Goal: Task Accomplishment & Management: Complete application form

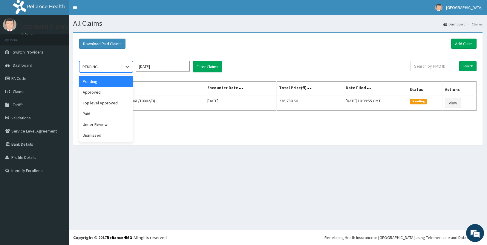
click at [97, 66] on div "PENDING" at bounding box center [90, 67] width 15 height 6
drag, startPoint x: 106, startPoint y: 126, endPoint x: 109, endPoint y: 122, distance: 4.6
click at [106, 127] on div "Under Review" at bounding box center [106, 124] width 54 height 11
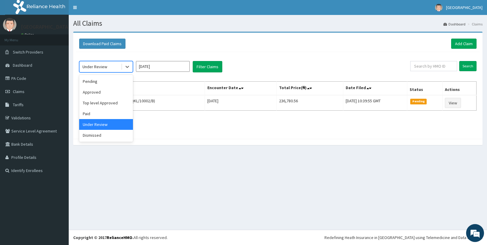
click at [95, 67] on div "Under Review" at bounding box center [95, 67] width 25 height 6
click at [97, 113] on div "Paid" at bounding box center [106, 113] width 54 height 11
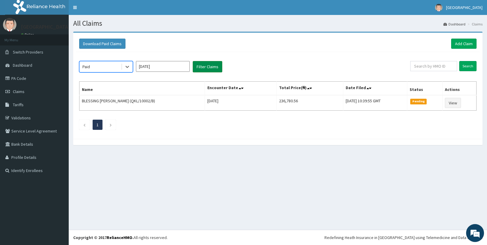
click at [214, 71] on button "Filter Claims" at bounding box center [208, 66] width 30 height 11
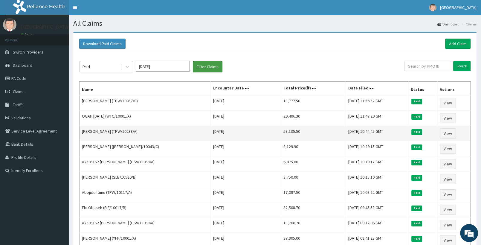
scroll to position [31, 0]
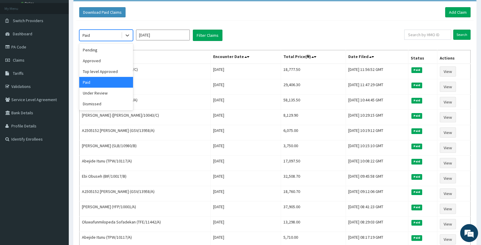
click at [117, 35] on div "Paid" at bounding box center [101, 35] width 42 height 10
click at [100, 61] on div "Approved" at bounding box center [106, 60] width 54 height 11
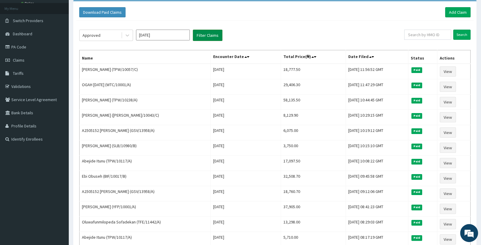
click at [205, 37] on button "Filter Claims" at bounding box center [208, 35] width 30 height 11
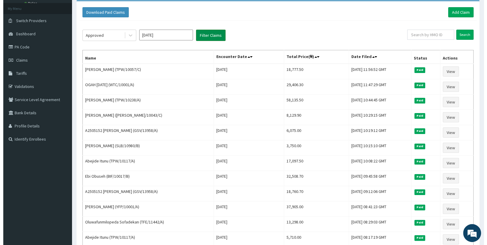
scroll to position [0, 0]
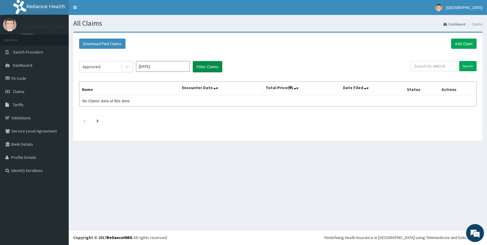
click at [203, 37] on div "Download Paid Claims Add Claim" at bounding box center [278, 44] width 404 height 16
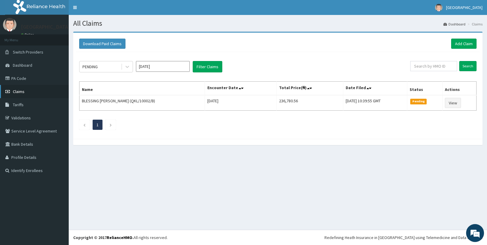
click at [19, 92] on span "Claims" at bounding box center [19, 91] width 12 height 5
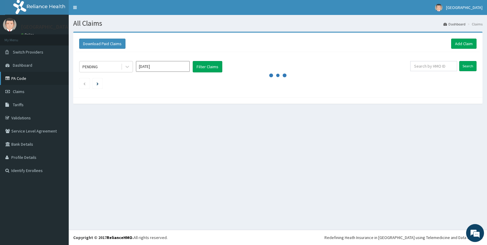
click at [26, 77] on link "PA Code" at bounding box center [34, 78] width 69 height 13
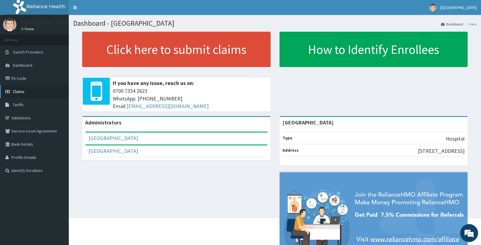
click at [22, 91] on span "Claims" at bounding box center [19, 91] width 12 height 5
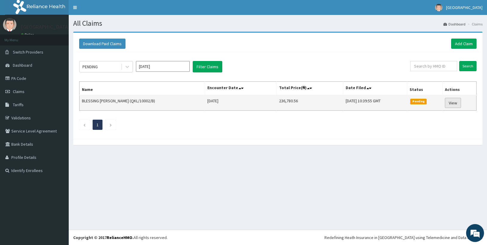
click at [455, 105] on link "View" at bounding box center [453, 103] width 16 height 10
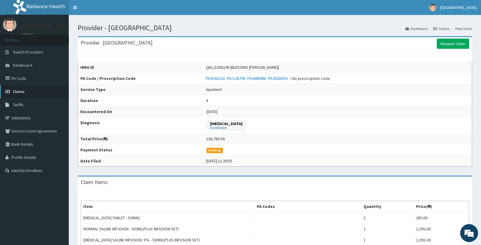
click at [27, 94] on link "Claims" at bounding box center [34, 91] width 69 height 13
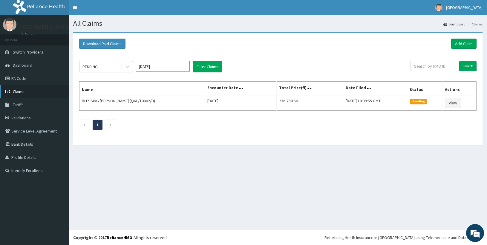
click at [24, 94] on span "Claims" at bounding box center [19, 91] width 12 height 5
click at [27, 92] on link "Claims" at bounding box center [34, 91] width 69 height 13
click at [464, 43] on link "Add Claim" at bounding box center [463, 44] width 25 height 10
click at [460, 41] on link "Add Claim" at bounding box center [463, 44] width 25 height 10
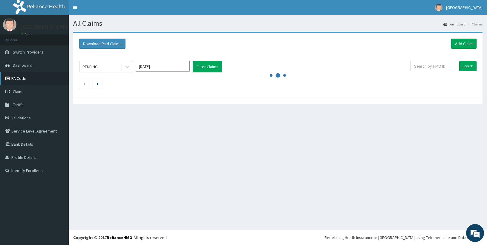
click at [30, 80] on link "PA Code" at bounding box center [34, 78] width 69 height 13
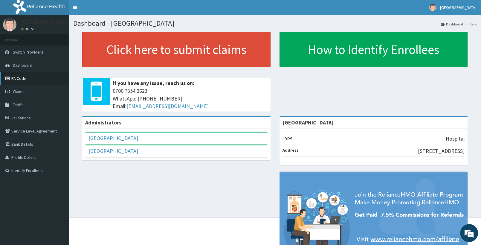
click at [23, 78] on link "PA Code" at bounding box center [34, 78] width 69 height 13
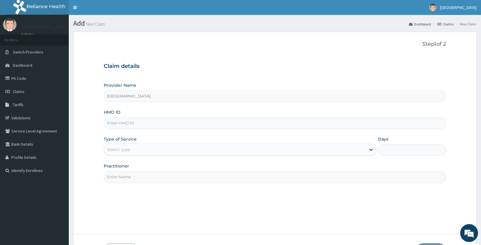
click at [130, 126] on input "HMO ID" at bounding box center [275, 123] width 342 height 12
paste input "TPW/10057/D"
type input "TPW/10057/D"
click at [123, 151] on div "Select type" at bounding box center [118, 149] width 23 height 6
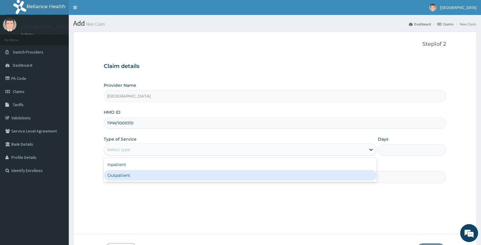
click at [124, 173] on div "Outpatient" at bounding box center [240, 175] width 273 height 11
type input "1"
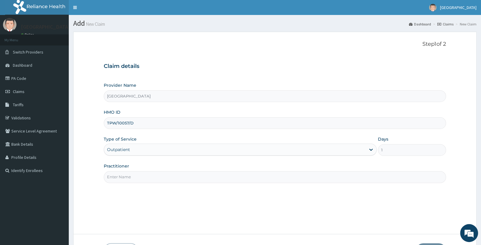
click at [110, 176] on input "Practitioner" at bounding box center [275, 177] width 342 height 12
type input "d"
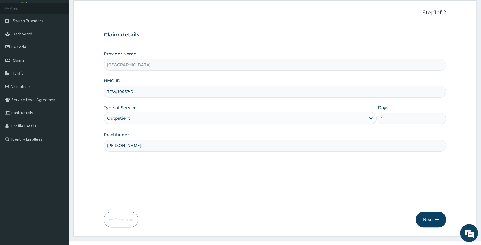
scroll to position [43, 0]
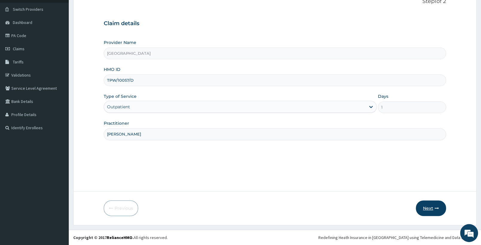
type input "DR TADE"
click at [428, 209] on button "Next" at bounding box center [431, 208] width 30 height 16
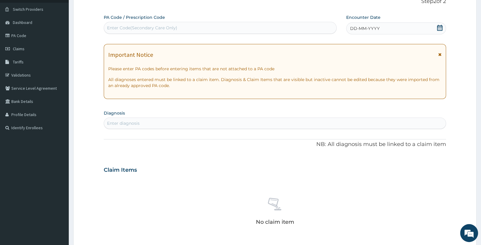
click at [437, 29] on icon at bounding box center [439, 28] width 5 height 6
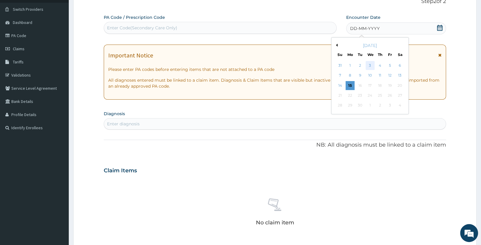
click at [372, 65] on div "3" at bounding box center [370, 65] width 9 height 9
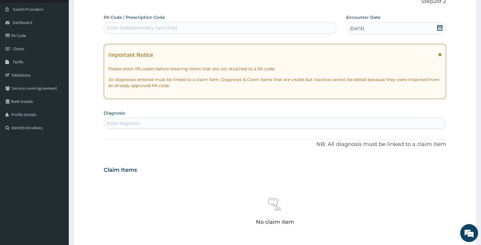
click at [149, 125] on div "Enter diagnosis" at bounding box center [275, 123] width 342 height 10
click at [235, 24] on div "Enter Code(Secondary Care Only)" at bounding box center [220, 28] width 232 height 10
paste input "PA/3FB762"
type input "PA/3FB762"
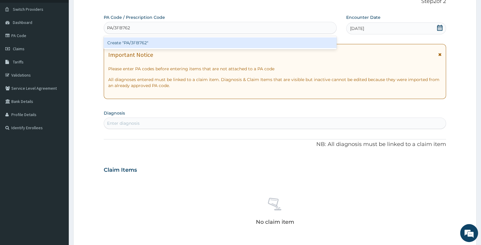
click at [204, 45] on div "Create "PA/3FB762"" at bounding box center [220, 42] width 233 height 11
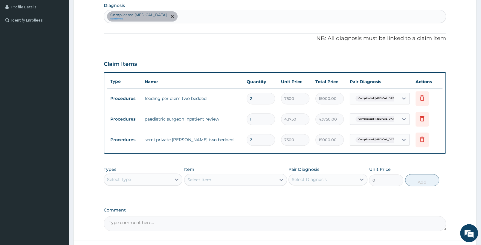
scroll to position [199, 0]
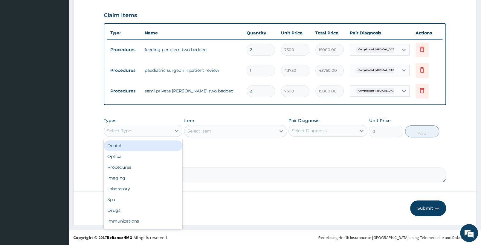
drag, startPoint x: 144, startPoint y: 127, endPoint x: 141, endPoint y: 142, distance: 15.2
click at [144, 127] on div "Select Type" at bounding box center [137, 131] width 67 height 10
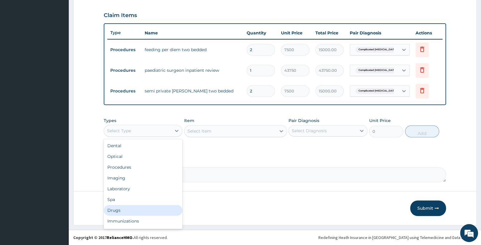
drag, startPoint x: 121, startPoint y: 211, endPoint x: 119, endPoint y: 191, distance: 20.2
click at [124, 199] on div "Dental Optical Procedures Imaging Laboratory Spa Drugs Immunizations Others Gym" at bounding box center [143, 184] width 79 height 90
click at [113, 211] on div "Drugs" at bounding box center [143, 210] width 79 height 11
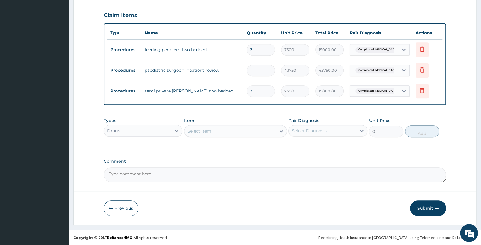
click at [233, 129] on div "Select Item" at bounding box center [229, 131] width 91 height 10
type input "RINGER"
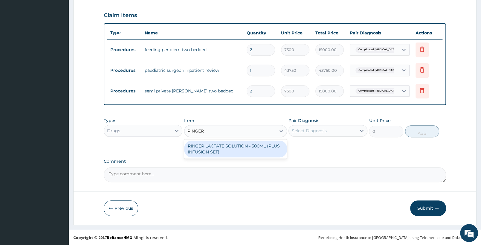
click at [239, 146] on div "RINGER LACTATE SOLUTION - 500ML (PLUS INFUSION SET)" at bounding box center [235, 149] width 103 height 17
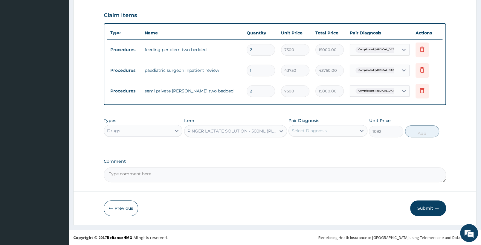
type input "1092"
click at [333, 132] on div "Select Diagnosis" at bounding box center [322, 131] width 67 height 10
click at [332, 144] on label "Complicated malaria" at bounding box center [330, 148] width 65 height 12
checkbox input "true"
drag, startPoint x: 425, startPoint y: 131, endPoint x: 339, endPoint y: 147, distance: 87.9
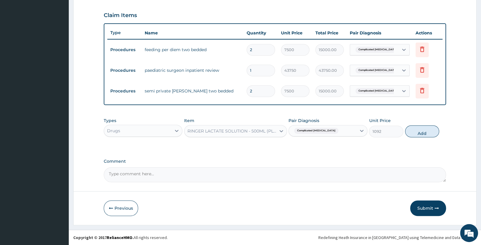
click at [426, 131] on button "Add" at bounding box center [422, 131] width 34 height 12
type input "0"
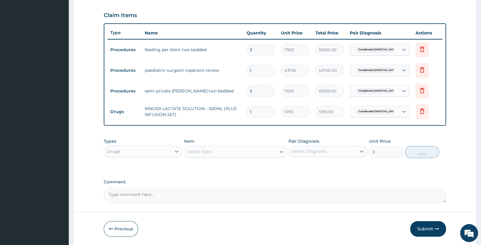
click at [208, 153] on div "Select Item" at bounding box center [199, 152] width 24 height 6
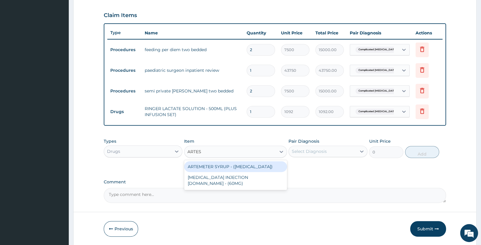
type input "ARTESU"
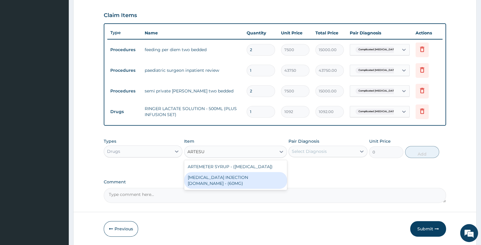
click at [219, 177] on div "ARTESUNATE INJECTION IV.IM - (60MG)" at bounding box center [235, 180] width 103 height 17
type input "1596"
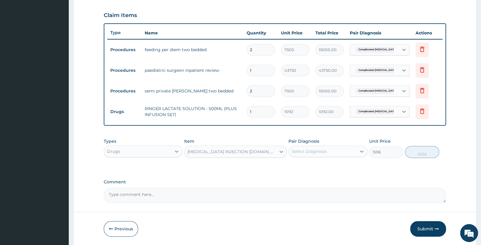
click at [304, 151] on div "Select Diagnosis" at bounding box center [309, 151] width 35 height 6
click at [305, 164] on label "Complicated malaria" at bounding box center [330, 169] width 65 height 12
checkbox input "true"
click at [425, 154] on button "Add" at bounding box center [422, 152] width 34 height 12
type input "0"
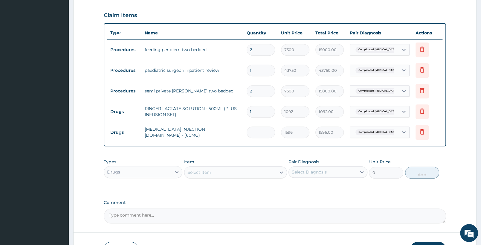
type input "0.00"
type input "3"
type input "4788.00"
type input "3"
click at [239, 173] on div "Select Item" at bounding box center [229, 172] width 91 height 10
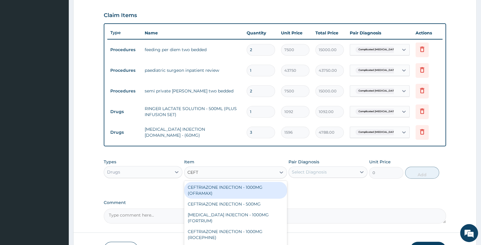
type input "CEFTR"
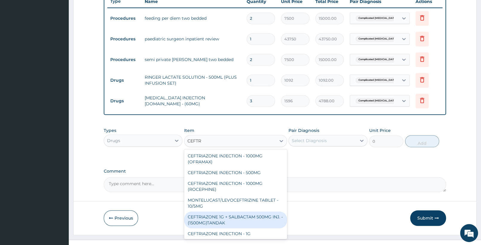
scroll to position [1, 0]
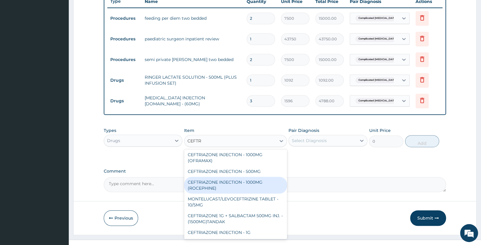
click at [252, 184] on div "CEFTRIAZONE INJECTION - 1000MG (ROCEPHINE)" at bounding box center [235, 185] width 103 height 17
type input "9520"
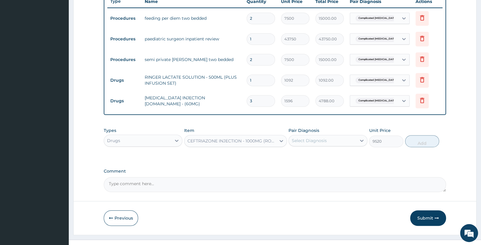
click at [345, 143] on div "Select Diagnosis" at bounding box center [322, 141] width 67 height 10
click at [341, 155] on label "Complicated malaria" at bounding box center [330, 158] width 65 height 12
click at [322, 158] on div "Complicated malaria" at bounding box center [328, 159] width 79 height 18
checkbox input "false"
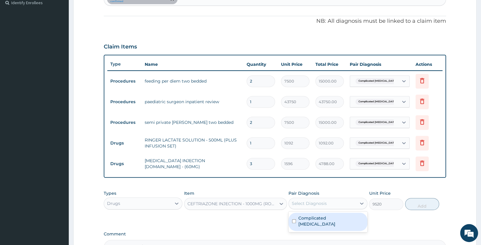
scroll to position [136, 0]
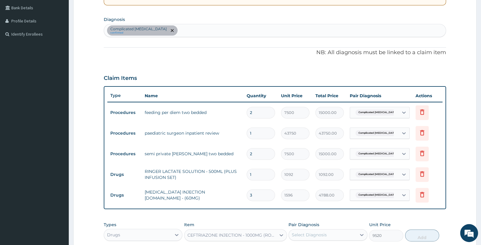
click at [194, 32] on div "Complicated malaria confirmed" at bounding box center [275, 30] width 342 height 13
type input "SEPSIS"
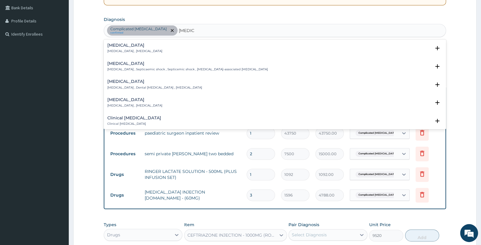
click at [123, 49] on div "Sepsis Systemic infection , Sepsis" at bounding box center [134, 48] width 55 height 10
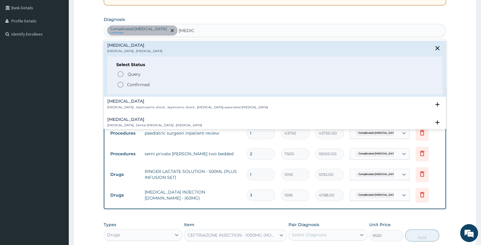
click at [134, 83] on p "Confirmed" at bounding box center [138, 85] width 22 height 6
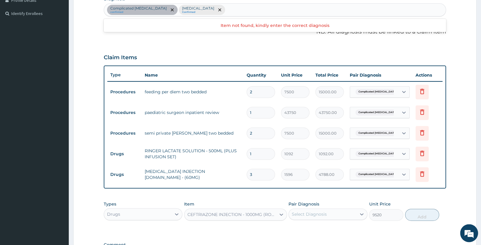
scroll to position [199, 0]
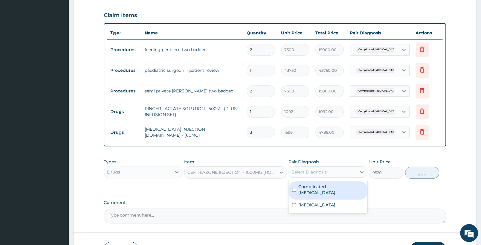
click at [309, 168] on div "Select Diagnosis" at bounding box center [322, 172] width 67 height 10
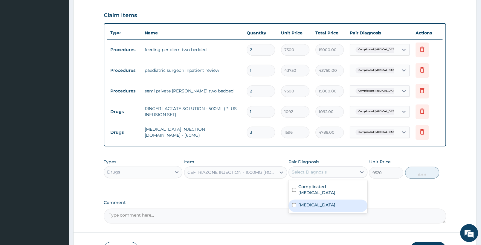
click at [313, 199] on div "Sepsis" at bounding box center [328, 205] width 79 height 12
checkbox input "true"
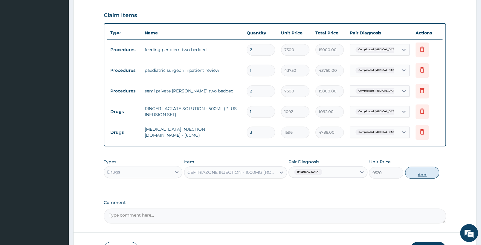
click at [422, 170] on button "Add" at bounding box center [422, 173] width 34 height 12
type input "0"
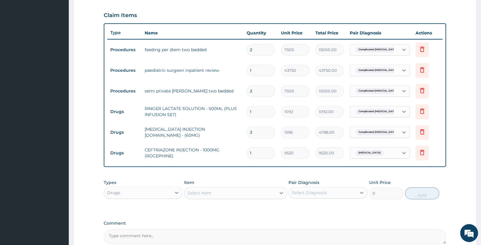
click at [223, 191] on div "Select Item" at bounding box center [229, 193] width 91 height 10
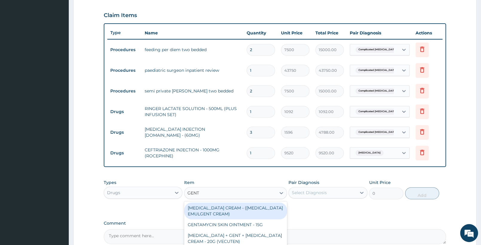
type input "GENTA"
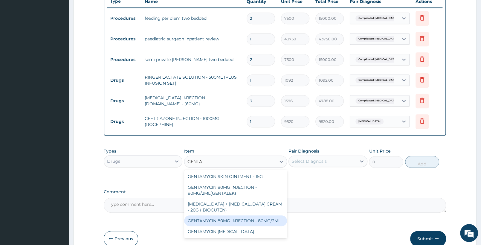
click at [234, 219] on div "GENTAMYCIN 80MG INJECTION - 80MG/2ML" at bounding box center [235, 220] width 103 height 11
type input "280"
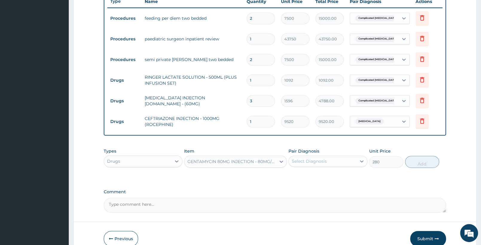
click at [272, 154] on div "Item GENTAMYCIN 80MG INJECTION - 80MG/2ML" at bounding box center [235, 158] width 103 height 20
click at [269, 160] on div "GENTAMYCIN 80MG INJECTION - 80MG/2ML" at bounding box center [231, 161] width 89 height 6
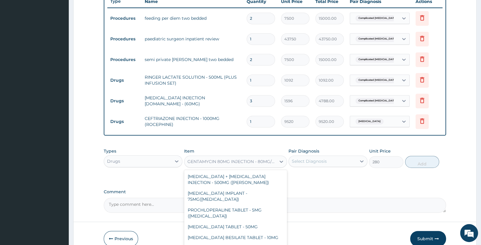
scroll to position [8123, 0]
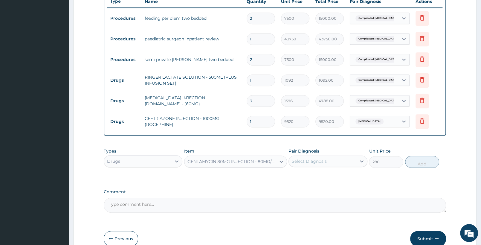
click at [234, 161] on div "GENTAMYCIN 80MG INJECTION - 80MG/2ML" at bounding box center [231, 161] width 89 height 6
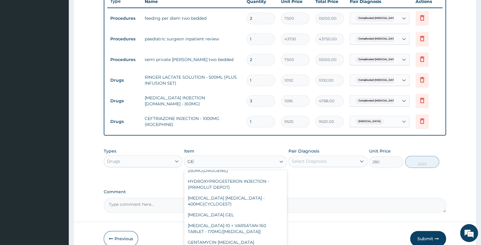
scroll to position [0, 0]
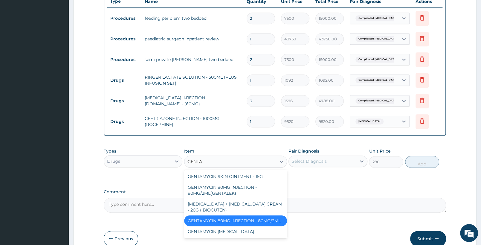
type input "GENTAM"
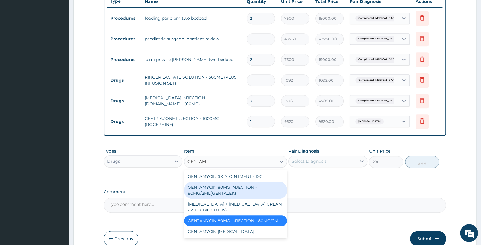
click at [241, 190] on div "GENTAMYCIN 80MG INJECTION - 80MG/2ML(GENTALEK)" at bounding box center [235, 190] width 103 height 17
type input "1400"
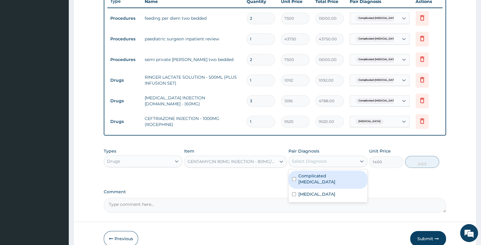
click at [315, 160] on div "Select Diagnosis" at bounding box center [309, 161] width 35 height 6
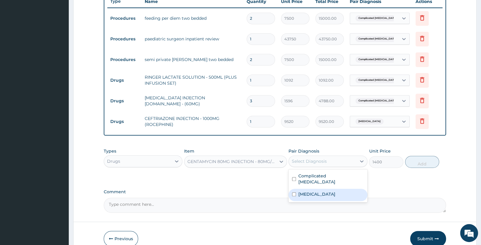
click at [314, 189] on div "Sepsis" at bounding box center [328, 195] width 79 height 12
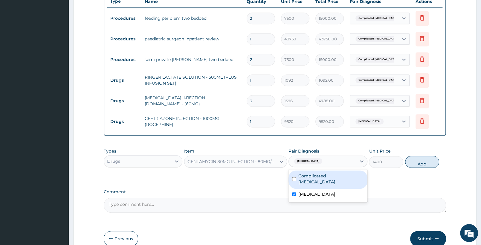
checkbox input "true"
click at [409, 163] on button "Add" at bounding box center [422, 162] width 34 height 12
type input "0"
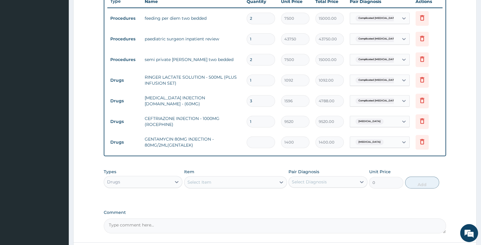
type input "0.00"
type input "3"
type input "4200.00"
type input "3"
click at [247, 183] on div "Select Item" at bounding box center [229, 182] width 91 height 10
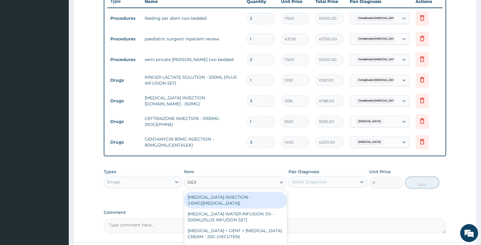
type input "DEXT"
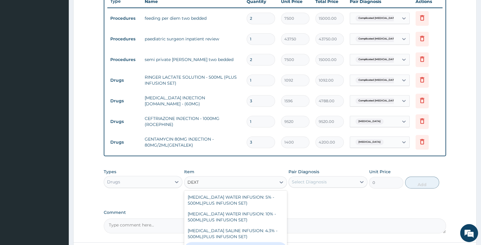
scroll to position [35, 0]
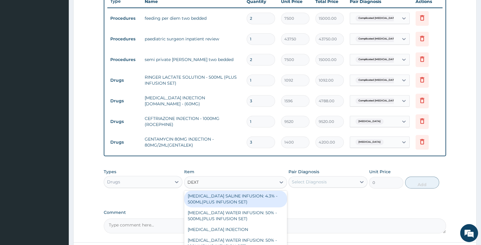
drag, startPoint x: 256, startPoint y: 197, endPoint x: 272, endPoint y: 194, distance: 16.1
click at [257, 197] on div "[MEDICAL_DATA] SALINE INFUSION: 4.3% - 500ML(PLUS INFUSION SET)" at bounding box center [235, 198] width 103 height 17
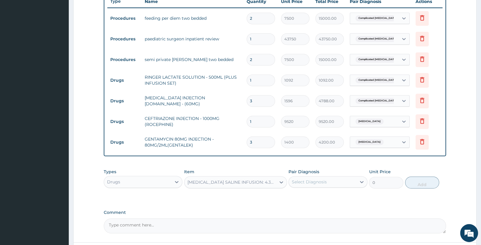
type input "1092"
click at [339, 181] on div "Select Diagnosis" at bounding box center [322, 182] width 67 height 10
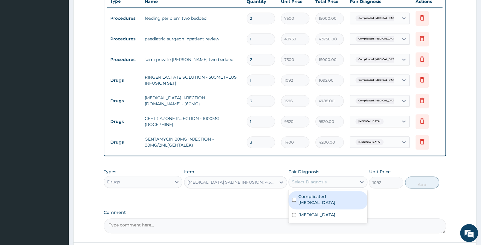
click at [331, 194] on label "Complicated [MEDICAL_DATA]" at bounding box center [330, 199] width 65 height 12
checkbox input "true"
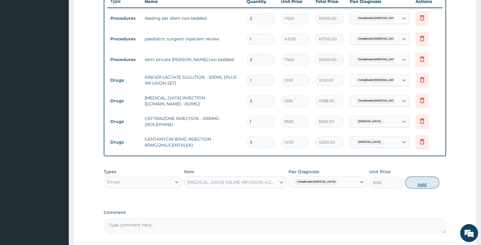
click at [414, 180] on button "Add" at bounding box center [422, 182] width 34 height 12
type input "0"
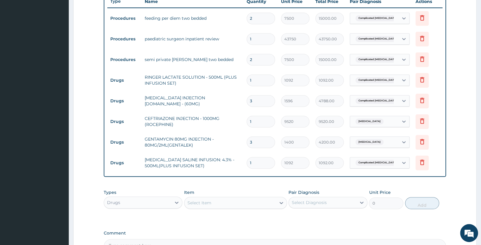
click at [216, 203] on div "Select Item" at bounding box center [229, 203] width 91 height 10
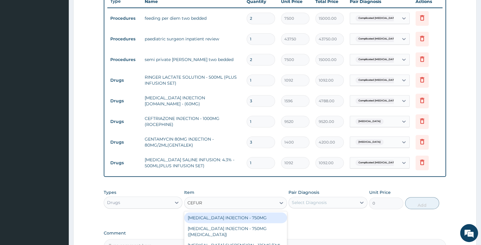
type input "CEFURO"
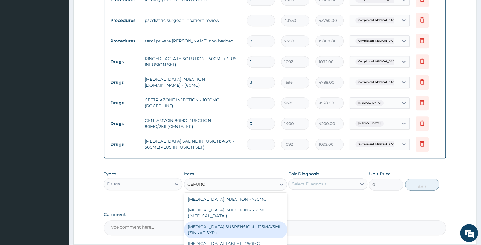
scroll to position [262, 0]
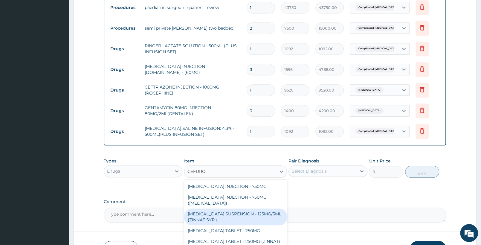
click at [268, 208] on div "CEFUROXIME SUSPENSION - 125MG/5ML (ZINNAT SYP.)" at bounding box center [235, 216] width 103 height 17
type input "14559.999999999998"
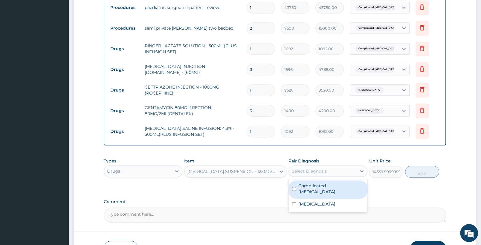
click at [334, 171] on div "Select Diagnosis" at bounding box center [322, 171] width 67 height 10
click at [256, 173] on div "CEFUROXIME SUSPENSION - 125MG/5ML (ZINNAT SYP.)" at bounding box center [231, 171] width 89 height 6
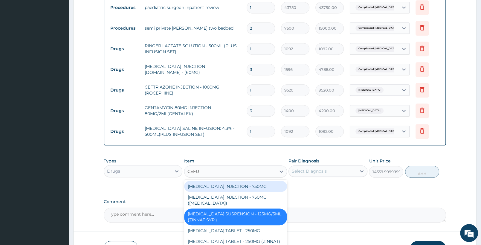
scroll to position [0, 0]
type input "CEFURO"
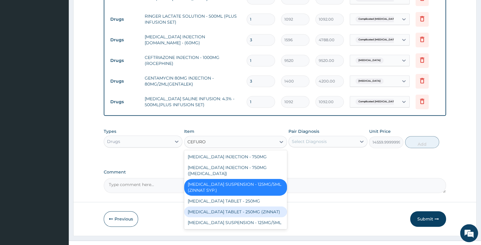
scroll to position [302, 0]
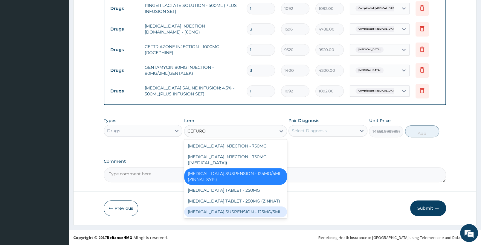
click at [265, 207] on div "[MEDICAL_DATA] SUSPENSION - 125MG/5ML" at bounding box center [235, 211] width 103 height 11
type input "3919.9999999999995"
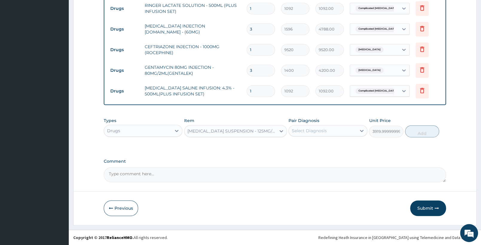
click at [331, 126] on div "Select Diagnosis" at bounding box center [322, 131] width 67 height 10
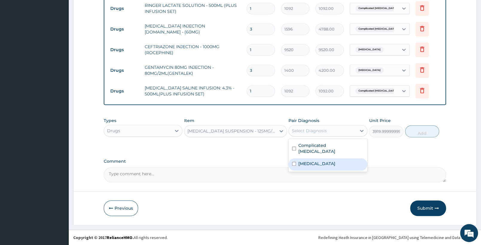
click at [313, 158] on div "[MEDICAL_DATA]" at bounding box center [328, 164] width 79 height 12
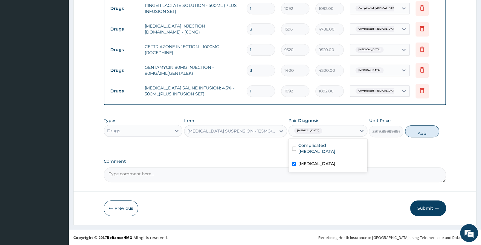
checkbox input "true"
click at [410, 124] on div "Types Drugs Item CEFUROXIME SUSPENSION - 125MG/5ML Pair Diagnosis Sepsis Unit P…" at bounding box center [275, 128] width 342 height 26
click at [417, 128] on button "Add" at bounding box center [422, 131] width 34 height 12
type input "0"
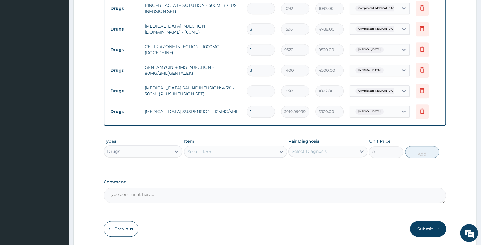
click at [251, 153] on div "Select Item" at bounding box center [229, 152] width 91 height 10
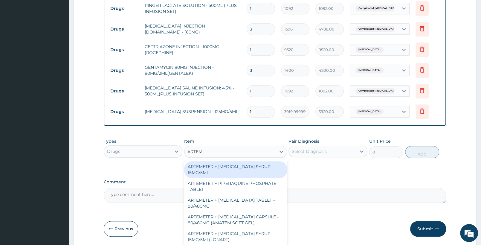
type input "ARTEM"
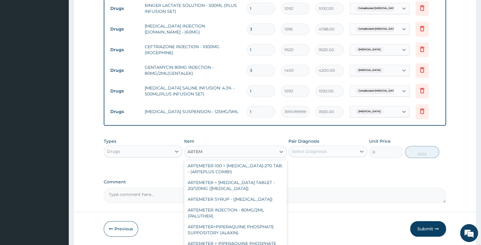
scroll to position [188, 0]
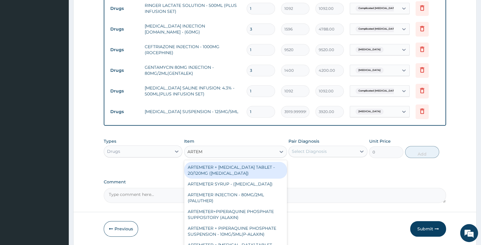
click at [250, 178] on div "ARTEMETER + [MEDICAL_DATA] TABLET - 20/120MG ([MEDICAL_DATA])" at bounding box center [235, 170] width 103 height 17
type input "210"
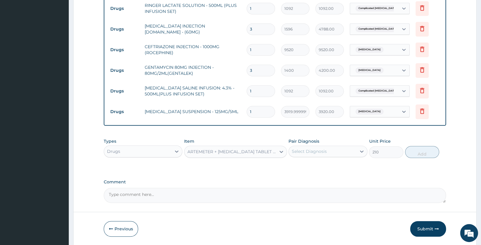
click at [331, 154] on div "Select Diagnosis" at bounding box center [322, 151] width 67 height 10
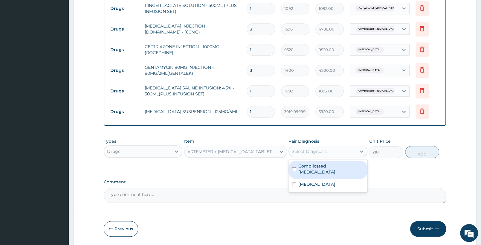
click at [327, 165] on label "Complicated [MEDICAL_DATA]" at bounding box center [330, 169] width 65 height 12
checkbox input "true"
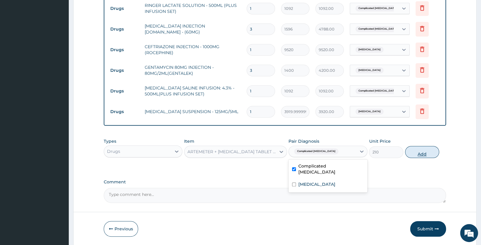
click at [413, 152] on button "Add" at bounding box center [422, 152] width 34 height 12
type input "0"
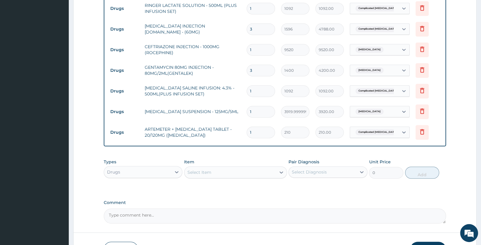
type input "0.00"
type input "6"
type input "1260.00"
type input "6"
click at [246, 169] on div "Select Item" at bounding box center [229, 172] width 91 height 10
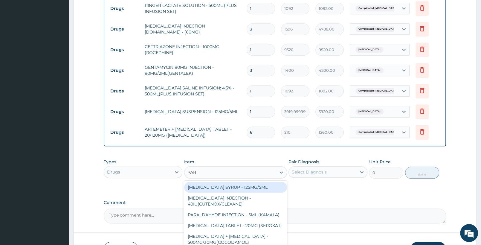
type input "PARA"
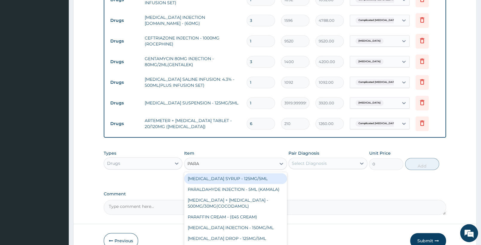
scroll to position [334, 0]
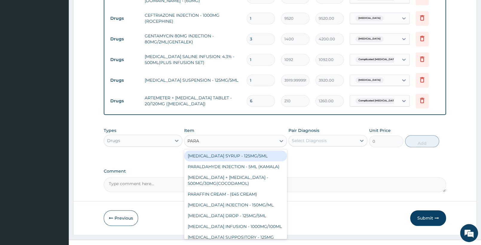
click at [251, 155] on div "[MEDICAL_DATA] SYRUP - 125MG/5ML" at bounding box center [235, 155] width 103 height 11
type input "840"
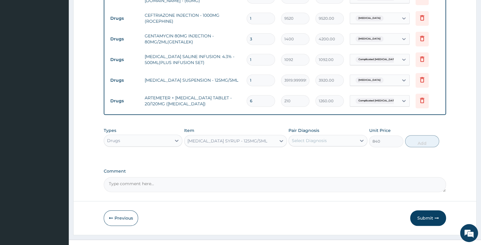
click at [347, 139] on div "Select Diagnosis" at bounding box center [322, 141] width 67 height 10
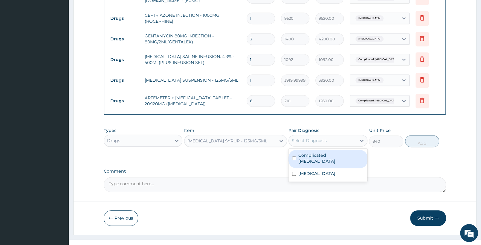
click at [326, 155] on label "Complicated [MEDICAL_DATA]" at bounding box center [330, 158] width 65 height 12
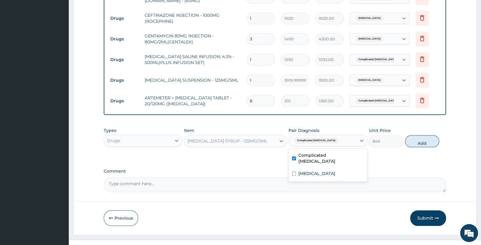
checkbox input "true"
click at [411, 141] on button "Add" at bounding box center [422, 141] width 34 height 12
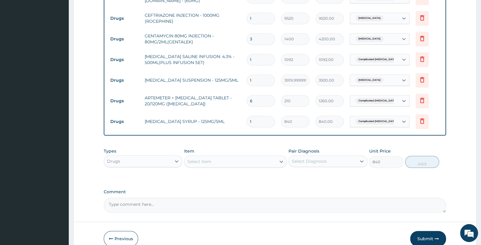
type input "0"
click at [224, 161] on div "Select Item" at bounding box center [229, 162] width 91 height 10
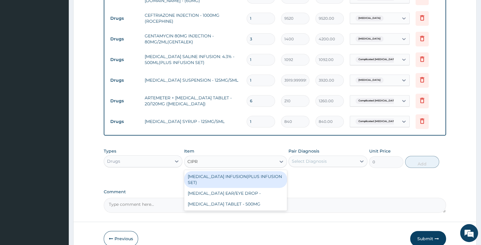
type input "CIPRO"
drag, startPoint x: 237, startPoint y: 182, endPoint x: 314, endPoint y: 159, distance: 80.2
click at [238, 182] on div "[MEDICAL_DATA] INFUSION(PLUS INFUSION SET)" at bounding box center [235, 179] width 103 height 17
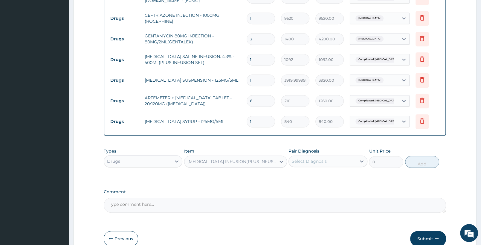
type input "1092"
click at [331, 160] on div "Select Diagnosis" at bounding box center [322, 161] width 67 height 10
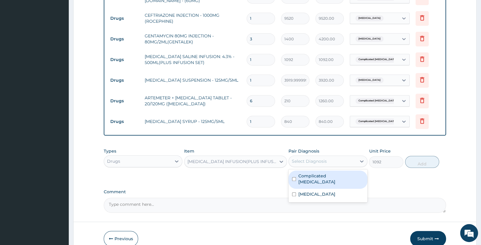
click at [322, 176] on label "Complicated [MEDICAL_DATA]" at bounding box center [330, 179] width 65 height 12
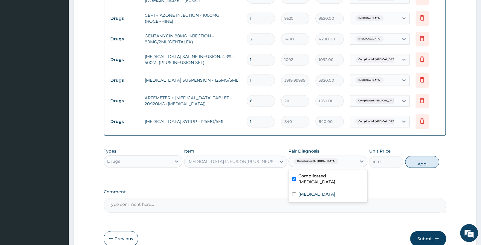
click at [332, 175] on label "Complicated [MEDICAL_DATA]" at bounding box center [330, 179] width 65 height 12
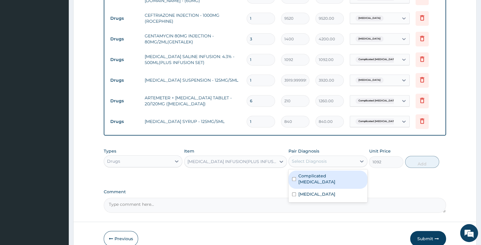
click at [324, 176] on label "Complicated [MEDICAL_DATA]" at bounding box center [330, 179] width 65 height 12
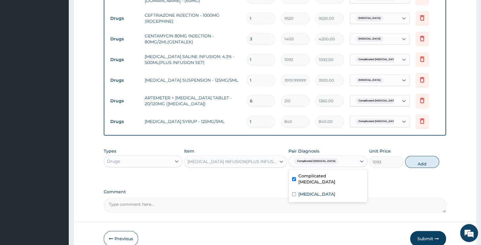
click at [329, 172] on div "Complicated [MEDICAL_DATA]" at bounding box center [328, 179] width 79 height 18
checkbox input "false"
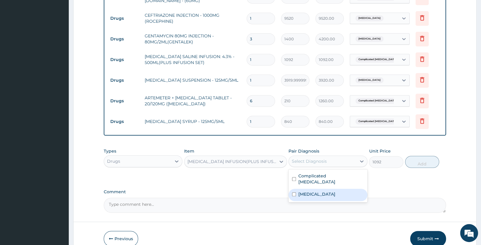
click at [316, 189] on div "[MEDICAL_DATA]" at bounding box center [328, 195] width 79 height 12
checkbox input "true"
click at [419, 160] on button "Add" at bounding box center [422, 162] width 34 height 12
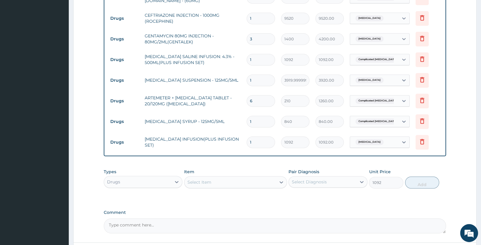
type input "0"
drag, startPoint x: 259, startPoint y: 141, endPoint x: 239, endPoint y: 138, distance: 20.5
click at [247, 138] on input "1" at bounding box center [261, 142] width 28 height 12
type input "4"
type input "4368.00"
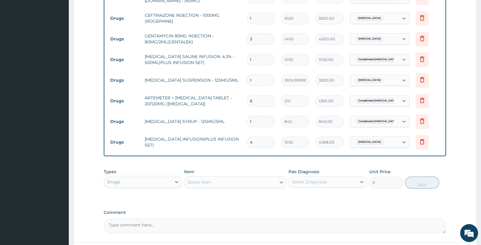
type input "4"
click at [223, 184] on div "Select Item" at bounding box center [229, 182] width 91 height 10
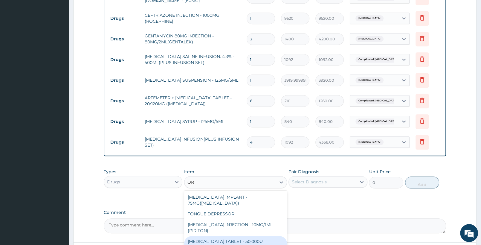
type input "ORS"
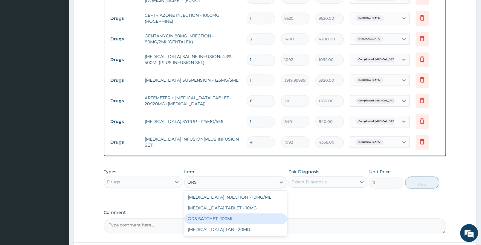
click at [264, 218] on div "ORS SATCHET- 100ML" at bounding box center [235, 218] width 103 height 11
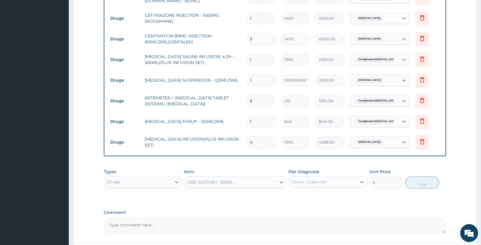
type input "112"
click at [344, 185] on div "Select Diagnosis" at bounding box center [322, 182] width 67 height 10
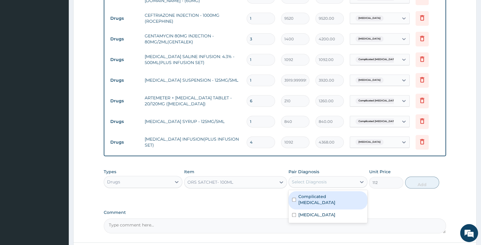
click at [336, 197] on label "Complicated [MEDICAL_DATA]" at bounding box center [330, 199] width 65 height 12
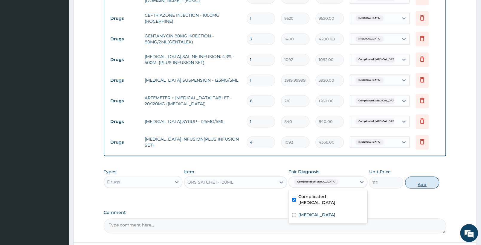
checkbox input "true"
click at [426, 180] on button "Add" at bounding box center [422, 182] width 34 height 12
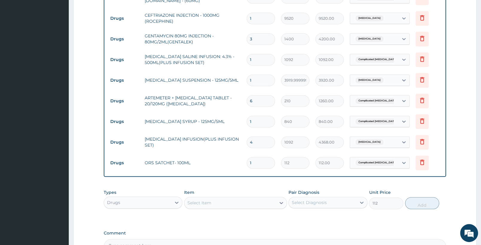
type input "0"
drag, startPoint x: 263, startPoint y: 160, endPoint x: 146, endPoint y: 173, distance: 117.3
click at [247, 169] on input "1" at bounding box center [261, 163] width 28 height 12
type input "2"
type input "224.00"
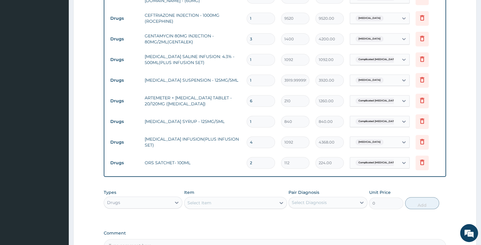
type input "2"
click at [206, 204] on div "Select Item" at bounding box center [199, 203] width 24 height 6
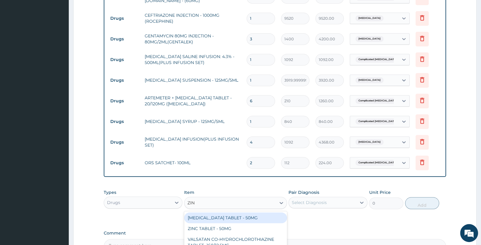
type input "ZINC"
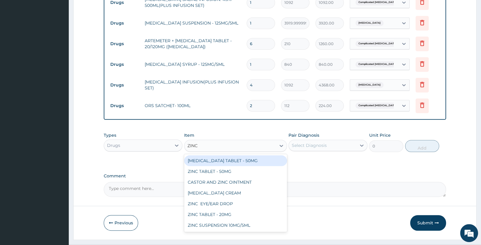
scroll to position [396, 0]
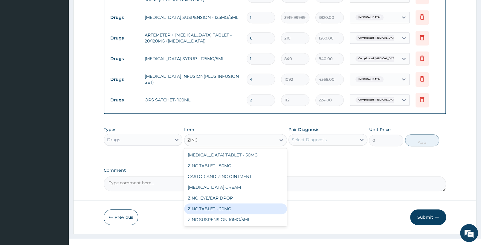
click at [245, 209] on div "ZINC TABLET - 20MG" at bounding box center [235, 208] width 103 height 11
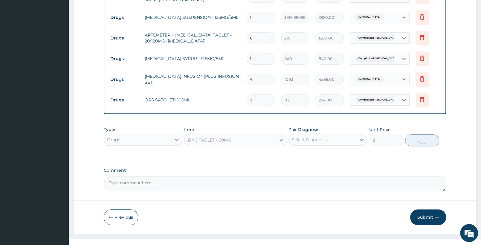
type input "64.39999999999999"
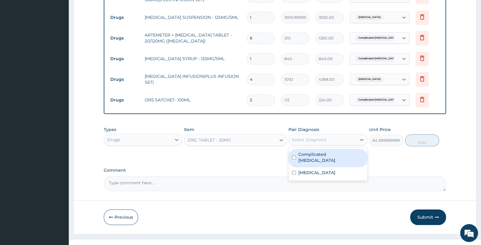
click at [307, 142] on div "Select Diagnosis" at bounding box center [309, 140] width 35 height 6
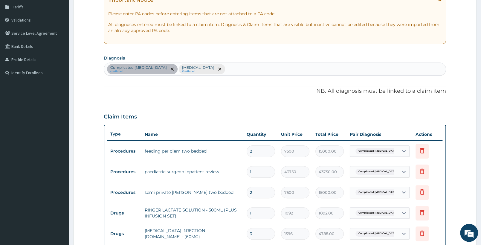
scroll to position [83, 0]
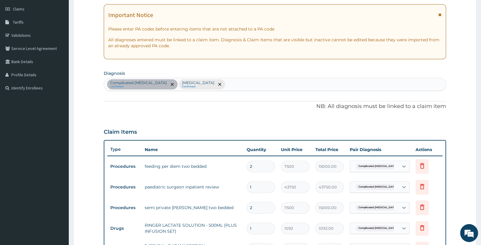
click at [206, 85] on div "Complicated malaria confirmed Sepsis Confirmed" at bounding box center [275, 84] width 342 height 13
type input "DIARR"
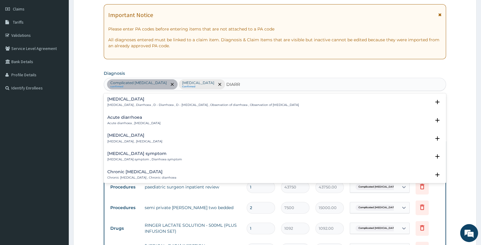
click at [137, 101] on h4 "[MEDICAL_DATA]" at bounding box center [203, 99] width 192 height 4
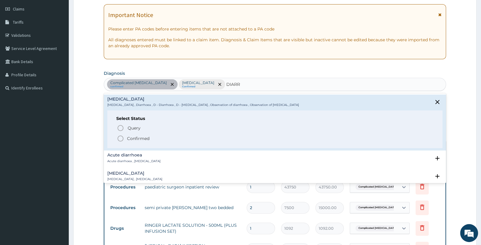
click at [122, 138] on icon "status option filled" at bounding box center [120, 138] width 7 height 7
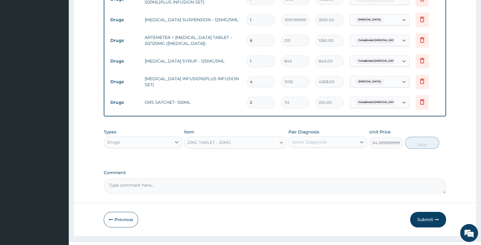
scroll to position [405, 0]
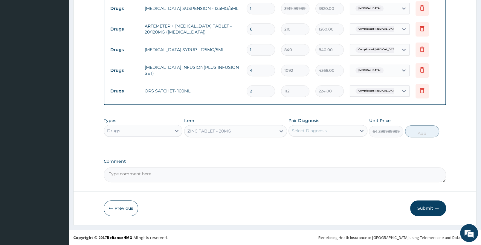
click at [311, 129] on div "Select Diagnosis" at bounding box center [309, 131] width 35 height 6
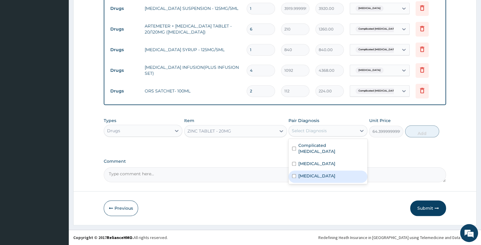
click at [315, 173] on label "Diarrhea" at bounding box center [316, 176] width 37 height 6
checkbox input "true"
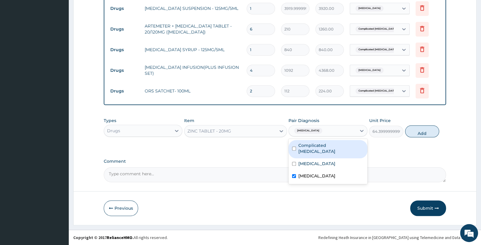
click at [412, 131] on button "Add" at bounding box center [422, 131] width 34 height 12
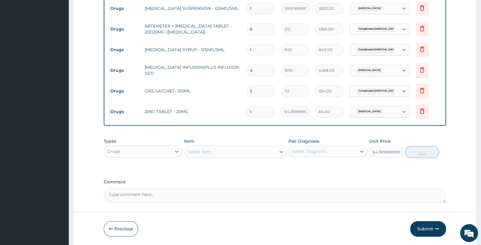
type input "0"
drag, startPoint x: 266, startPoint y: 110, endPoint x: 232, endPoint y: 110, distance: 34.7
click at [247, 110] on input "1" at bounding box center [261, 112] width 28 height 12
type input "10"
type input "644.00"
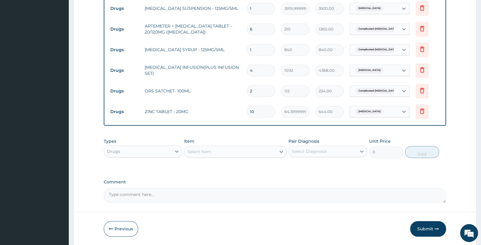
type input "10"
drag, startPoint x: 264, startPoint y: 91, endPoint x: 272, endPoint y: 91, distance: 8.4
click at [255, 91] on input "2" at bounding box center [261, 91] width 28 height 12
click at [274, 91] on input "2" at bounding box center [261, 91] width 28 height 12
click at [369, 89] on span "Complicated malaria" at bounding box center [377, 91] width 44 height 6
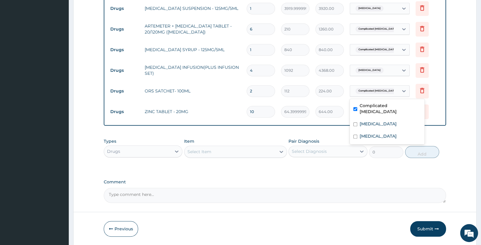
click at [371, 106] on label "Complicated malaria" at bounding box center [390, 109] width 61 height 12
checkbox input "false"
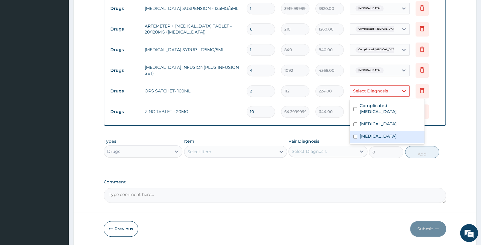
click at [365, 133] on label "Diarrhea" at bounding box center [378, 136] width 37 height 6
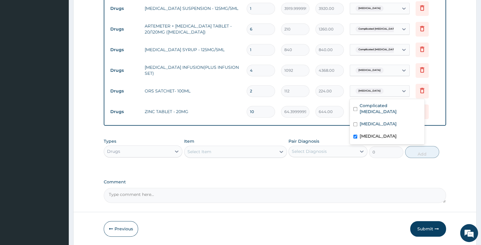
checkbox input "true"
click at [294, 138] on div "Types Drugs Item Select Item Pair Diagnosis Select Diagnosis Unit Price 0 Add" at bounding box center [275, 148] width 342 height 26
click at [144, 152] on div "Drugs" at bounding box center [137, 151] width 67 height 10
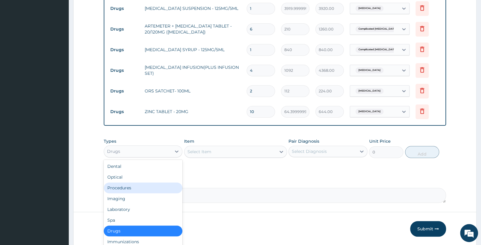
click at [140, 185] on div "Procedures" at bounding box center [143, 187] width 79 height 11
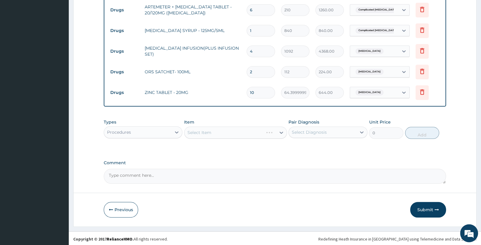
scroll to position [426, 0]
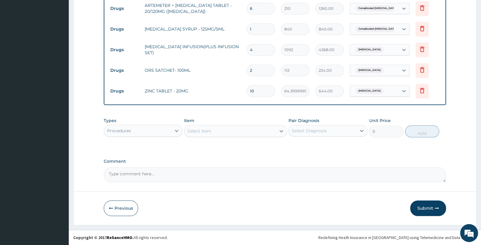
click at [236, 130] on div "Select Item" at bounding box center [229, 131] width 91 height 10
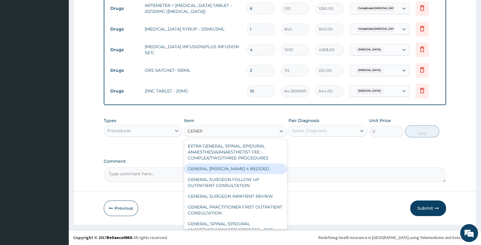
type input "GENERA"
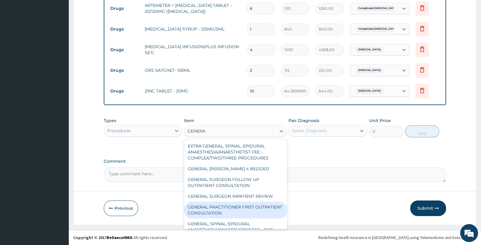
drag, startPoint x: 250, startPoint y: 208, endPoint x: 271, endPoint y: 176, distance: 38.3
click at [251, 207] on div "GENERAL PRACTITIONER FIRST OUTPATIENT CONSULTATION" at bounding box center [235, 210] width 103 height 17
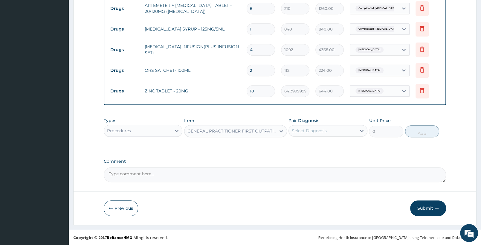
type input "3750"
click at [312, 130] on div "Select Diagnosis" at bounding box center [309, 131] width 35 height 6
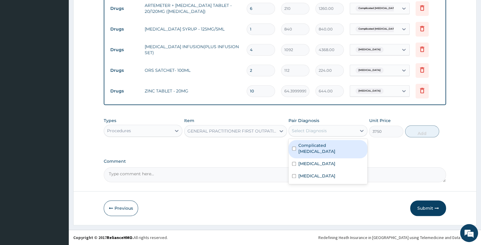
drag, startPoint x: 312, startPoint y: 144, endPoint x: 315, endPoint y: 145, distance: 3.2
click at [313, 144] on label "Complicated malaria" at bounding box center [330, 148] width 65 height 12
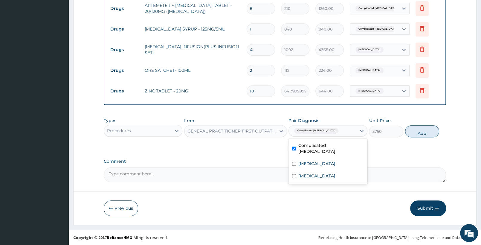
checkbox input "true"
click at [320, 158] on div "[MEDICAL_DATA]" at bounding box center [328, 164] width 79 height 12
checkbox input "true"
click at [315, 173] on label "Diarrhea" at bounding box center [316, 176] width 37 height 6
checkbox input "true"
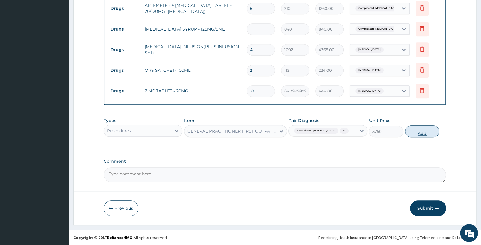
click at [418, 133] on button "Add" at bounding box center [422, 131] width 34 height 12
type input "0"
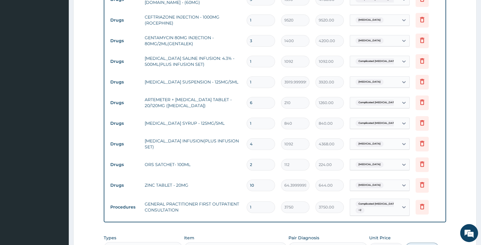
scroll to position [449, 0]
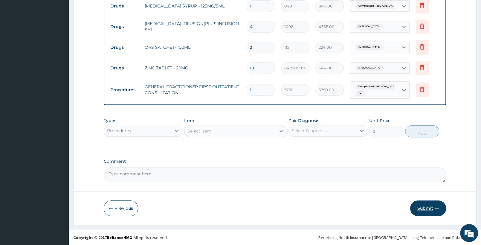
click at [429, 208] on button "Submit" at bounding box center [428, 208] width 36 height 16
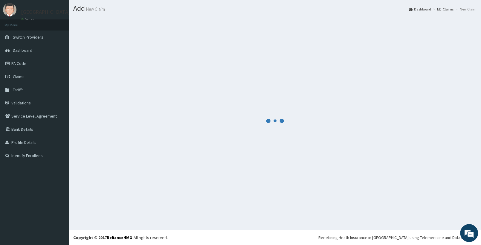
scroll to position [15, 0]
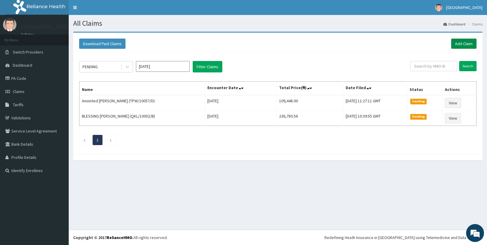
click at [463, 42] on link "Add Claim" at bounding box center [463, 44] width 25 height 10
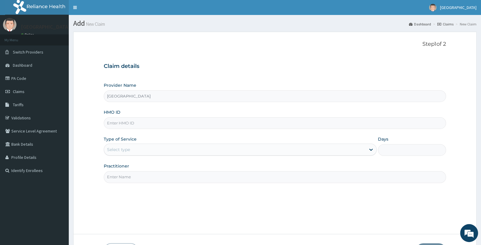
click at [122, 121] on input "HMO ID" at bounding box center [275, 123] width 342 height 12
paste input "TPW/10057/B"
type input "TPW/10057/B"
click at [137, 150] on div "Select type" at bounding box center [235, 150] width 262 height 10
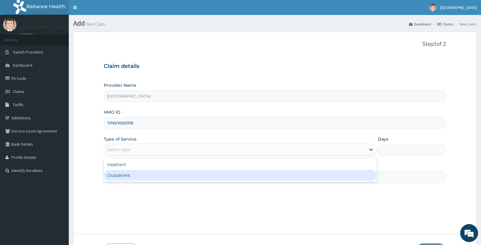
click at [139, 177] on div "Outpatient" at bounding box center [240, 175] width 273 height 11
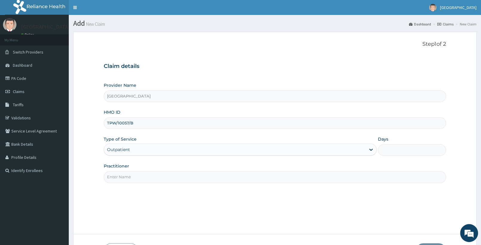
type input "1"
drag, startPoint x: 148, startPoint y: 176, endPoint x: 138, endPoint y: 180, distance: 10.6
click at [138, 180] on input "Practitioner" at bounding box center [275, 177] width 342 height 12
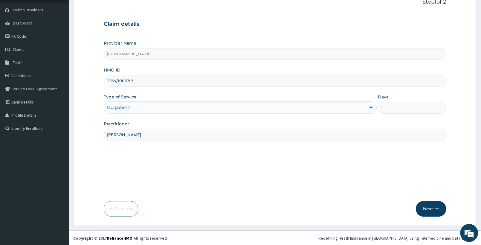
scroll to position [43, 0]
type input "DR YUSUF"
click at [215, 109] on div "Outpatient" at bounding box center [235, 107] width 262 height 10
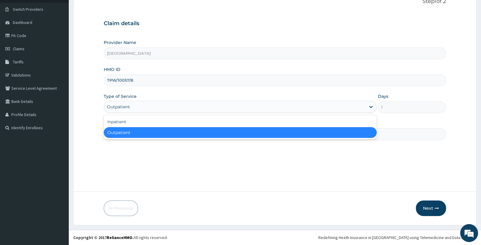
click at [200, 127] on div "Outpatient" at bounding box center [240, 132] width 273 height 11
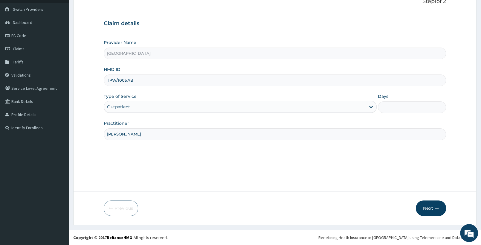
click at [251, 105] on div "Outpatient" at bounding box center [235, 107] width 262 height 10
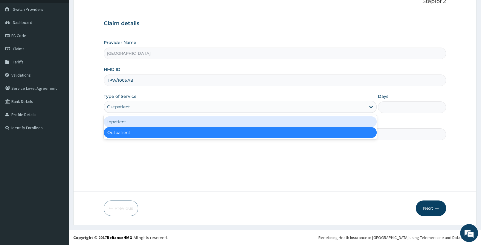
click at [208, 121] on div "Inpatient" at bounding box center [240, 121] width 273 height 11
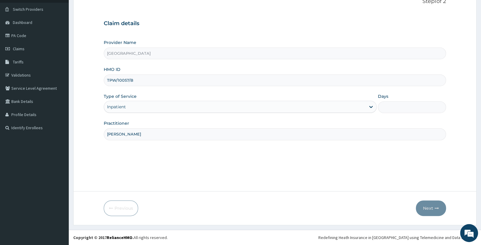
click at [412, 109] on input "Days" at bounding box center [412, 107] width 68 height 12
type input "2"
click at [429, 206] on button "Next" at bounding box center [431, 208] width 30 height 16
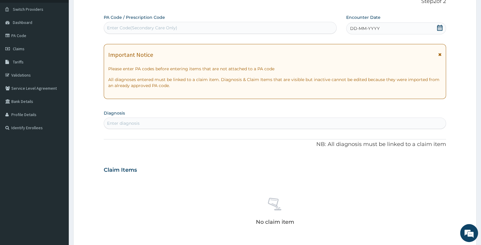
click at [439, 29] on icon at bounding box center [440, 28] width 6 height 6
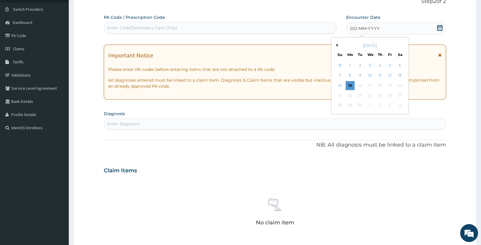
click at [365, 68] on div "31 1 2 3 4 5 6" at bounding box center [370, 66] width 70 height 10
click at [370, 66] on div "3" at bounding box center [370, 65] width 9 height 9
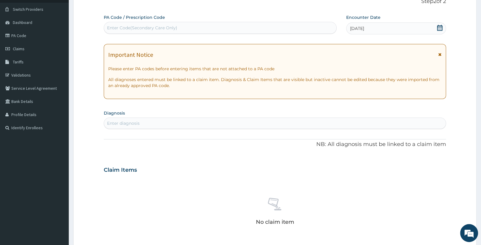
click at [133, 24] on div "Enter Code(Secondary Care Only)" at bounding box center [220, 28] width 232 height 10
paste input "PA/F6E8E8"
type input "PA/F6E8E8"
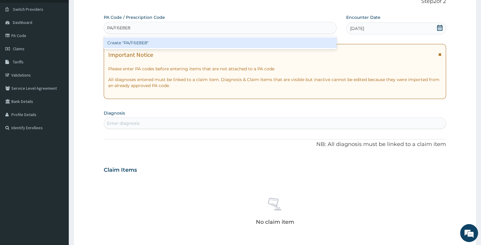
click at [142, 47] on div "Create "PA/F6E8E8"" at bounding box center [220, 42] width 233 height 11
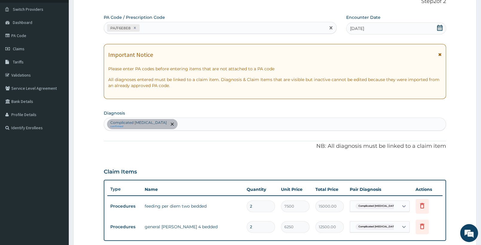
click at [169, 25] on div "PA/F6E8E8" at bounding box center [215, 28] width 222 height 10
paste input "PA/2BB5B0"
type input "PA/2BB5B0"
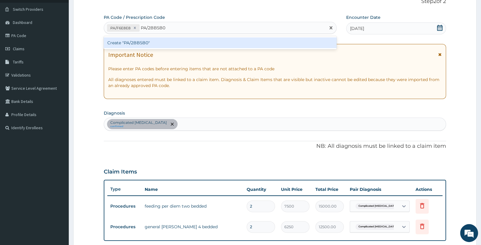
click at [133, 41] on div "Create "PA/2BB5B0"" at bounding box center [220, 42] width 233 height 11
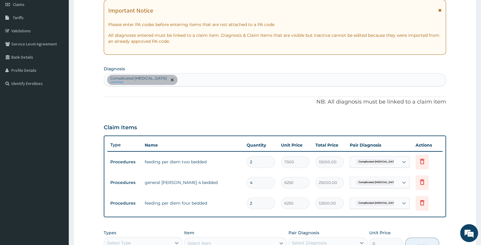
scroll to position [114, 0]
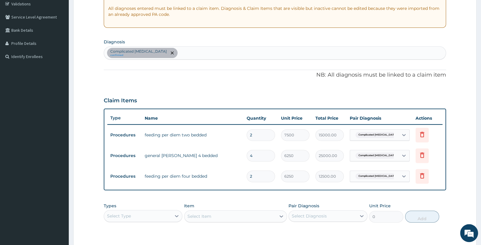
drag, startPoint x: 260, startPoint y: 135, endPoint x: 244, endPoint y: 136, distance: 16.2
click at [247, 136] on input "2" at bounding box center [261, 135] width 28 height 12
drag, startPoint x: 262, startPoint y: 176, endPoint x: 241, endPoint y: 176, distance: 21.5
click at [247, 176] on input "2" at bounding box center [261, 176] width 28 height 12
type input "4"
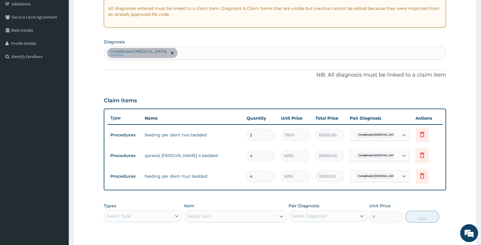
type input "25000.00"
type input "4"
click at [421, 131] on icon at bounding box center [422, 134] width 7 height 7
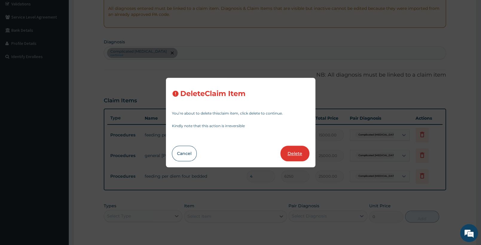
click at [303, 153] on button "Delete" at bounding box center [294, 154] width 29 height 16
type input "4"
type input "6250"
type input "25000.00"
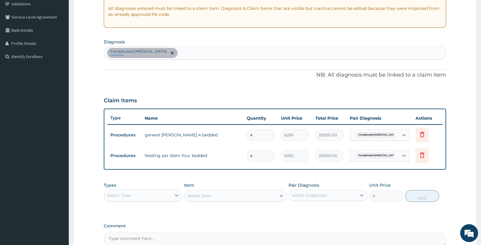
click at [145, 196] on div "Select Type" at bounding box center [137, 195] width 67 height 10
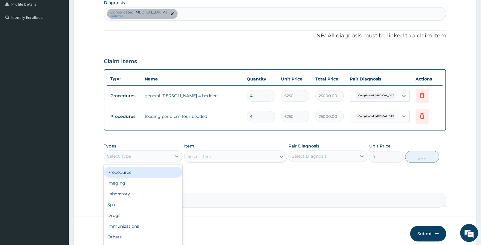
scroll to position [177, 0]
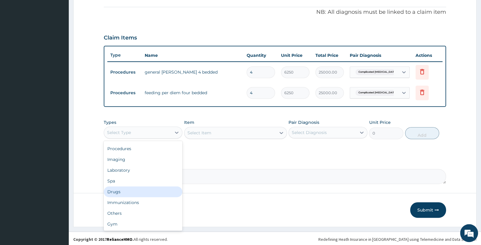
click at [131, 190] on div "Drugs" at bounding box center [143, 191] width 79 height 11
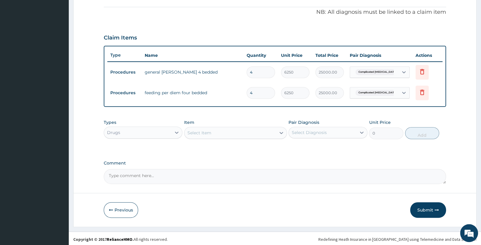
click at [218, 133] on div "Select Item" at bounding box center [229, 133] width 91 height 10
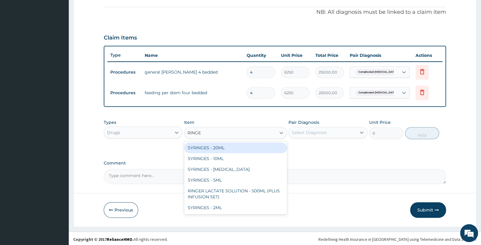
type input "RINGER"
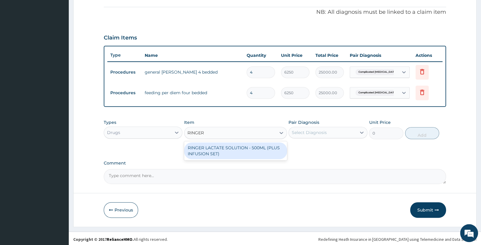
click at [228, 149] on div "RINGER LACTATE SOLUTION - 500ML (PLUS INFUSION SET)" at bounding box center [235, 150] width 103 height 17
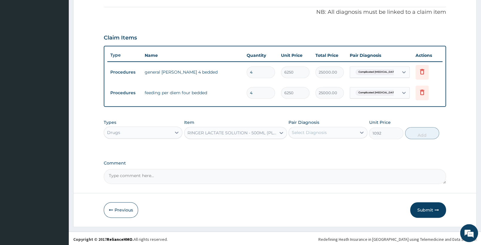
type input "1092"
click at [308, 133] on div "Select Diagnosis" at bounding box center [309, 132] width 35 height 6
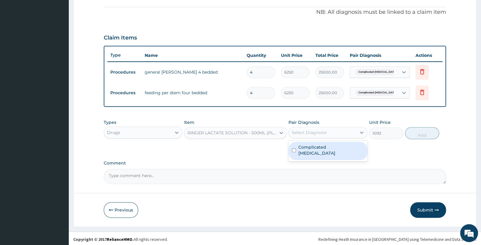
click at [308, 133] on div "Select Diagnosis" at bounding box center [309, 132] width 35 height 6
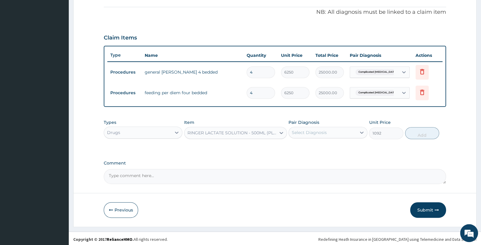
click at [340, 131] on div "Select Diagnosis" at bounding box center [322, 133] width 67 height 10
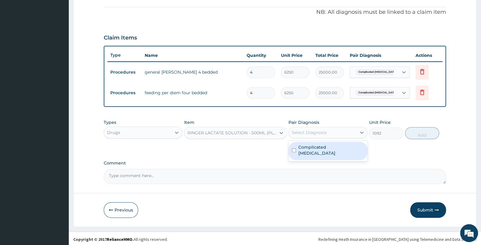
click at [324, 148] on label "Complicated [MEDICAL_DATA]" at bounding box center [330, 150] width 65 height 12
checkbox input "true"
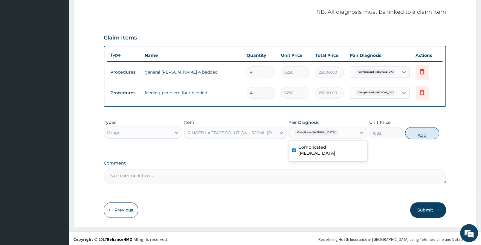
click at [420, 132] on button "Add" at bounding box center [422, 133] width 34 height 12
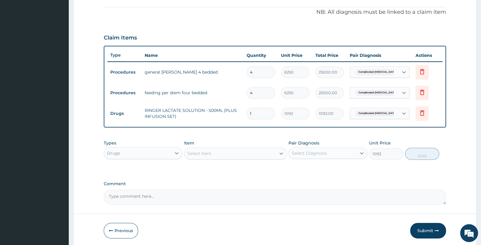
type input "0"
drag, startPoint x: 263, startPoint y: 114, endPoint x: 230, endPoint y: 113, distance: 33.2
click at [247, 113] on input "1" at bounding box center [261, 114] width 28 height 12
type input "2"
type input "2184.00"
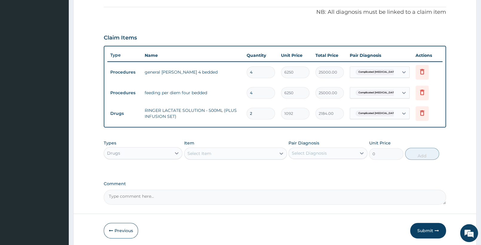
type input "2"
click at [235, 154] on div "Select Item" at bounding box center [229, 154] width 91 height 10
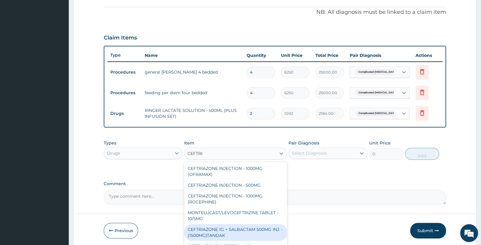
type input "CEFTRIA"
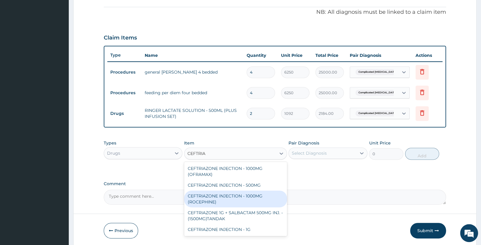
click at [257, 196] on div "CEFTRIAZONE INJECTION - 1000MG (ROCEPHINE)" at bounding box center [235, 198] width 103 height 17
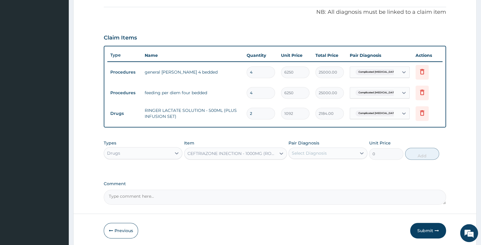
type input "9520"
click at [338, 152] on div "Select Diagnosis" at bounding box center [322, 153] width 67 height 10
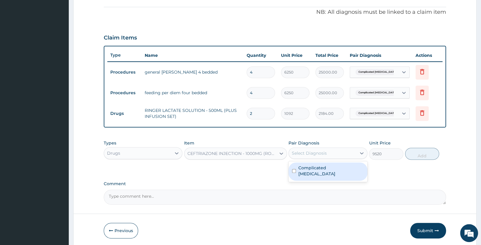
click at [339, 167] on label "Complicated [MEDICAL_DATA]" at bounding box center [330, 171] width 65 height 12
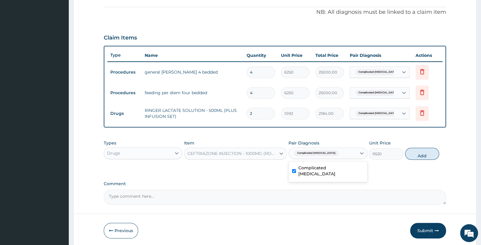
checkbox input "true"
click at [420, 151] on button "Add" at bounding box center [422, 154] width 34 height 12
type input "0"
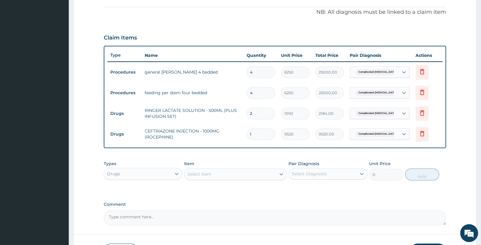
type input "0.00"
type input "4"
type input "38080.00"
type input "4"
click at [226, 174] on div "Select Item" at bounding box center [229, 174] width 91 height 10
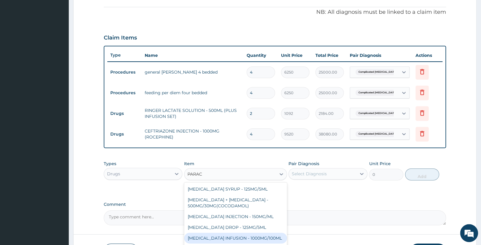
type input "PARACE"
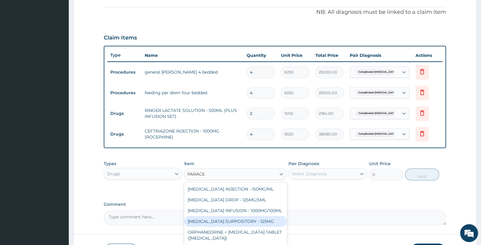
scroll to position [0, 0]
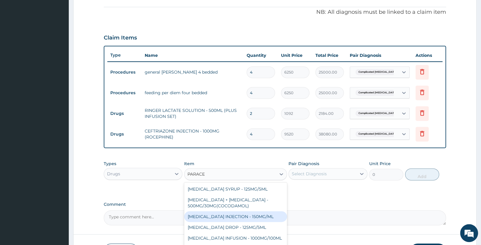
click at [249, 216] on div "PARACETAMOL INJECTION - 150MG/ML" at bounding box center [235, 216] width 103 height 11
type input "560"
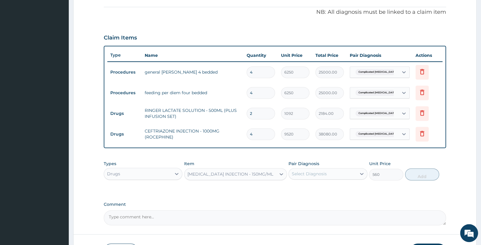
click at [327, 170] on div "Select Diagnosis" at bounding box center [322, 174] width 67 height 10
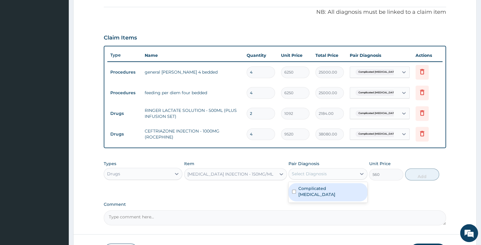
click at [319, 187] on label "Complicated [MEDICAL_DATA]" at bounding box center [330, 191] width 65 height 12
checkbox input "true"
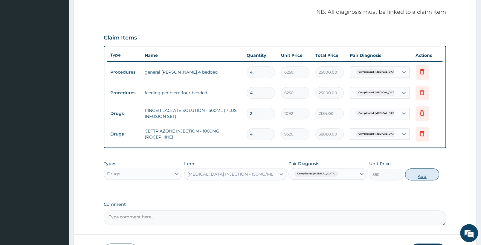
click at [425, 171] on button "Add" at bounding box center [422, 174] width 34 height 12
type input "0"
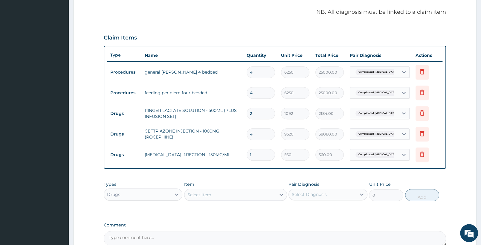
drag, startPoint x: 264, startPoint y: 154, endPoint x: 235, endPoint y: 153, distance: 29.6
click at [247, 153] on input "1" at bounding box center [261, 155] width 28 height 12
type input "12"
type input "6720.00"
type input "12"
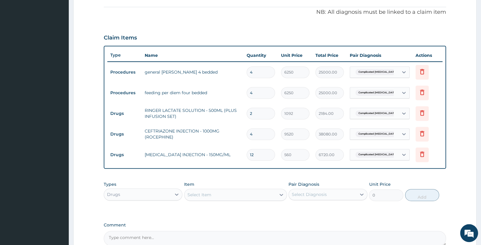
click at [236, 196] on div "Select Item" at bounding box center [229, 195] width 91 height 10
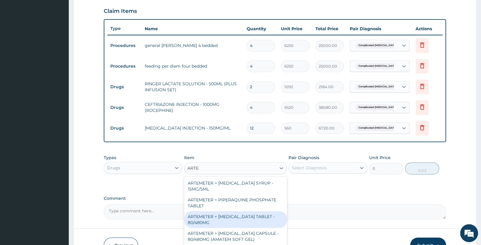
scroll to position [239, 0]
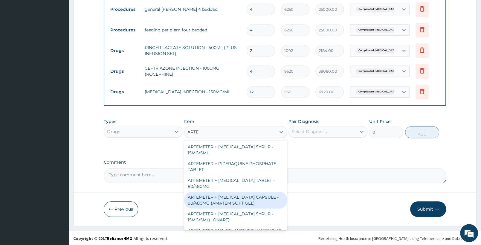
type input "ARTES"
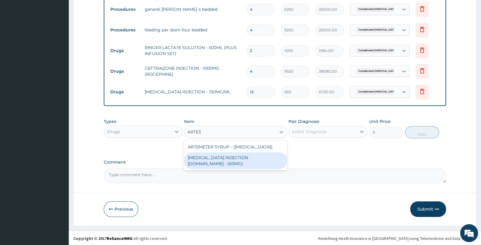
click at [239, 161] on div "[MEDICAL_DATA] INJECTION [DOMAIN_NAME] - (60MG)" at bounding box center [235, 160] width 103 height 17
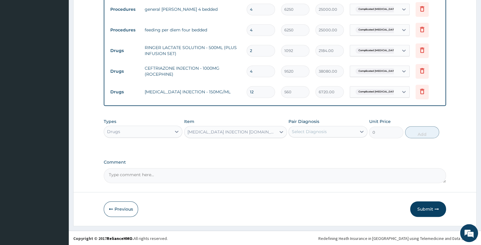
type input "1596"
drag, startPoint x: 339, startPoint y: 129, endPoint x: 339, endPoint y: 135, distance: 5.7
click at [340, 130] on div "Select Diagnosis" at bounding box center [322, 132] width 67 height 10
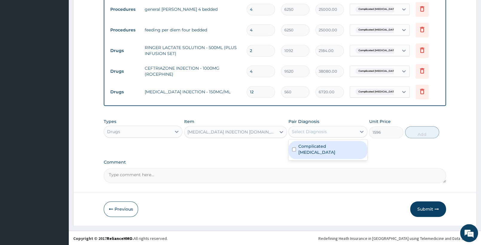
click at [333, 146] on label "Complicated [MEDICAL_DATA]" at bounding box center [330, 149] width 65 height 12
checkbox input "true"
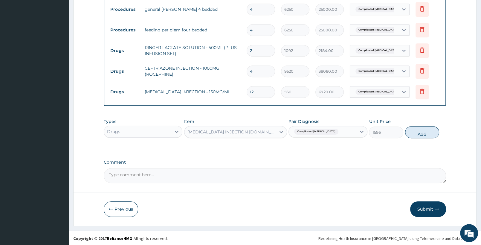
drag, startPoint x: 417, startPoint y: 136, endPoint x: 389, endPoint y: 135, distance: 28.1
click at [417, 135] on button "Add" at bounding box center [422, 132] width 34 height 12
type input "0"
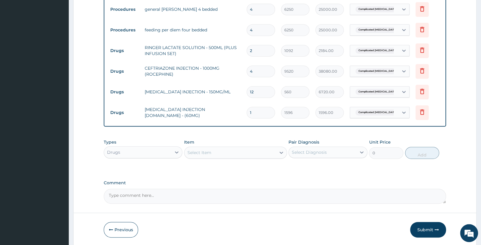
drag, startPoint x: 267, startPoint y: 114, endPoint x: 167, endPoint y: 109, distance: 100.6
click at [247, 109] on input "1" at bounding box center [261, 113] width 28 height 12
type input "6"
type input "9576.00"
type input "6"
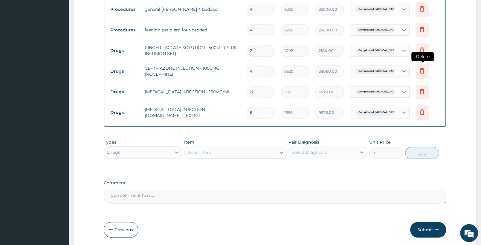
click at [422, 71] on icon at bounding box center [422, 70] width 7 height 7
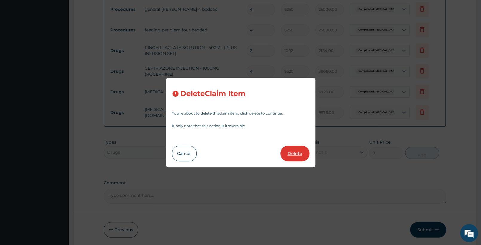
click at [292, 152] on button "Delete" at bounding box center [294, 154] width 29 height 16
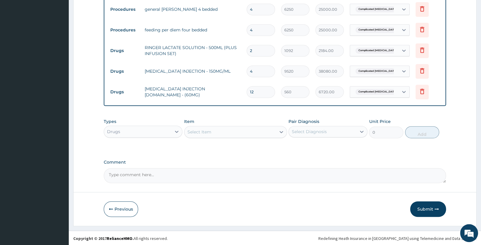
type input "12"
type input "560"
type input "6720.00"
type input "6"
type input "1596"
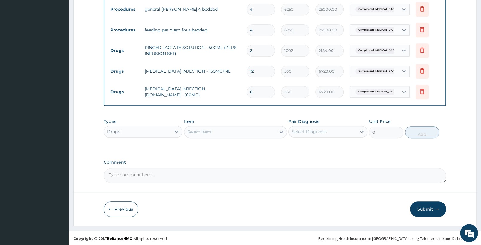
type input "9576.00"
click at [204, 136] on div "Select Item" at bounding box center [235, 132] width 103 height 12
click at [207, 133] on div "Select Item" at bounding box center [199, 132] width 24 height 6
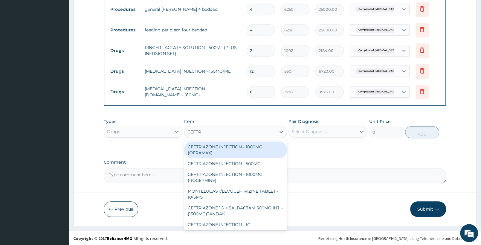
type input "CEFTRI"
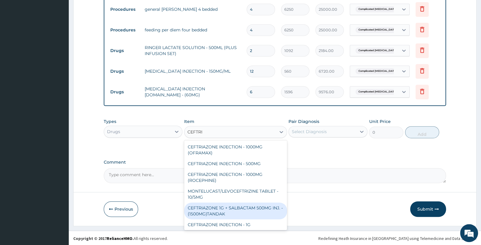
scroll to position [1, 0]
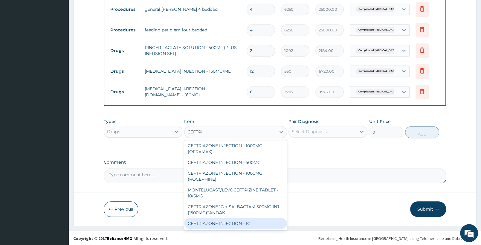
click at [255, 223] on div "CEFTRIAZONE INJECTION - 1G" at bounding box center [235, 223] width 103 height 11
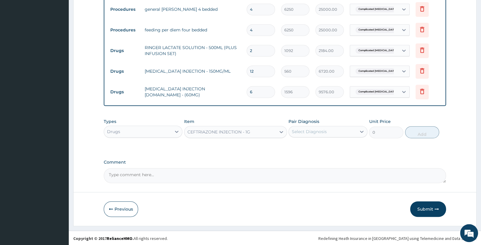
type input "1652"
click at [258, 133] on div "CEFTRIAZONE INJECTION - 1G" at bounding box center [229, 132] width 91 height 10
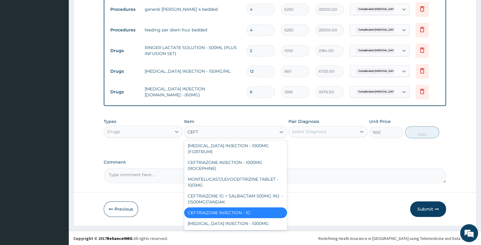
type input "CEFTR"
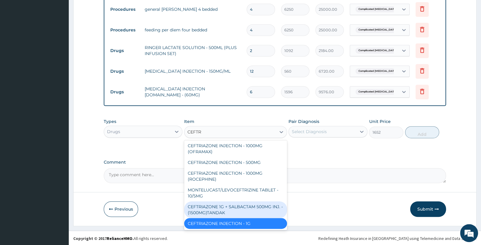
scroll to position [0, 0]
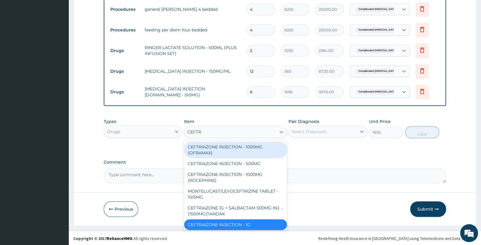
click at [260, 149] on div "CEFTRIAZONE INJECTION - 1000MG (OFRAMAX)" at bounding box center [235, 149] width 103 height 17
type input "2520"
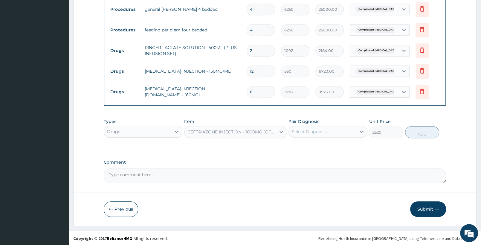
click at [343, 125] on div "Pair Diagnosis Select Diagnosis" at bounding box center [328, 128] width 79 height 20
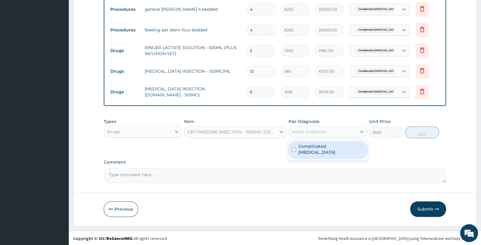
click at [336, 145] on label "Complicated malaria" at bounding box center [330, 149] width 65 height 12
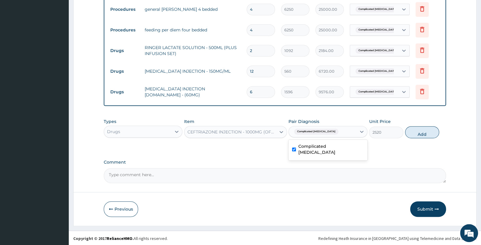
checkbox input "true"
click at [423, 130] on button "Add" at bounding box center [422, 132] width 34 height 12
type input "0"
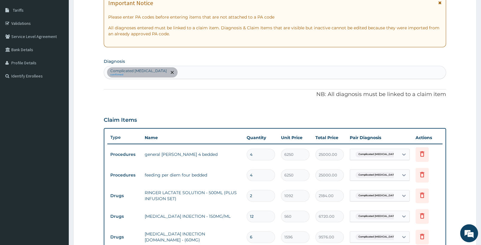
scroll to position [83, 0]
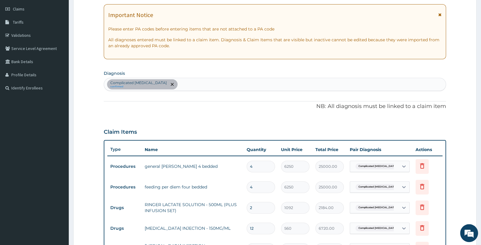
click at [184, 82] on div "Complicated malaria confirmed" at bounding box center [275, 84] width 342 height 13
type input "SEPSIS"
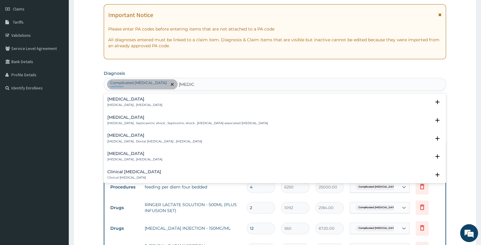
click at [138, 104] on p "Systemic infection , Sepsis" at bounding box center [134, 105] width 55 height 4
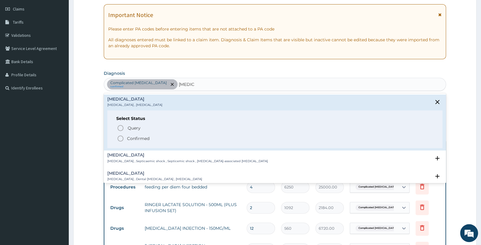
click at [122, 140] on icon "status option filled" at bounding box center [120, 138] width 7 height 7
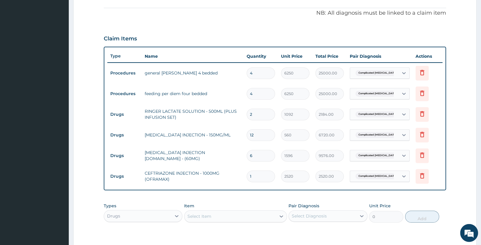
scroll to position [177, 0]
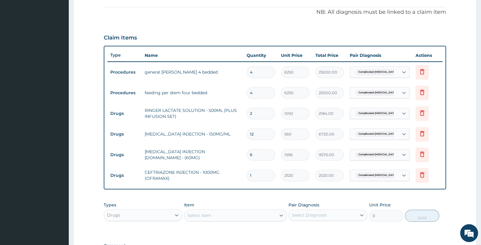
click at [395, 176] on input "text" at bounding box center [395, 175] width 1 height 6
click at [378, 190] on label "Complicated malaria" at bounding box center [390, 193] width 61 height 12
checkbox input "false"
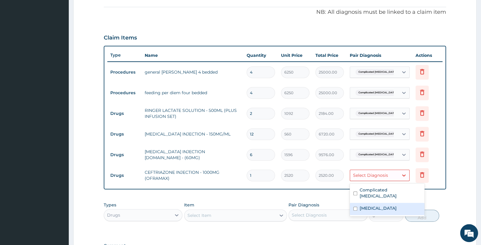
click at [362, 205] on label "Sepsis" at bounding box center [378, 208] width 37 height 6
checkbox input "true"
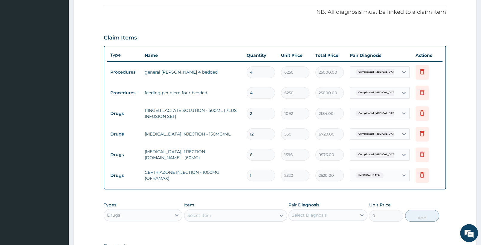
drag, startPoint x: 264, startPoint y: 176, endPoint x: 221, endPoint y: 171, distance: 43.4
click at [247, 171] on input "1" at bounding box center [261, 176] width 28 height 12
type input "4"
type input "10080.00"
type input "4"
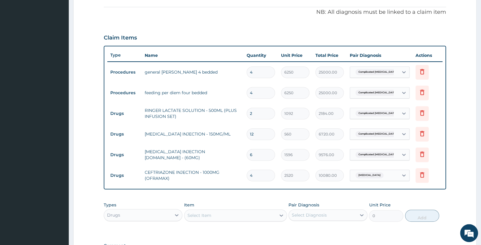
click at [200, 215] on div "Select Item" at bounding box center [199, 215] width 24 height 6
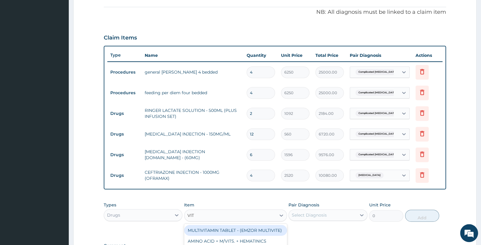
scroll to position [239, 0]
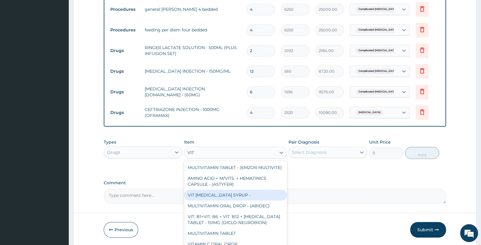
type input "VIT B"
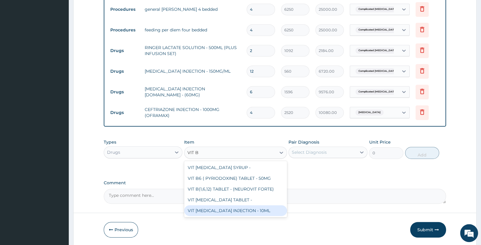
click at [254, 207] on div "VIT B- COMPLEX INJECTION - 10ML" at bounding box center [235, 210] width 103 height 11
type input "154"
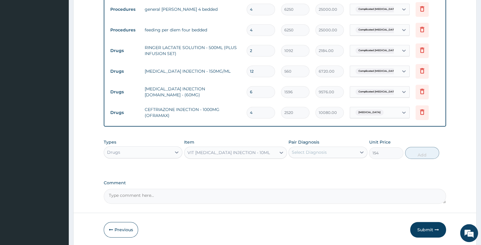
click at [335, 154] on div "Select Diagnosis" at bounding box center [322, 152] width 67 height 10
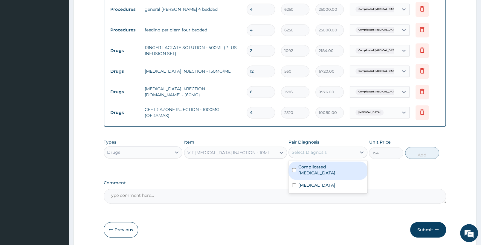
click at [326, 169] on label "Complicated malaria" at bounding box center [330, 170] width 65 height 12
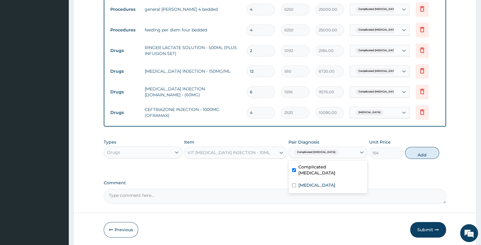
click at [321, 169] on label "Complicated malaria" at bounding box center [330, 170] width 65 height 12
checkbox input "false"
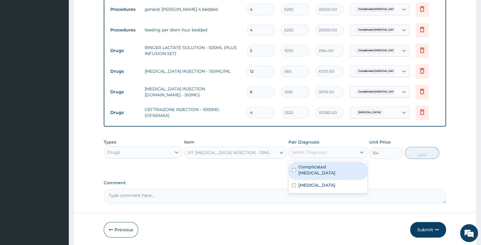
scroll to position [114, 0]
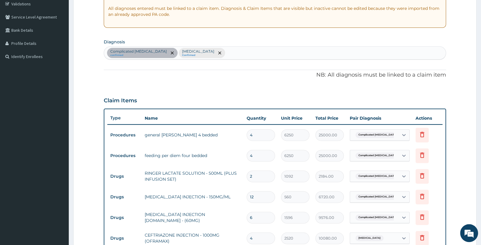
click at [219, 53] on div "Complicated malaria confirmed Sepsis Confirmed" at bounding box center [275, 53] width 342 height 13
type input "ANORE"
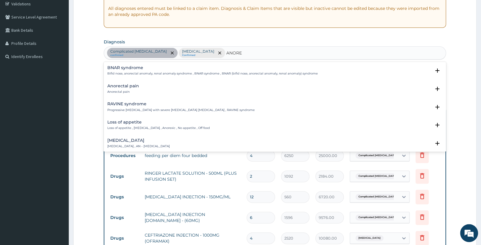
click at [149, 131] on div "Loss of appetite Loss of appetite , Anorexia , Anorexic , No appetite , Off foo…" at bounding box center [274, 126] width 335 height 13
click at [155, 128] on p "Loss of appetite , Anorexia , Anorexic , No appetite , Off food" at bounding box center [158, 128] width 103 height 4
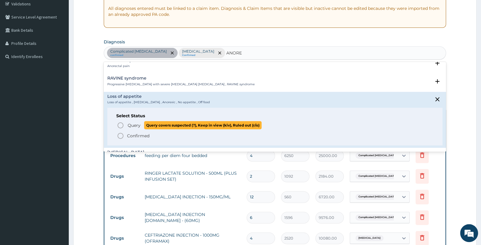
scroll to position [31, 0]
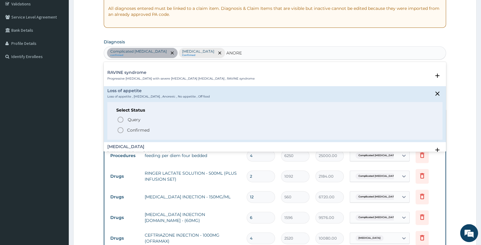
click at [142, 130] on p "Confirmed" at bounding box center [138, 130] width 22 height 6
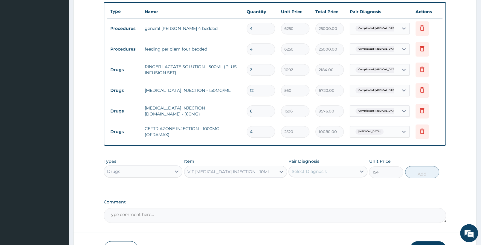
scroll to position [261, 0]
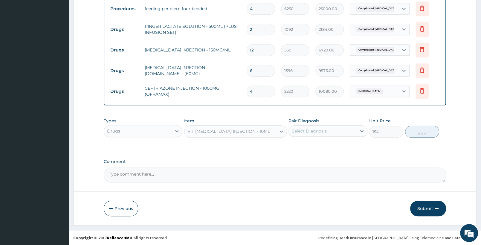
click at [317, 128] on div "Select Diagnosis" at bounding box center [309, 131] width 35 height 6
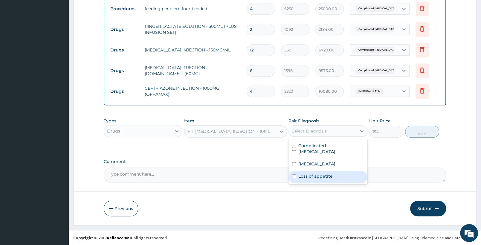
drag, startPoint x: 309, startPoint y: 172, endPoint x: 410, endPoint y: 143, distance: 104.8
click at [313, 173] on label "Loss of appetite" at bounding box center [315, 176] width 34 height 6
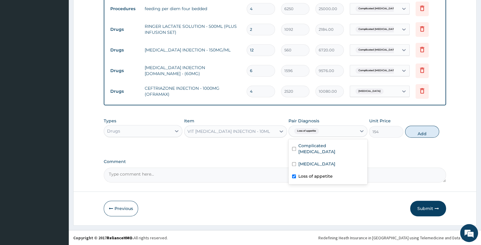
checkbox input "true"
click at [430, 132] on button "Add" at bounding box center [422, 132] width 34 height 12
type input "0"
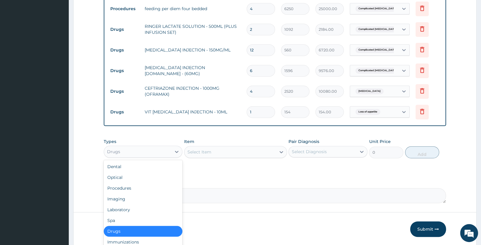
click at [144, 150] on div "Drugs" at bounding box center [137, 152] width 67 height 10
click at [131, 206] on div "Laboratory" at bounding box center [143, 209] width 79 height 11
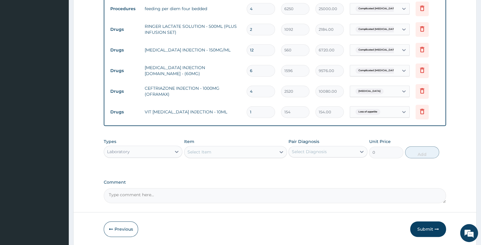
drag, startPoint x: 202, startPoint y: 147, endPoint x: 211, endPoint y: 158, distance: 14.4
click at [202, 148] on div "Select Item" at bounding box center [229, 152] width 91 height 10
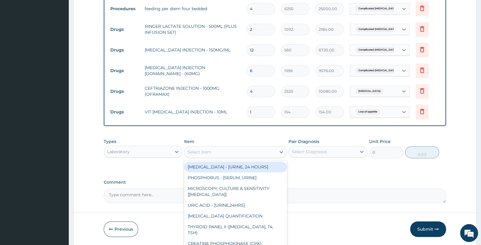
type input "F"
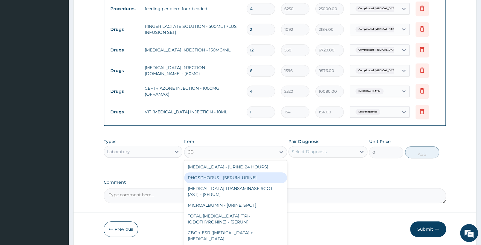
type input "CBC"
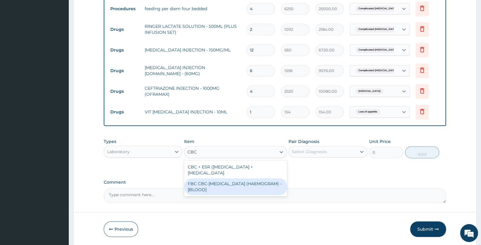
drag, startPoint x: 231, startPoint y: 186, endPoint x: 317, endPoint y: 159, distance: 90.4
click at [235, 184] on div "FBC CBC-[MEDICAL_DATA] (HAEMOGRAM) - [BLOOD]" at bounding box center [235, 186] width 103 height 17
type input "5000"
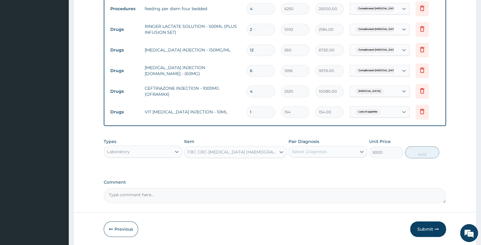
click at [326, 152] on div "Select Diagnosis" at bounding box center [322, 152] width 67 height 10
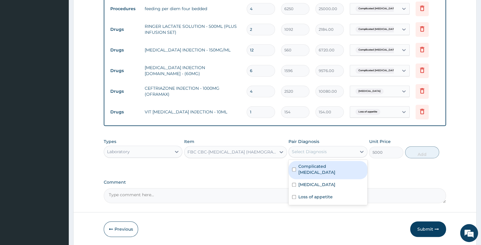
click at [318, 168] on label "Complicated malaria" at bounding box center [330, 169] width 65 height 12
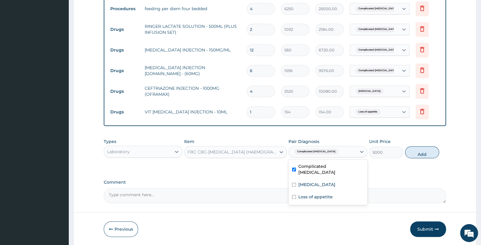
click at [319, 167] on label "Complicated malaria" at bounding box center [330, 169] width 65 height 12
checkbox input "false"
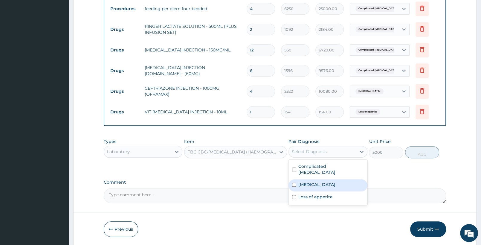
drag, startPoint x: 314, startPoint y: 177, endPoint x: 367, endPoint y: 157, distance: 57.2
click at [315, 179] on div "Sepsis" at bounding box center [328, 185] width 79 height 12
checkbox input "true"
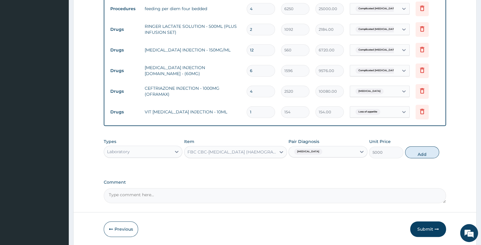
drag, startPoint x: 422, startPoint y: 150, endPoint x: 349, endPoint y: 172, distance: 77.2
click at [423, 151] on button "Add" at bounding box center [422, 152] width 34 height 12
type input "0"
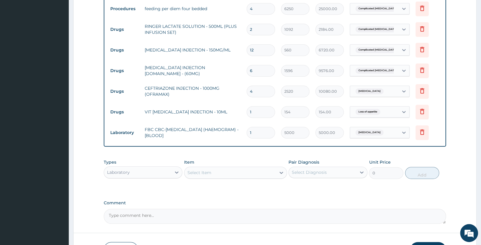
click at [194, 173] on div "Select Item" at bounding box center [199, 173] width 24 height 6
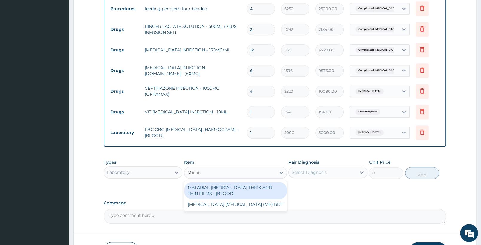
type input "MALAR"
click at [212, 190] on div "MALARIAL PARASITE THICK AND THIN FILMS - [BLOOD]" at bounding box center [235, 190] width 103 height 17
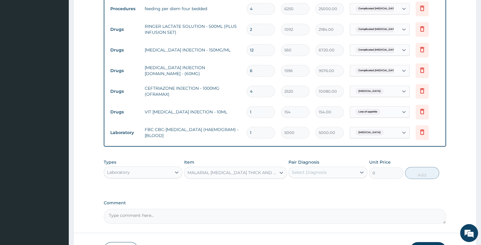
type input "2187.5"
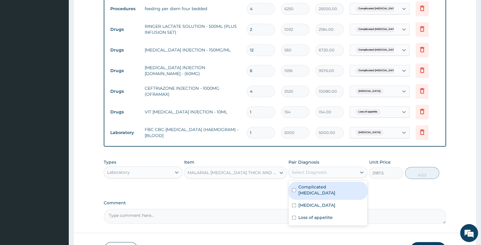
click at [306, 172] on div "Select Diagnosis" at bounding box center [309, 172] width 35 height 6
click at [302, 187] on label "Complicated malaria" at bounding box center [330, 190] width 65 height 12
checkbox input "true"
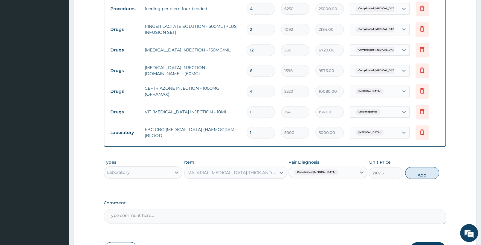
click at [425, 173] on button "Add" at bounding box center [422, 173] width 34 height 12
type input "0"
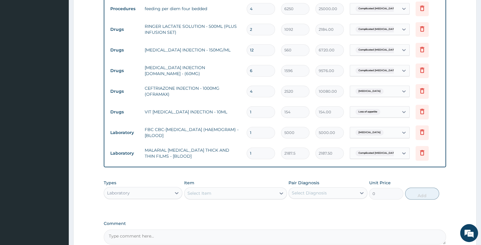
click at [138, 194] on div "Laboratory" at bounding box center [137, 193] width 67 height 10
type input "G"
click at [159, 230] on div "Procedures" at bounding box center [143, 229] width 79 height 11
click at [245, 193] on div "Select Item" at bounding box center [229, 193] width 91 height 10
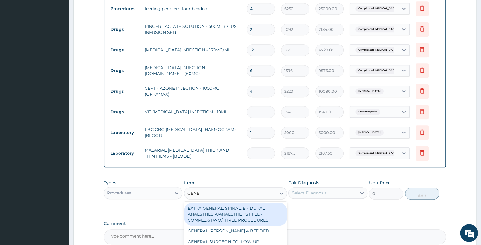
type input "GENER"
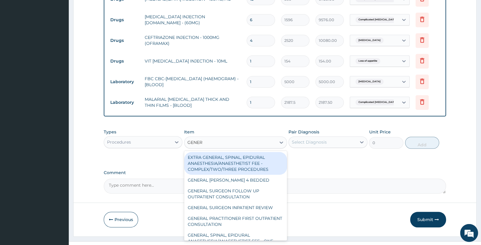
scroll to position [323, 0]
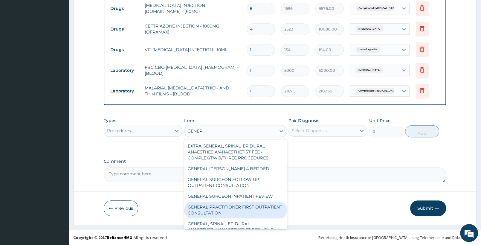
drag, startPoint x: 243, startPoint y: 208, endPoint x: 270, endPoint y: 173, distance: 44.2
click at [243, 209] on div "GENERAL PRACTITIONER FIRST OUTPATIENT CONSULTATION" at bounding box center [235, 210] width 103 height 17
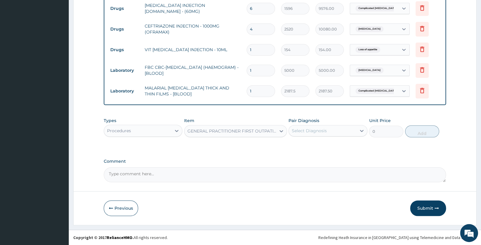
type input "3750"
click at [325, 129] on div "Select Diagnosis" at bounding box center [309, 131] width 35 height 6
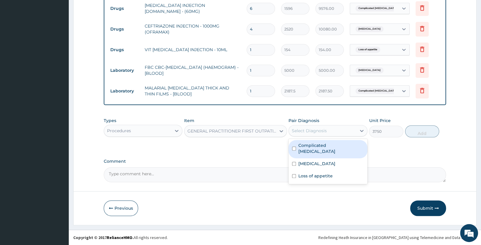
click at [329, 143] on label "Complicated malaria" at bounding box center [330, 148] width 65 height 12
checkbox input "true"
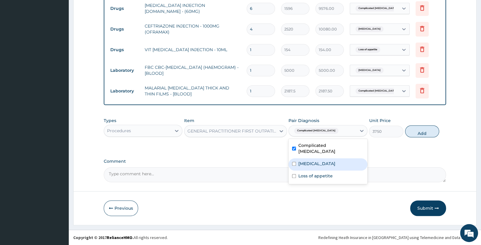
click at [324, 158] on div "Sepsis" at bounding box center [328, 164] width 79 height 12
checkbox input "true"
click at [321, 174] on div "Loss of appetite" at bounding box center [328, 176] width 79 height 12
checkbox input "true"
click at [423, 130] on button "Add" at bounding box center [422, 131] width 34 height 12
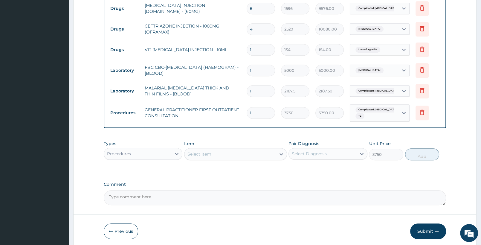
type input "0"
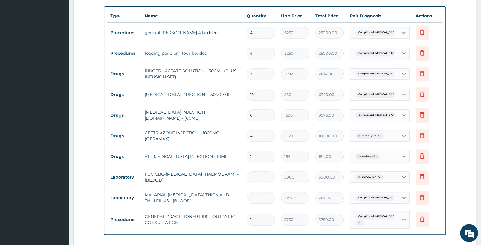
scroll to position [220, 0]
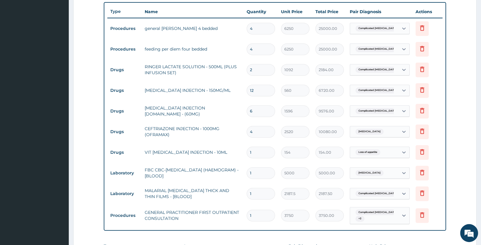
drag, startPoint x: 254, startPoint y: 49, endPoint x: 245, endPoint y: 49, distance: 8.7
click at [247, 49] on input "4" at bounding box center [261, 49] width 28 height 12
type input "3"
type input "18750.00"
type input "3"
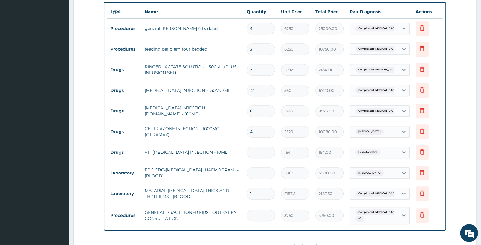
drag, startPoint x: 260, startPoint y: 28, endPoint x: 230, endPoint y: 27, distance: 29.9
click at [247, 27] on input "4" at bounding box center [261, 29] width 28 height 12
type input "3"
type input "18750.00"
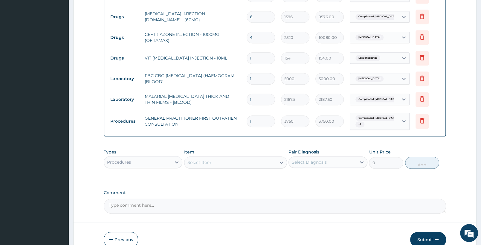
scroll to position [346, 0]
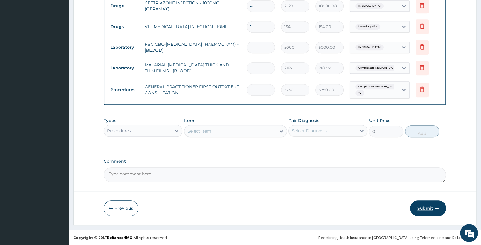
type input "3"
click at [430, 208] on button "Submit" at bounding box center [428, 208] width 36 height 16
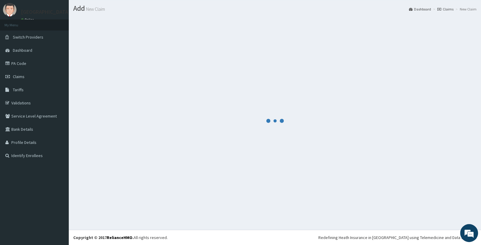
scroll to position [15, 0]
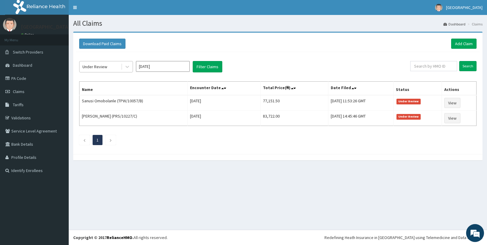
click at [99, 68] on div "Under Review" at bounding box center [95, 67] width 25 height 6
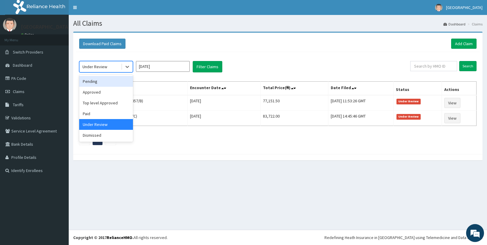
click at [98, 84] on div "Pending" at bounding box center [106, 81] width 54 height 11
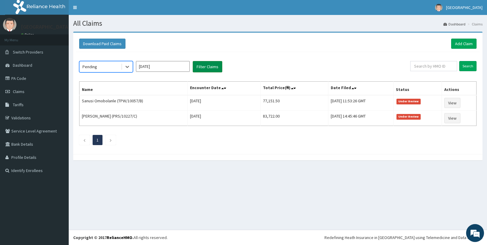
click at [216, 64] on button "Filter Claims" at bounding box center [208, 66] width 30 height 11
click at [208, 67] on button "Filter Claims" at bounding box center [208, 66] width 30 height 11
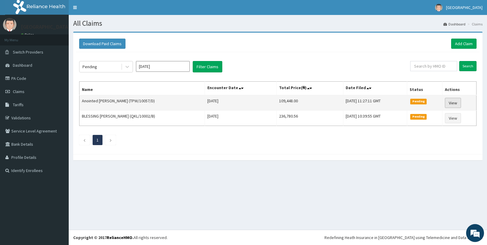
click at [454, 105] on link "View" at bounding box center [453, 103] width 16 height 10
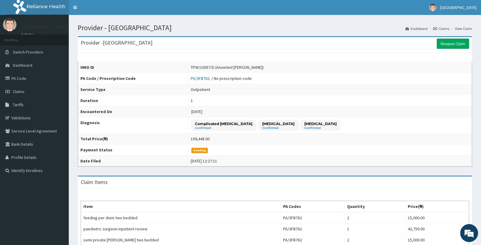
drag, startPoint x: 460, startPoint y: 46, endPoint x: 344, endPoint y: 57, distance: 116.6
click at [460, 46] on link "Reopen Claim" at bounding box center [453, 44] width 32 height 10
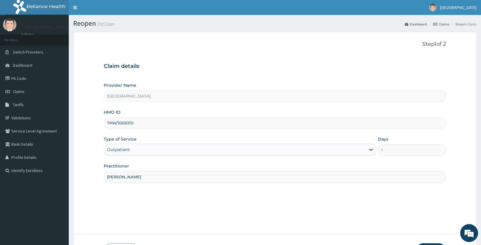
click at [152, 151] on div "Outpatient" at bounding box center [235, 150] width 262 height 10
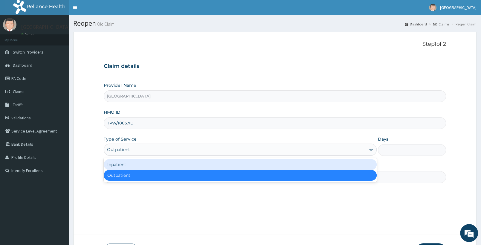
click at [140, 168] on div "Inpatient" at bounding box center [240, 164] width 273 height 11
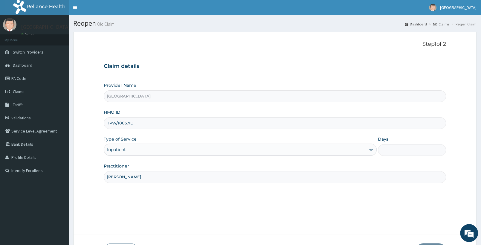
click at [395, 148] on input "Days" at bounding box center [412, 150] width 68 height 12
type input "2"
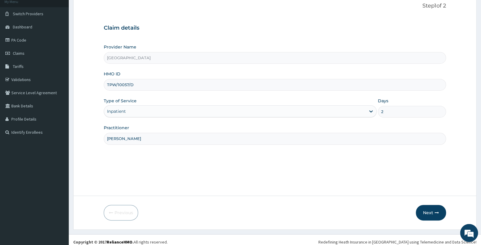
scroll to position [43, 0]
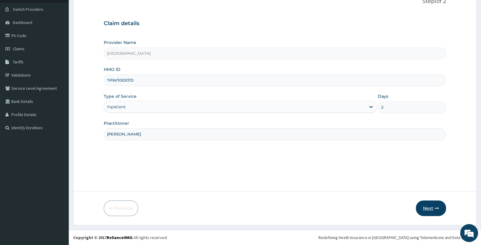
click at [438, 205] on button "Next" at bounding box center [431, 208] width 30 height 16
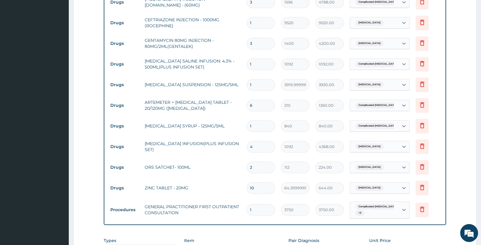
scroll to position [416, 0]
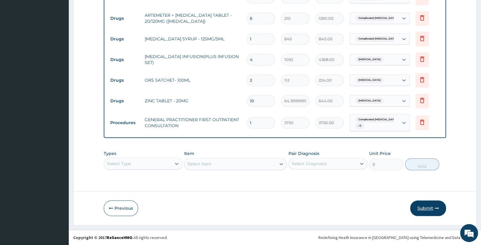
click at [427, 207] on button "Submit" at bounding box center [428, 208] width 36 height 16
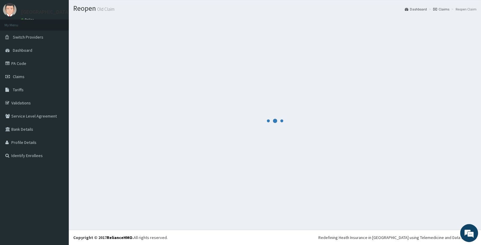
scroll to position [15, 0]
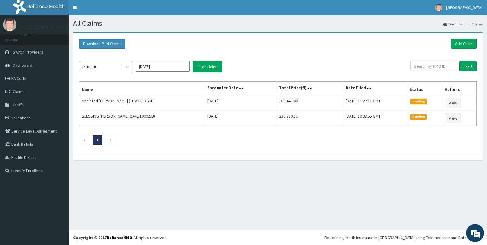
click at [112, 66] on div "PENDING" at bounding box center [101, 67] width 42 height 10
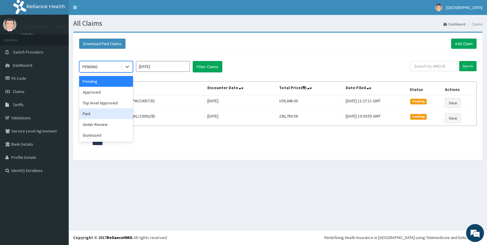
click at [104, 112] on div "Paid" at bounding box center [106, 113] width 54 height 11
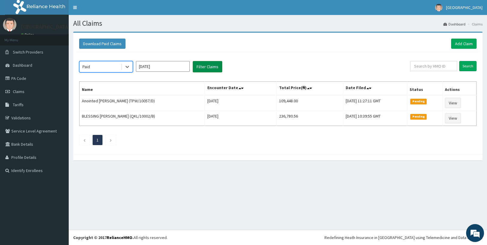
click at [206, 67] on button "Filter Claims" at bounding box center [208, 66] width 30 height 11
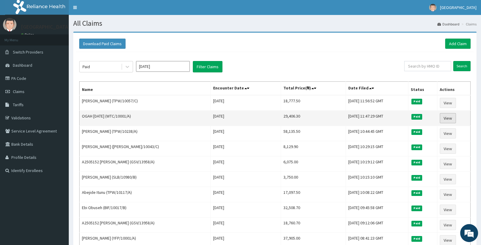
click at [452, 117] on link "View" at bounding box center [448, 118] width 16 height 10
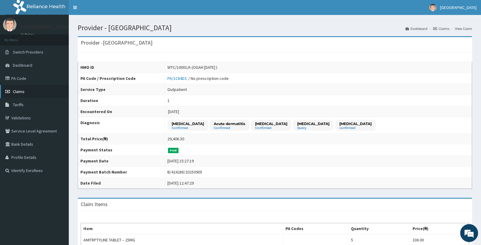
click at [27, 92] on link "Claims" at bounding box center [34, 91] width 69 height 13
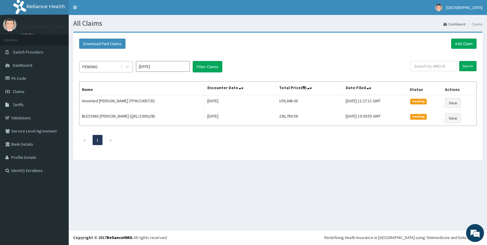
click at [106, 66] on div "PENDING" at bounding box center [101, 67] width 42 height 10
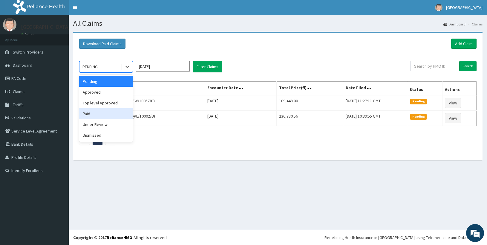
click at [111, 115] on div "Paid" at bounding box center [106, 113] width 54 height 11
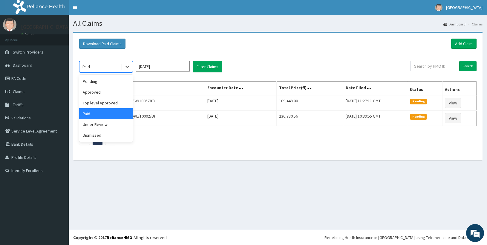
click at [118, 67] on div "Paid" at bounding box center [101, 67] width 42 height 10
click at [103, 92] on div "Approved" at bounding box center [106, 92] width 54 height 11
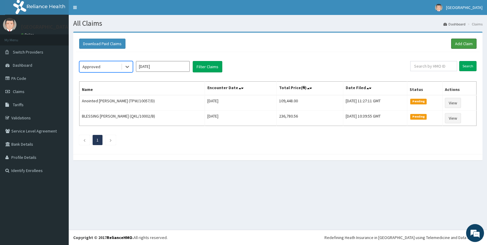
click at [455, 44] on link "Add Claim" at bounding box center [463, 44] width 25 height 10
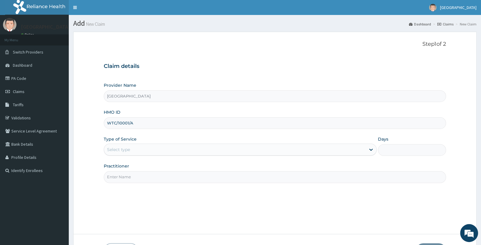
type input "WTC/10001/A"
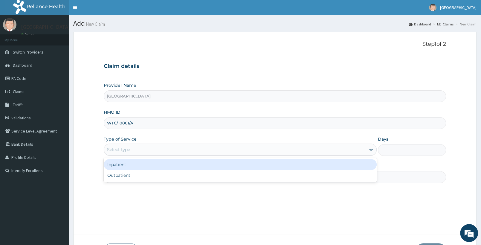
click at [112, 153] on div "Select type" at bounding box center [235, 150] width 262 height 10
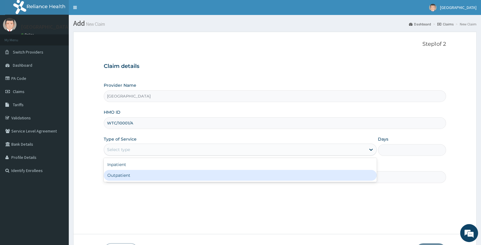
click at [115, 175] on div "Outpatient" at bounding box center [240, 175] width 273 height 11
type input "1"
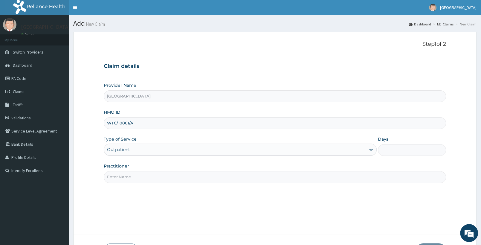
click at [122, 178] on input "Practitioner" at bounding box center [275, 177] width 342 height 12
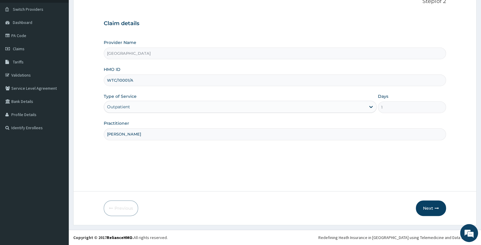
type input "DR TADE"
click at [266, 106] on div "Outpatient" at bounding box center [235, 107] width 262 height 10
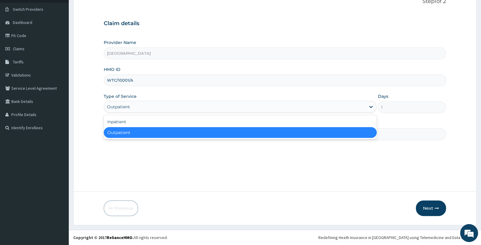
scroll to position [0, 0]
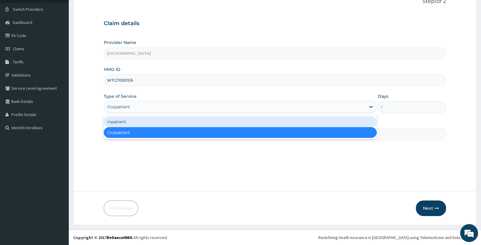
click at [236, 125] on div "Inpatient" at bounding box center [240, 121] width 273 height 11
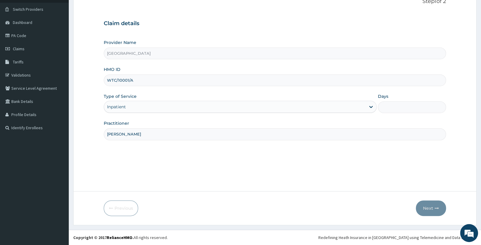
click at [397, 109] on input "Days" at bounding box center [412, 107] width 68 height 12
type input "6"
click at [436, 207] on icon "button" at bounding box center [437, 208] width 4 height 4
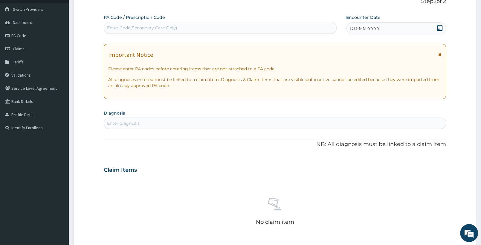
click at [141, 29] on div "Enter Code(Secondary Care Only)" at bounding box center [142, 28] width 70 height 6
paste input "PA/DE5CBC"
type input "PA/DE5CBC"
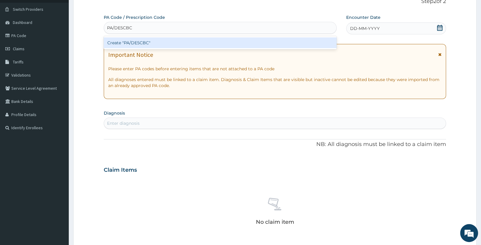
click at [207, 42] on div "Create "PA/DE5CBC"" at bounding box center [220, 42] width 233 height 11
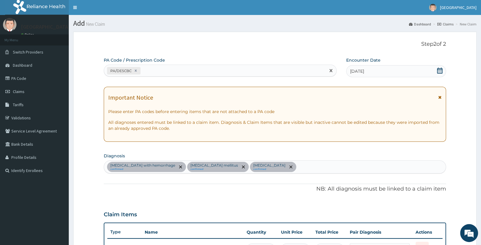
click at [144, 73] on div "PA/DE5CBC" at bounding box center [215, 71] width 222 height 10
paste input "PA/0393FD"
type input "PA/0393FD"
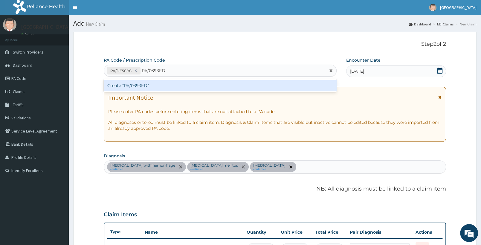
click at [158, 87] on div "Create "PA/0393FD"" at bounding box center [220, 85] width 233 height 11
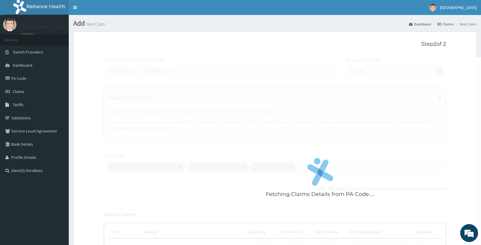
scroll to position [51, 0]
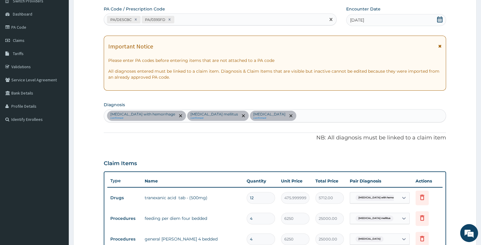
click at [181, 18] on div "PA/DE5CBC PA/0393FD" at bounding box center [215, 20] width 222 height 10
paste input "PA/495CCE"
type input "PA/495CCE"
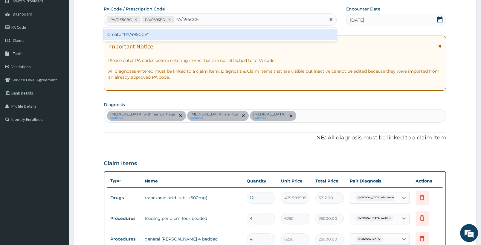
click at [129, 31] on div "Create "PA/495CCE"" at bounding box center [220, 34] width 233 height 11
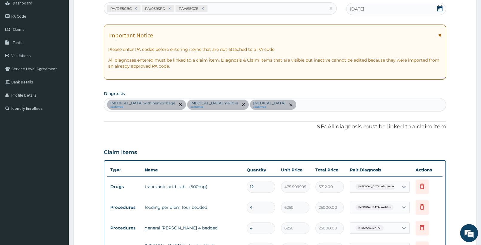
scroll to position [40, 0]
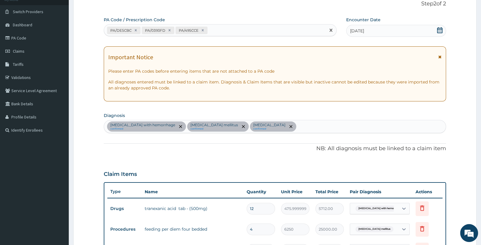
click at [222, 28] on div "PA/DE5CBC PA/0393FD PA/495CCE" at bounding box center [215, 30] width 222 height 10
paste input "PA/90AECA"
type input "PA/90AECA"
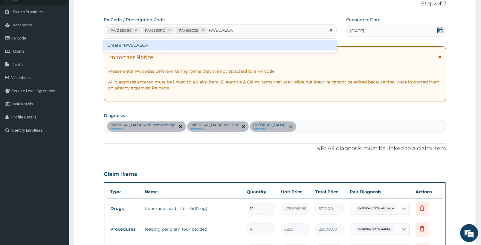
click at [229, 48] on div "Create "PA/90AECA"" at bounding box center [220, 45] width 233 height 11
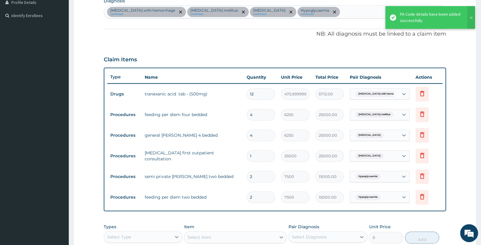
scroll to position [175, 0]
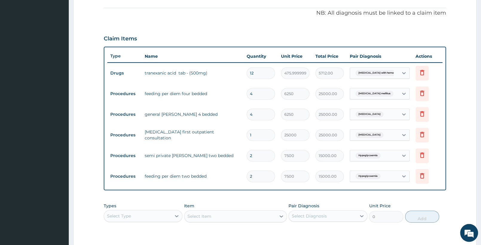
click at [263, 95] on input "4" at bounding box center [261, 94] width 28 height 12
type input "0.00"
type input "6"
type input "37500.00"
type input "6"
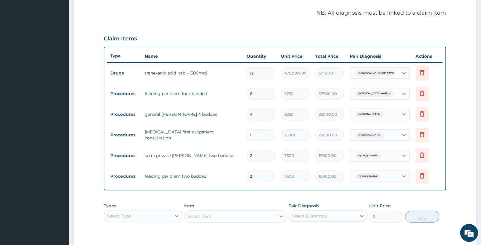
click at [264, 115] on input "4" at bounding box center [261, 115] width 28 height 12
type input "0.00"
type input "6"
type input "37500.00"
type input "6"
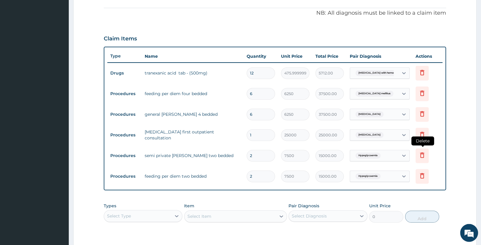
click at [420, 155] on icon at bounding box center [422, 155] width 7 height 7
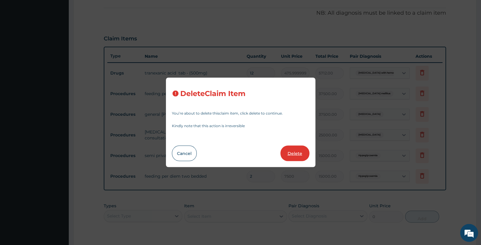
click at [297, 151] on button "Delete" at bounding box center [294, 154] width 29 height 16
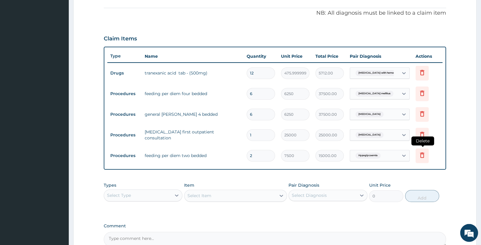
click at [423, 156] on icon at bounding box center [422, 155] width 7 height 7
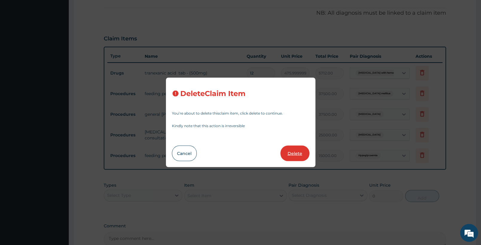
click at [300, 154] on button "Delete" at bounding box center [294, 154] width 29 height 16
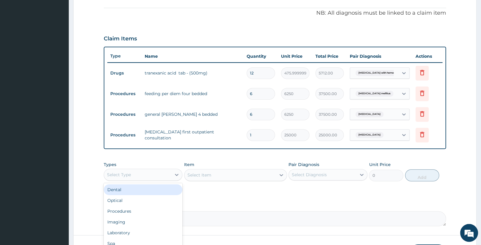
click at [155, 170] on div "Select Type" at bounding box center [137, 175] width 67 height 10
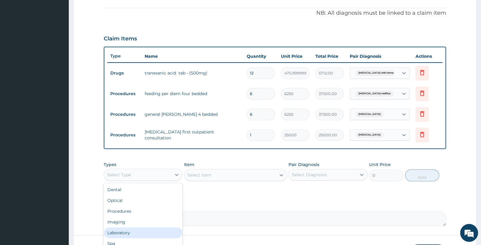
click at [136, 231] on div "Laboratory" at bounding box center [143, 233] width 79 height 11
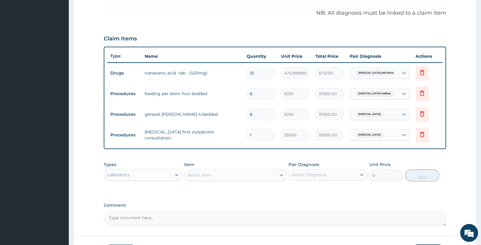
click at [222, 176] on div "Select Item" at bounding box center [229, 175] width 91 height 10
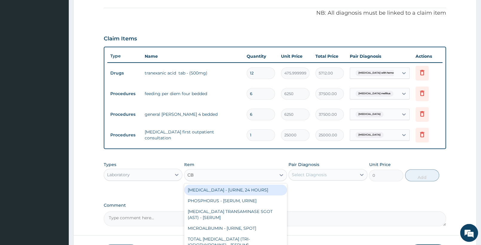
type input "CBC"
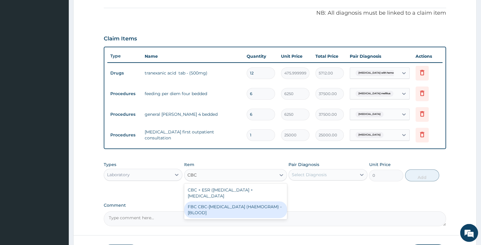
drag, startPoint x: 216, startPoint y: 208, endPoint x: 297, endPoint y: 176, distance: 87.1
click at [216, 209] on div "FBC CBC-COMPLETE BLOOD COUNT (HAEMOGRAM) - [BLOOD]" at bounding box center [235, 210] width 103 height 17
type input "5000"
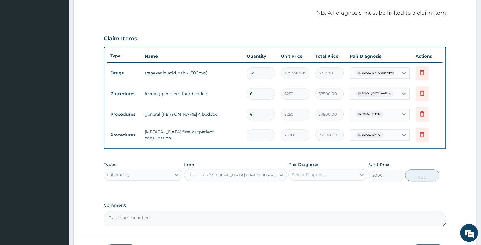
click at [345, 173] on div "Select Diagnosis" at bounding box center [322, 175] width 67 height 10
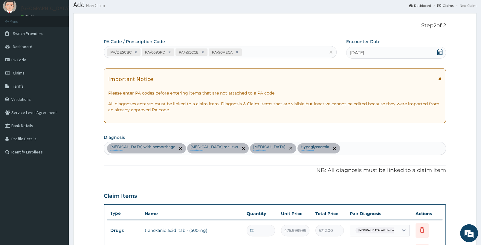
scroll to position [19, 0]
click at [260, 54] on div "PA/DE5CBC PA/0393FD PA/495CCE PA/90AECA" at bounding box center [215, 52] width 222 height 10
click at [379, 149] on div "Peptic ulcer with hemorrhage confirmed Type 2 diabetes mellitus confirmed Hyper…" at bounding box center [275, 148] width 342 height 13
type input "SEPSIS"
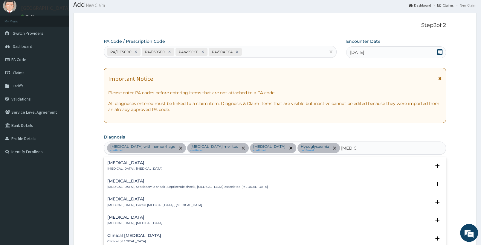
click at [121, 167] on p "Systemic infection , Sepsis" at bounding box center [134, 169] width 55 height 4
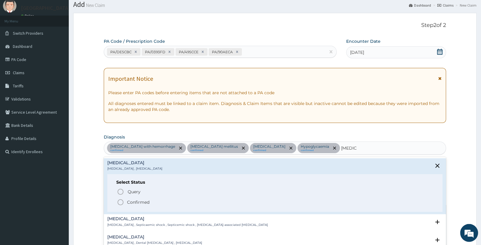
click at [121, 201] on icon "status option filled" at bounding box center [120, 202] width 7 height 7
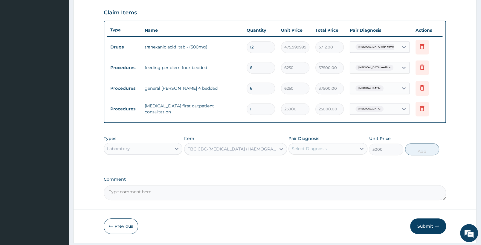
scroll to position [207, 0]
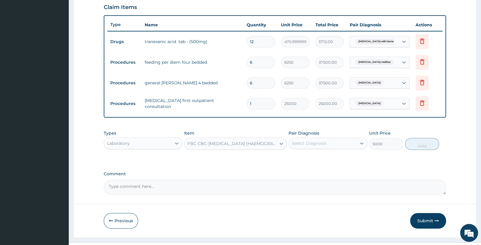
click at [328, 142] on div "Select Diagnosis" at bounding box center [322, 144] width 67 height 10
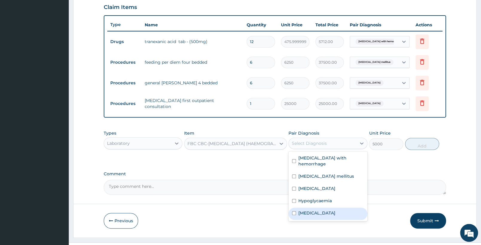
drag, startPoint x: 312, startPoint y: 210, endPoint x: 386, endPoint y: 164, distance: 87.0
click at [312, 210] on div "Sepsis" at bounding box center [328, 214] width 79 height 12
checkbox input "true"
click at [411, 146] on button "Add" at bounding box center [422, 144] width 34 height 12
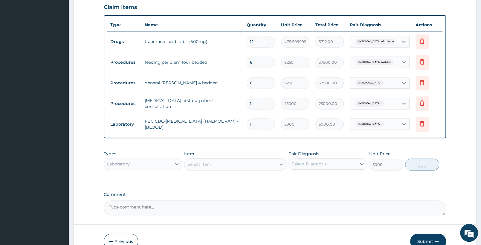
type input "0"
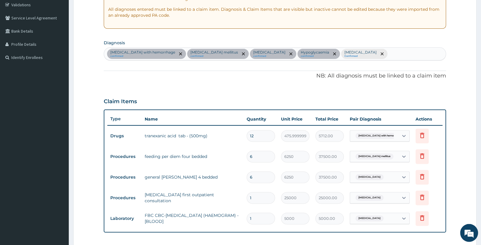
click at [414, 54] on div "Peptic ulcer with hemorrhage confirmed Type 2 diabetes mellitus confirmed Hyper…" at bounding box center [275, 54] width 342 height 13
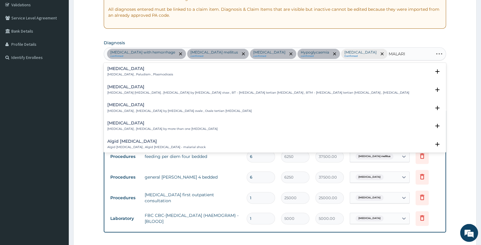
type input "MALARIA"
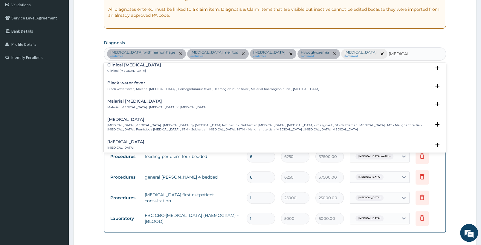
scroll to position [188, 0]
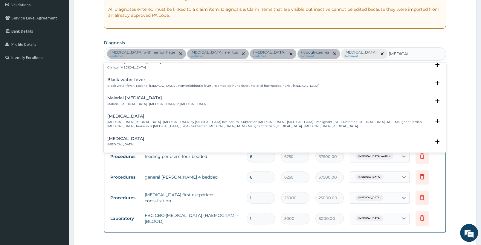
click at [145, 115] on h4 "Falciparum malaria" at bounding box center [268, 116] width 323 height 4
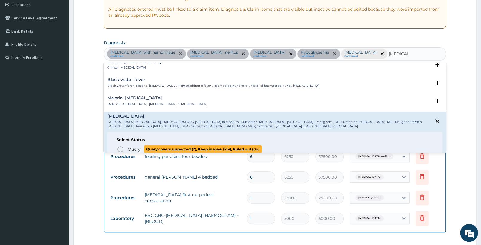
scroll to position [251, 0]
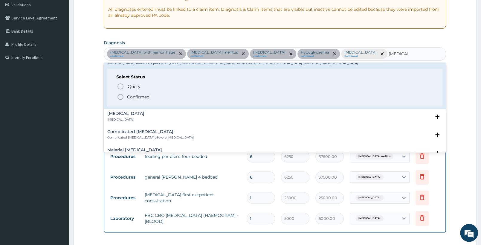
click at [135, 95] on p "Confirmed" at bounding box center [138, 97] width 22 height 6
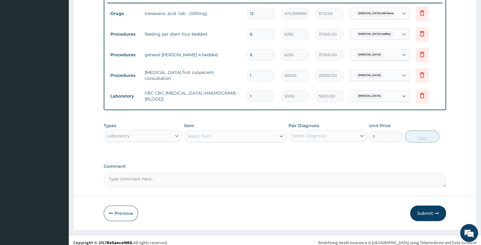
scroll to position [240, 0]
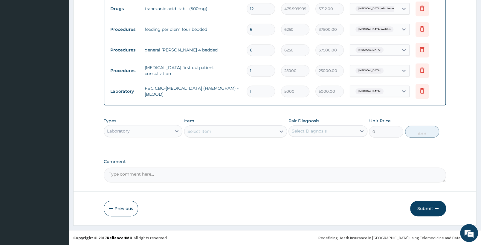
click at [259, 131] on div "Select Item" at bounding box center [229, 131] width 91 height 10
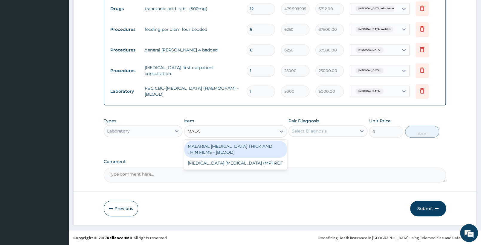
type input "MALAR"
click at [237, 144] on div "MALARIAL PARASITE THICK AND THIN FILMS - [BLOOD]" at bounding box center [235, 149] width 103 height 17
type input "2187.5"
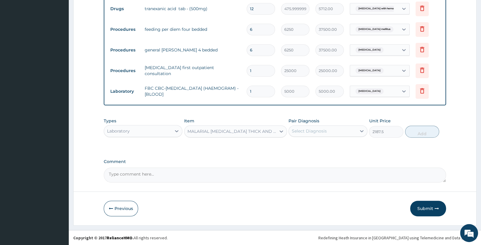
click at [352, 133] on div "Select Diagnosis" at bounding box center [322, 131] width 67 height 10
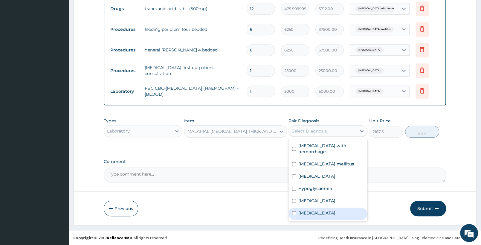
click at [329, 210] on label "Falciparum malaria" at bounding box center [316, 213] width 37 height 6
checkbox input "true"
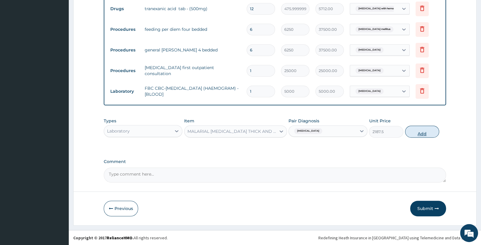
click at [414, 129] on button "Add" at bounding box center [422, 132] width 34 height 12
type input "0"
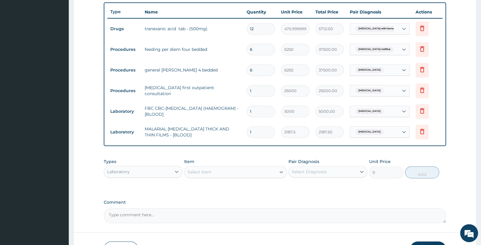
scroll to position [251, 0]
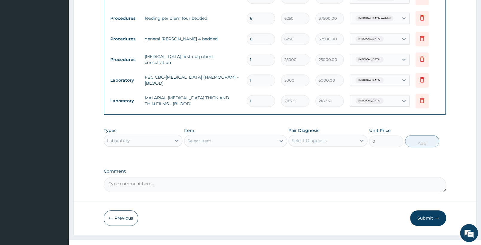
click at [211, 143] on div "Select Item" at bounding box center [199, 141] width 24 height 6
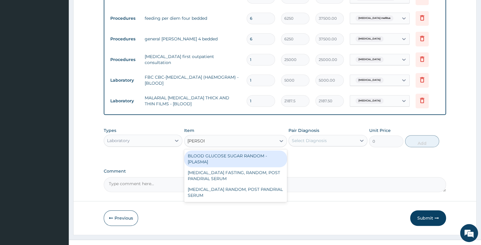
type input "RANDOM"
click at [249, 158] on div "BLOOD GLUCOSE SUGAR RANDOM - [PLASMA]" at bounding box center [235, 158] width 103 height 17
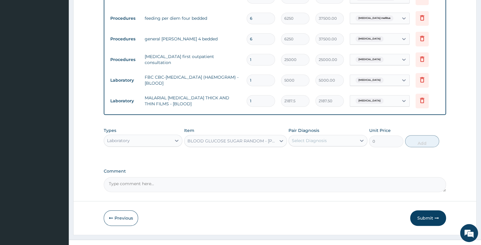
type input "1875"
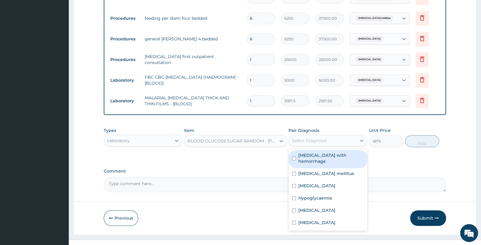
drag, startPoint x: 320, startPoint y: 143, endPoint x: 319, endPoint y: 146, distance: 3.3
click at [320, 144] on div "Select Diagnosis" at bounding box center [322, 141] width 67 height 10
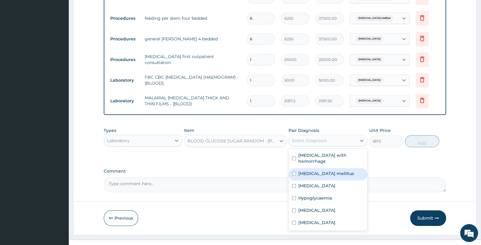
click at [331, 170] on label "Type 2 diabetes mellitus" at bounding box center [326, 173] width 56 height 6
checkbox input "true"
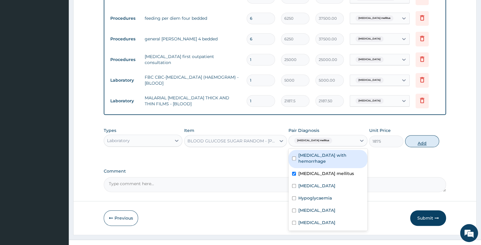
click at [420, 139] on button "Add" at bounding box center [422, 141] width 34 height 12
type input "0"
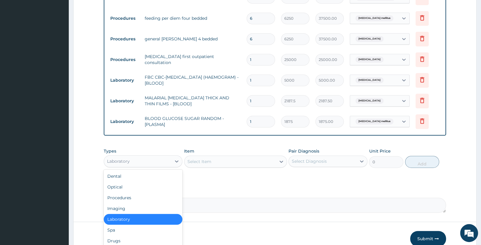
click at [151, 161] on div "Laboratory" at bounding box center [137, 161] width 67 height 10
drag, startPoint x: 127, startPoint y: 238, endPoint x: 131, endPoint y: 232, distance: 7.5
click at [127, 237] on div "Drugs" at bounding box center [143, 240] width 79 height 11
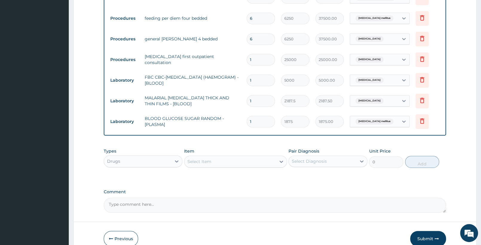
click at [228, 163] on div "Select Item" at bounding box center [229, 162] width 91 height 10
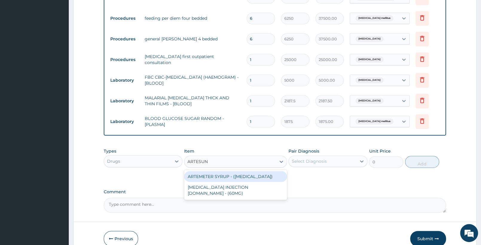
type input "ARTESUNA"
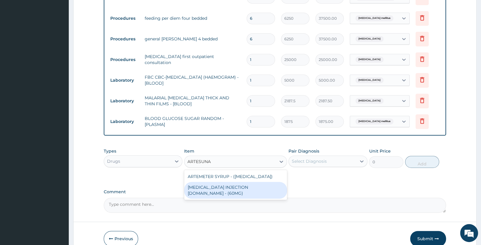
click at [278, 185] on div "ARTESUNATE INJECTION IV.IM - (60MG)" at bounding box center [235, 190] width 103 height 17
type input "1596"
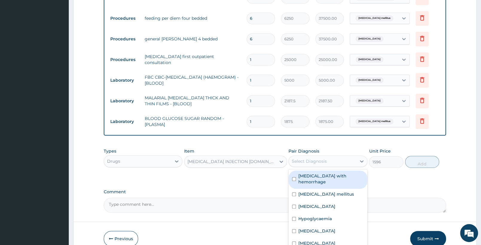
click at [330, 159] on div "Select Diagnosis" at bounding box center [322, 161] width 67 height 10
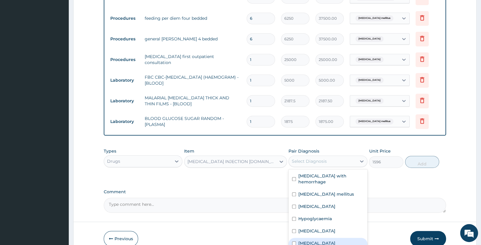
click at [335, 240] on label "Falciparum malaria" at bounding box center [316, 243] width 37 height 6
checkbox input "true"
drag, startPoint x: 420, startPoint y: 162, endPoint x: 265, endPoint y: 164, distance: 155.2
click at [420, 162] on button "Add" at bounding box center [422, 162] width 34 height 12
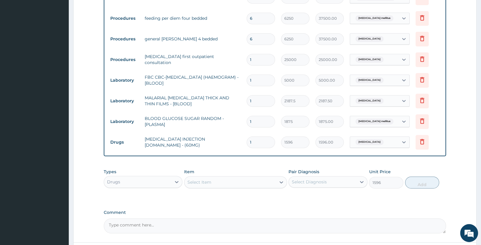
type input "0"
type input "0.00"
type input "6"
type input "9576.00"
type input "6"
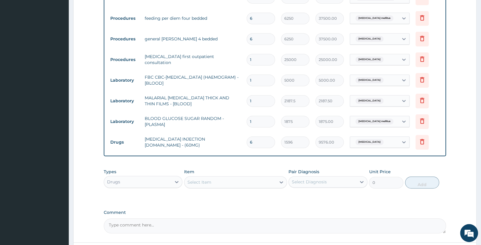
click at [222, 185] on div "Select Item" at bounding box center [229, 182] width 91 height 10
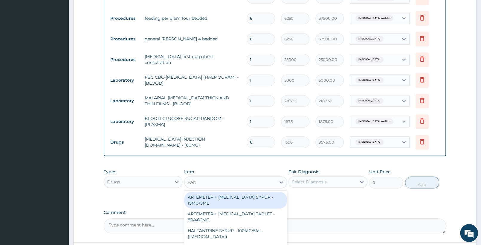
type input "FANS"
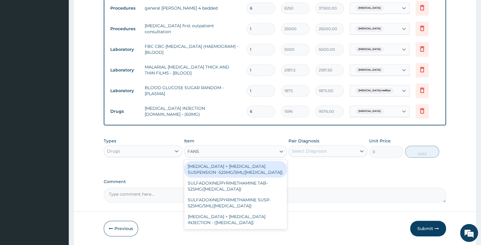
scroll to position [283, 0]
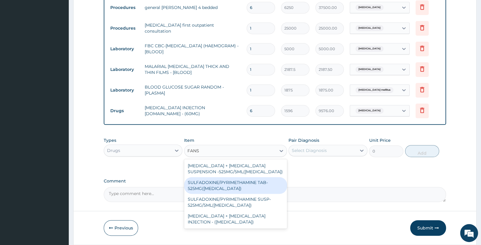
click at [219, 185] on div "SULFADOXINE/PYRIMETHAMINE TAB- 525MG(FANSIDAR)" at bounding box center [235, 185] width 103 height 17
type input "210"
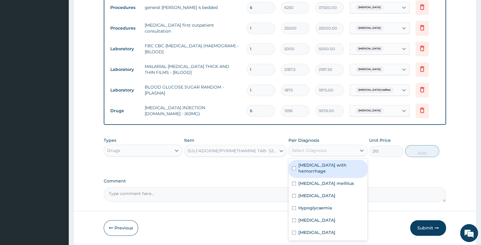
click at [305, 150] on div "Select Diagnosis" at bounding box center [309, 150] width 35 height 6
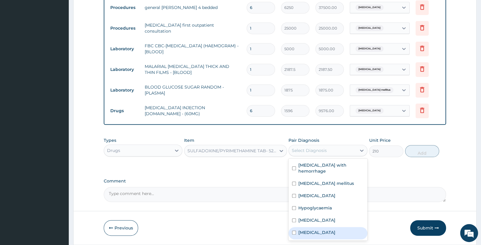
drag, startPoint x: 317, startPoint y: 227, endPoint x: 366, endPoint y: 189, distance: 62.4
click at [317, 229] on label "Falciparum malaria" at bounding box center [316, 232] width 37 height 6
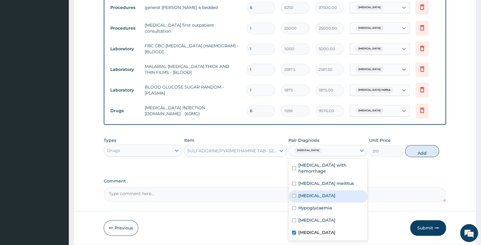
checkbox input "true"
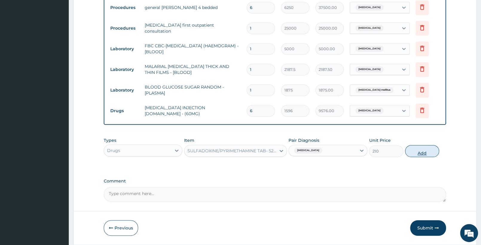
click at [412, 149] on button "Add" at bounding box center [422, 151] width 34 height 12
type input "0"
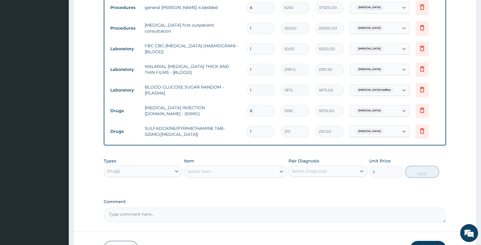
drag, startPoint x: 257, startPoint y: 136, endPoint x: 218, endPoint y: 138, distance: 38.9
click at [247, 129] on input "1" at bounding box center [261, 132] width 28 height 12
type input "3"
type input "630.00"
type input "3"
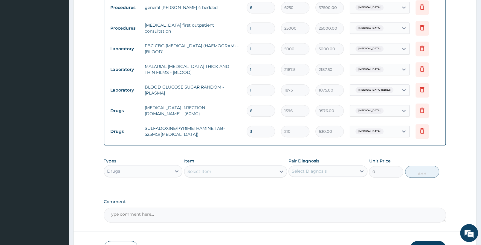
click at [209, 170] on div "Select Item" at bounding box center [199, 171] width 24 height 6
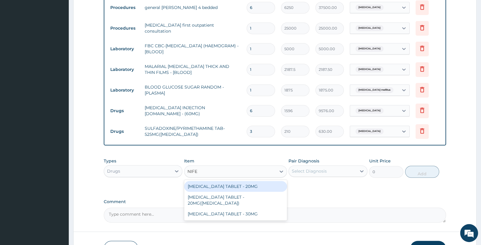
type input "NIFED"
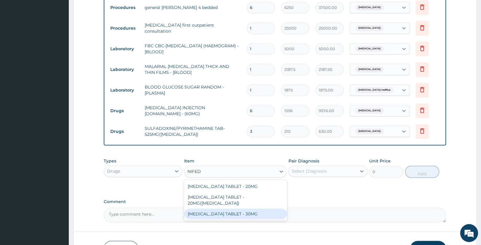
click at [255, 208] on div "NIFEDIPINE TABLET - 30MG" at bounding box center [235, 213] width 103 height 11
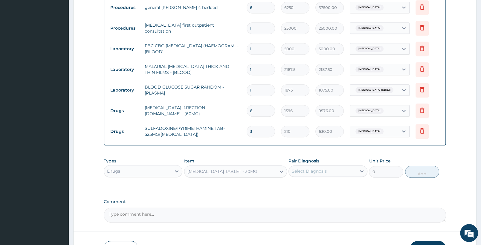
type input "224"
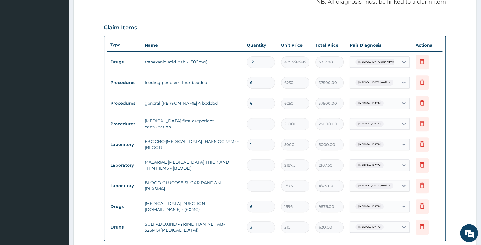
scroll to position [251, 0]
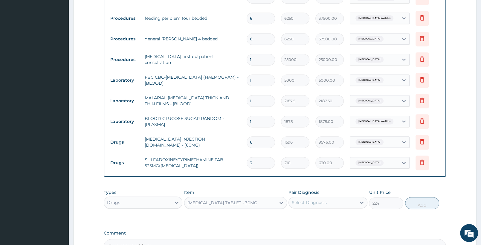
click at [253, 203] on div "NIFEDIPINE TABLET - 30MG" at bounding box center [229, 203] width 91 height 10
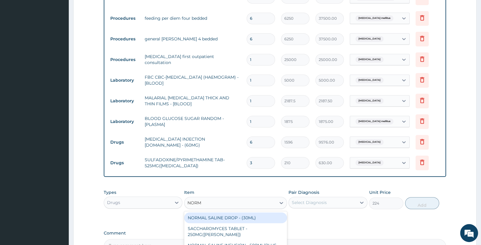
scroll to position [0, 0]
type input "NORMA"
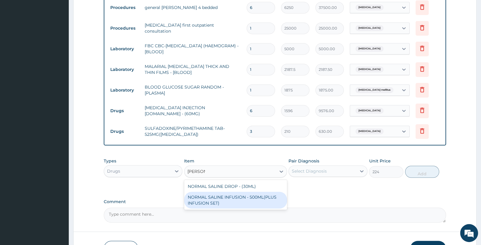
click at [256, 202] on div "NORMAL SALINE INFUSION - 500ML(PLUS INFUSION SET)" at bounding box center [235, 200] width 103 height 17
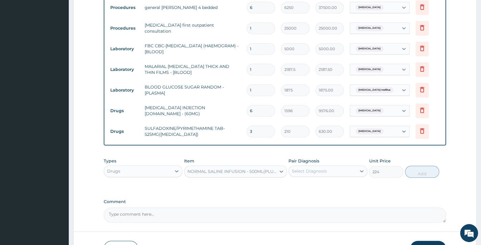
type input "1092"
click at [317, 176] on div "Select Diagnosis" at bounding box center [328, 170] width 79 height 11
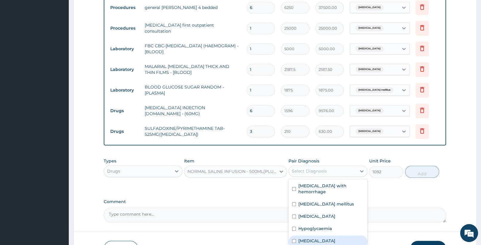
scroll to position [323, 0]
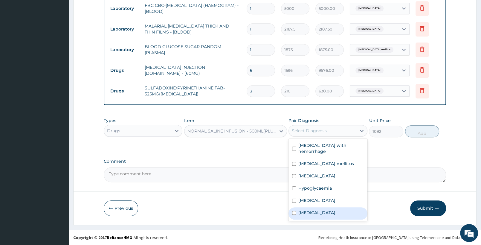
click at [319, 210] on label "Falciparum malaria" at bounding box center [316, 213] width 37 height 6
checkbox input "true"
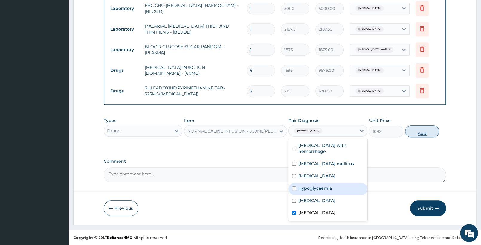
click at [414, 131] on button "Add" at bounding box center [422, 131] width 34 height 12
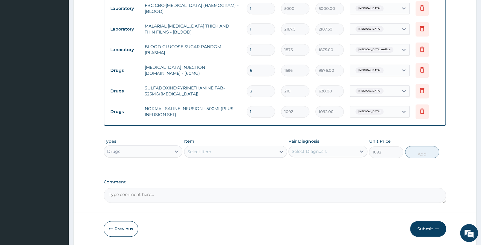
type input "0"
drag, startPoint x: 257, startPoint y: 112, endPoint x: 232, endPoint y: 114, distance: 25.5
click at [247, 114] on input "1" at bounding box center [261, 112] width 28 height 12
type input "2"
type input "2184.00"
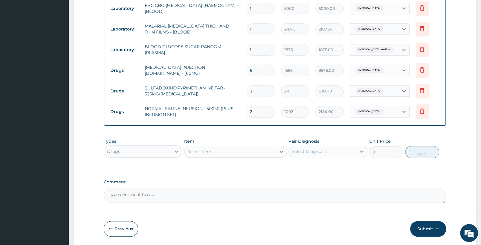
type input "2"
click at [221, 149] on div "Select Item" at bounding box center [229, 152] width 91 height 10
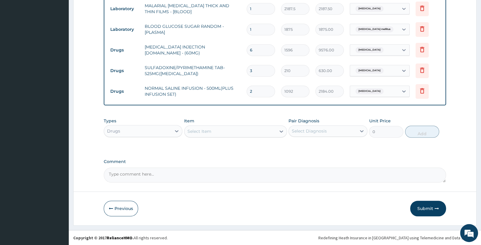
click at [208, 129] on div "Select Item" at bounding box center [199, 131] width 24 height 6
type input "RINGER"
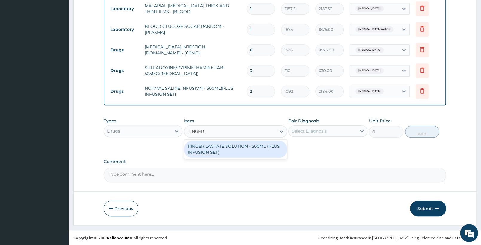
click at [206, 152] on div "RINGER LACTATE SOLUTION - 500ML (PLUS INFUSION SET)" at bounding box center [235, 149] width 103 height 17
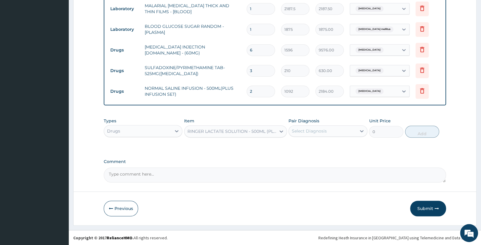
type input "1092"
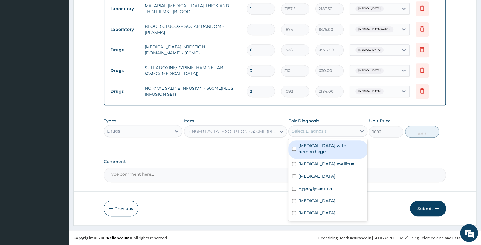
click at [339, 127] on div "Select Diagnosis" at bounding box center [322, 131] width 67 height 10
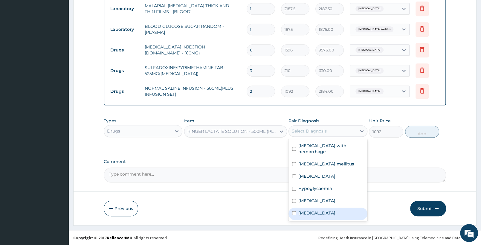
drag, startPoint x: 321, startPoint y: 206, endPoint x: 371, endPoint y: 179, distance: 56.5
click at [321, 210] on label "Falciparum malaria" at bounding box center [316, 213] width 37 height 6
checkbox input "true"
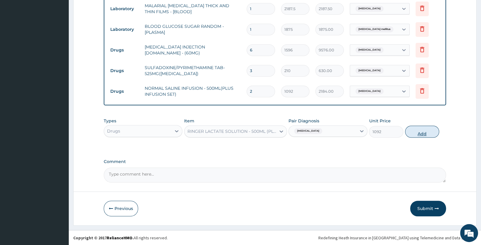
click at [414, 133] on button "Add" at bounding box center [422, 132] width 34 height 12
type input "0"
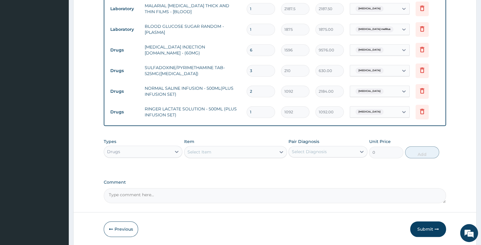
click at [242, 148] on div "Select Item" at bounding box center [229, 152] width 91 height 10
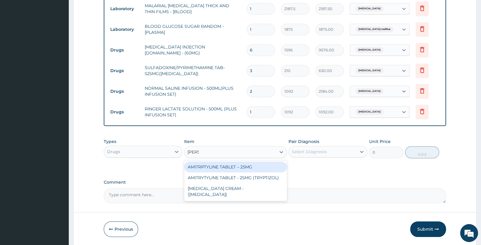
type input "AMITR"
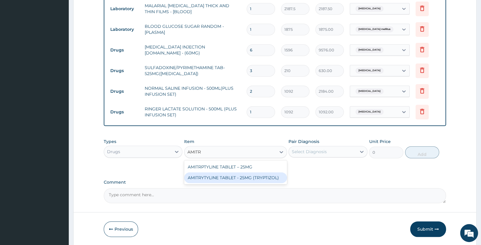
click at [258, 176] on div "AMITRYTYLINE TABLET - 25MG (TRYPTIZOL)" at bounding box center [235, 177] width 103 height 11
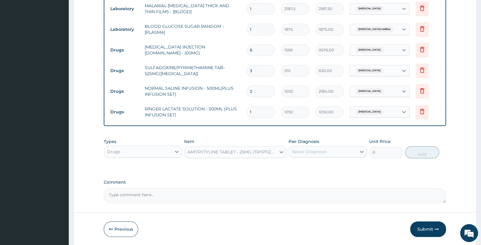
type input "56"
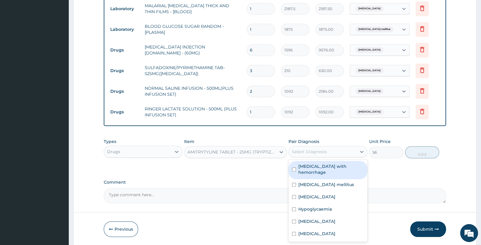
click at [338, 150] on div "Select Diagnosis" at bounding box center [322, 152] width 67 height 10
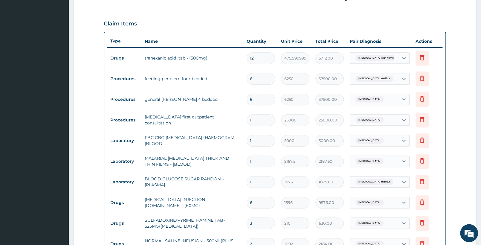
scroll to position [92, 0]
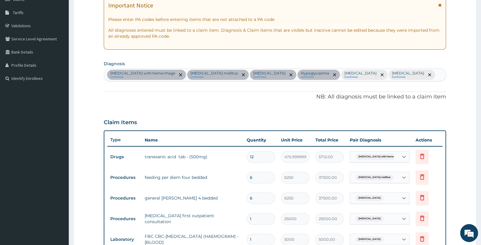
click at [434, 77] on div "Peptic ulcer with hemorrhage confirmed Type 2 diabetes mellitus confirmed Hyper…" at bounding box center [275, 74] width 342 height 13
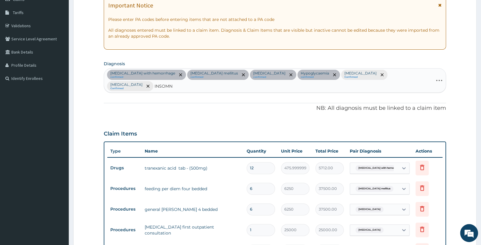
type input "INSOMNI"
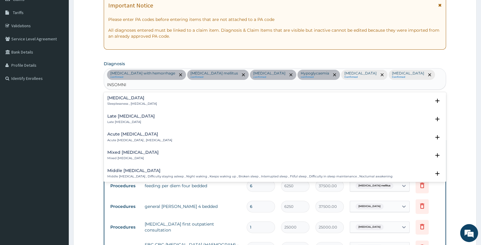
click at [162, 96] on div "Insomnia Sleeplessness , Insomnia" at bounding box center [274, 101] width 335 height 10
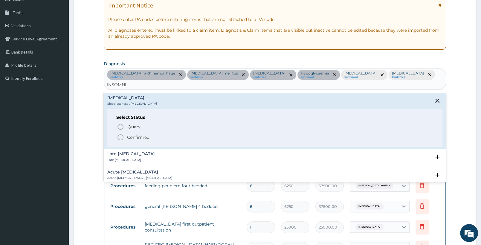
click at [129, 134] on p "Confirmed" at bounding box center [138, 137] width 22 height 6
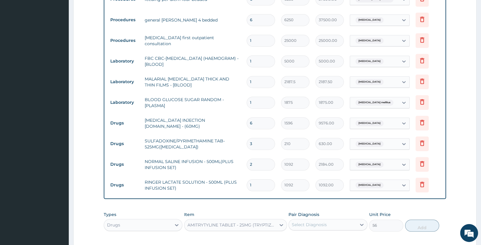
scroll to position [375, 0]
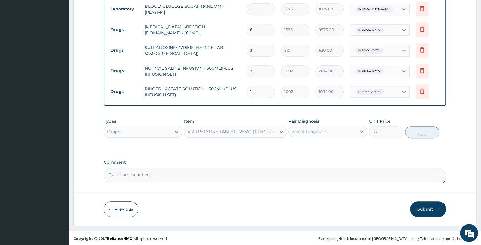
click at [310, 130] on div "Select Diagnosis" at bounding box center [309, 131] width 35 height 6
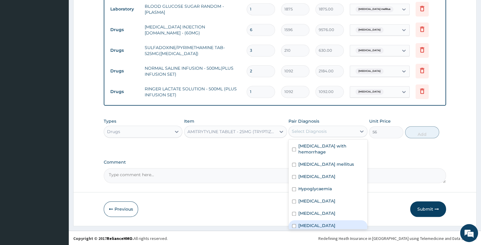
drag, startPoint x: 311, startPoint y: 218, endPoint x: 422, endPoint y: 147, distance: 131.4
click at [312, 222] on label "Insomnia" at bounding box center [316, 225] width 37 height 6
checkbox input "true"
click at [424, 131] on button "Add" at bounding box center [422, 132] width 34 height 12
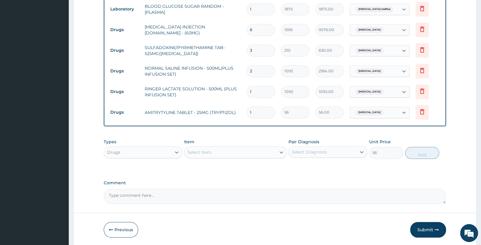
type input "0"
type input "10"
type input "560.00"
type input "10"
click at [240, 155] on div "Select Item" at bounding box center [229, 152] width 91 height 10
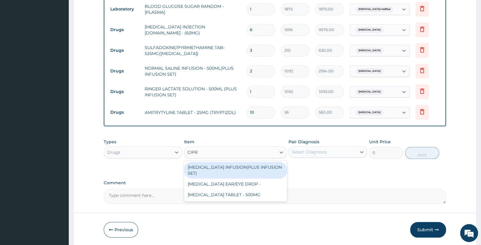
type input "CIPRO"
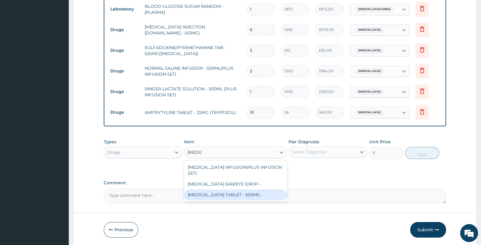
click at [248, 196] on div "CIPROFLOXACIN TABLET - 500MG" at bounding box center [235, 194] width 103 height 11
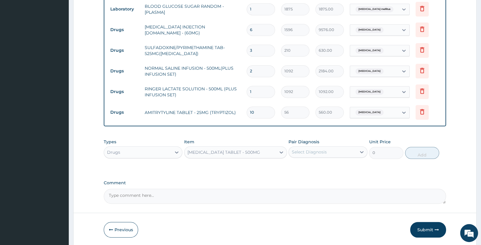
type input "196"
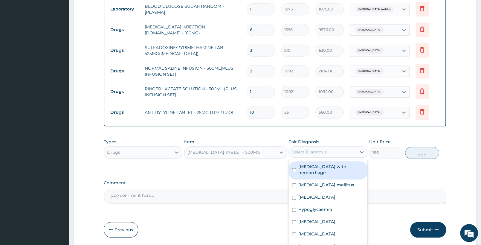
click at [337, 154] on div "Select Diagnosis" at bounding box center [322, 152] width 67 height 10
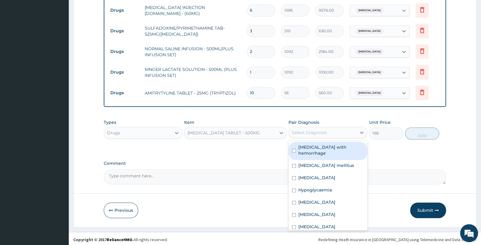
scroll to position [396, 0]
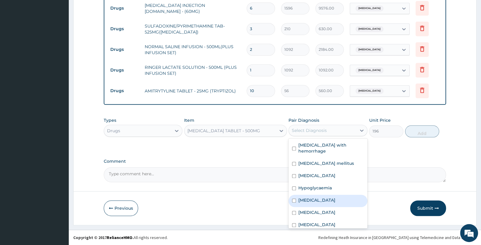
click at [318, 195] on div "Sepsis" at bounding box center [328, 201] width 79 height 12
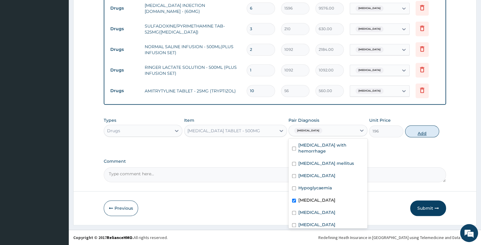
checkbox input "true"
click at [423, 129] on button "Add" at bounding box center [422, 131] width 34 height 12
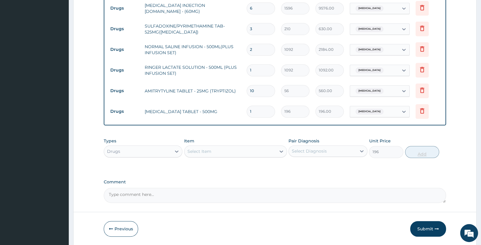
type input "0"
type input "10"
type input "1960.00"
type input "10"
click at [255, 151] on div "Select Item" at bounding box center [229, 151] width 91 height 10
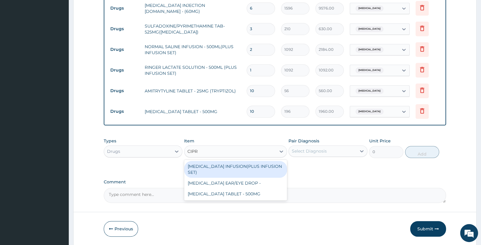
type input "CIPRO"
click at [244, 173] on div "CIPROFLOXACIN INFUSION(PLUS INFUSION SET)" at bounding box center [235, 169] width 103 height 17
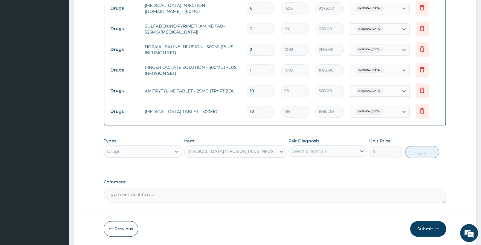
type input "1092"
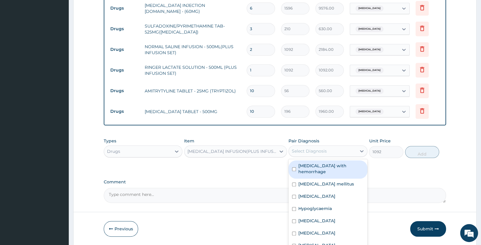
click at [320, 150] on div "Select Diagnosis" at bounding box center [309, 151] width 35 height 6
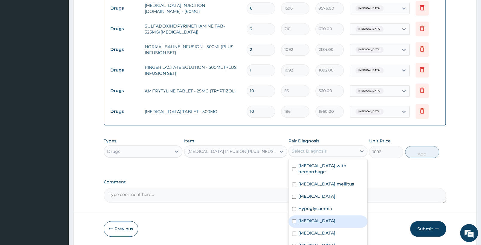
click at [323, 215] on div "Sepsis" at bounding box center [328, 221] width 79 height 12
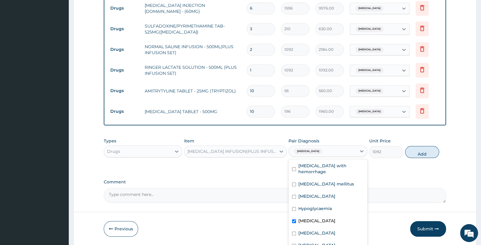
checkbox input "true"
drag, startPoint x: 415, startPoint y: 152, endPoint x: 406, endPoint y: 150, distance: 9.4
click at [413, 152] on button "Add" at bounding box center [422, 152] width 34 height 12
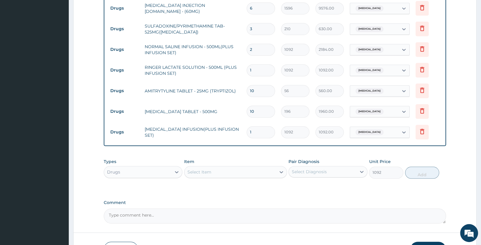
type input "0"
type input "0.00"
type input "4"
type input "4368.00"
type input "4"
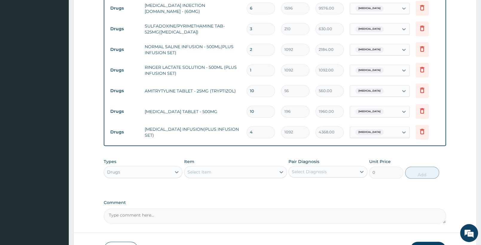
click at [214, 172] on div "Select Item" at bounding box center [229, 172] width 91 height 10
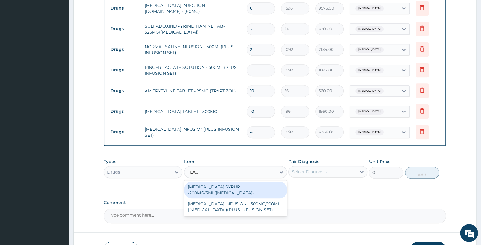
type input "FLAGY"
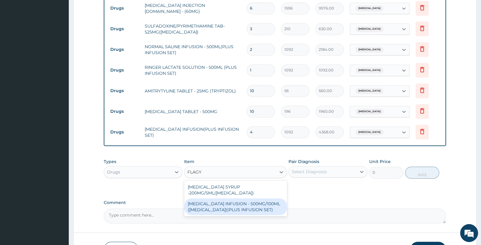
click at [245, 207] on div "METRONIDAZOLE INFUSION - 500MG/100ML (FLAGYL)(PLUS INFUSION SET)" at bounding box center [235, 206] width 103 height 17
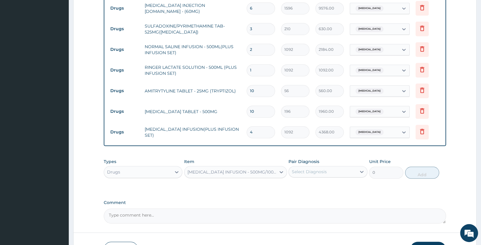
type input "923.9999999999999"
click at [355, 173] on div "Select Diagnosis" at bounding box center [322, 172] width 67 height 10
click at [421, 49] on icon at bounding box center [422, 48] width 7 height 7
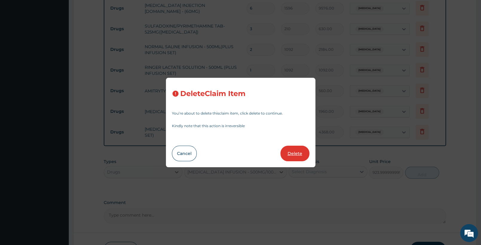
click at [299, 154] on button "Delete" at bounding box center [294, 154] width 29 height 16
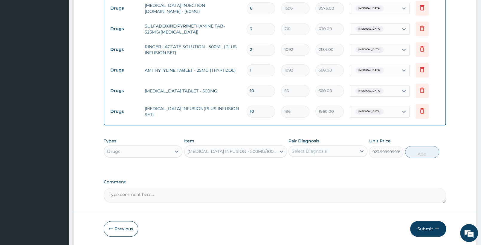
type input "1"
type input "1092.00"
type input "10"
type input "56"
type input "560.00"
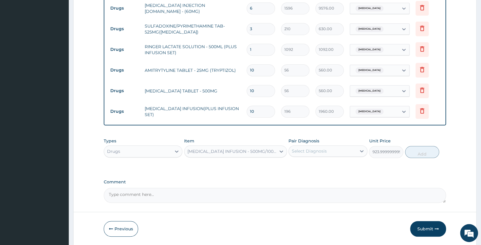
type input "196"
type input "1960.00"
type input "4"
type input "1092"
type input "4368.00"
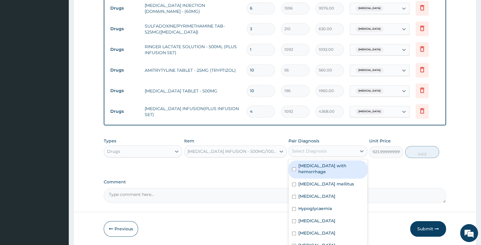
click at [336, 149] on div "Select Diagnosis" at bounding box center [322, 151] width 67 height 10
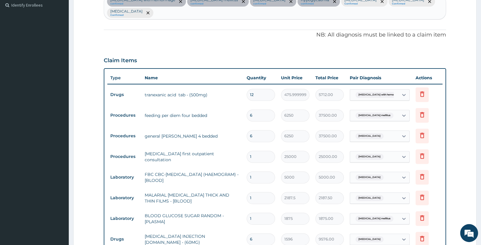
scroll to position [71, 0]
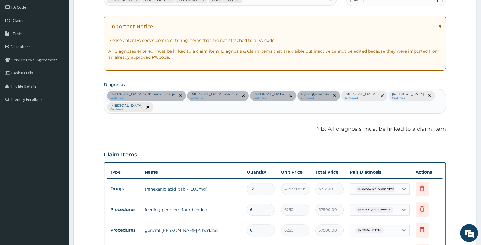
click at [200, 112] on div "Peptic ulcer with hemorrhage confirmed Type 2 diabetes mellitus confirmed Hyper…" at bounding box center [275, 101] width 342 height 24
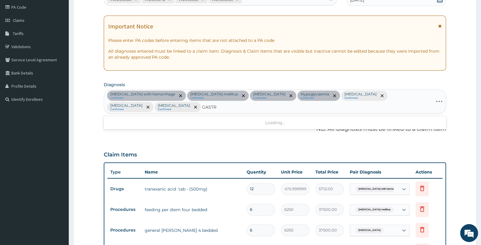
type input "GASTRO"
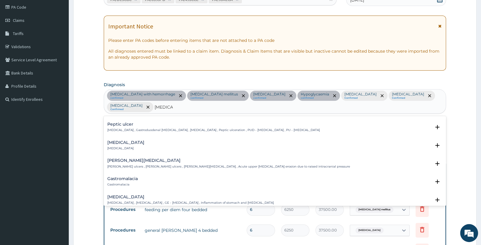
scroll to position [63, 0]
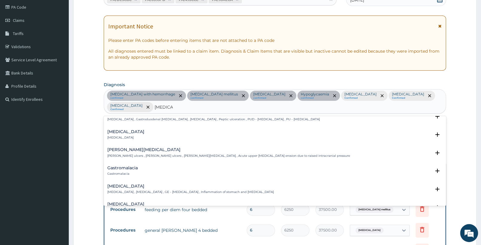
click at [139, 191] on p "Gastroenteritis , Gastroenteropathy , GE - Gastroenteritis , Inflammation of st…" at bounding box center [190, 192] width 167 height 4
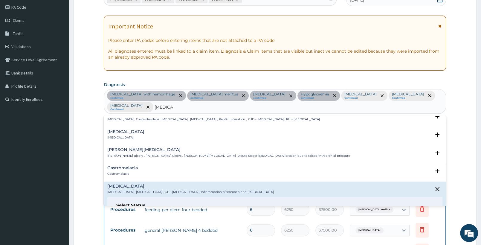
scroll to position [126, 0]
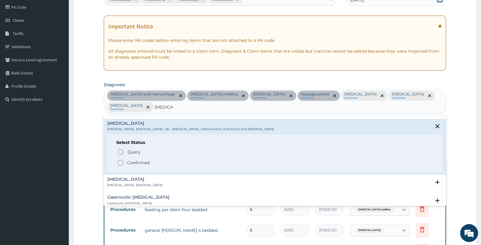
click at [143, 164] on p "Confirmed" at bounding box center [138, 163] width 22 height 6
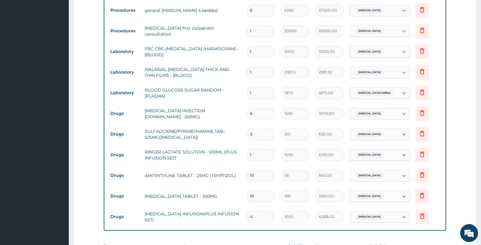
scroll to position [416, 0]
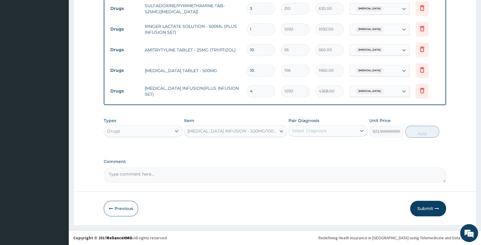
click at [366, 71] on span "Sepsis" at bounding box center [369, 71] width 28 height 6
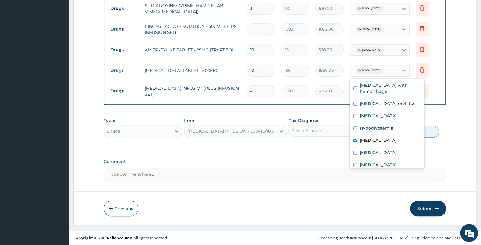
click at [363, 143] on label "Sepsis" at bounding box center [378, 140] width 37 height 6
checkbox input "false"
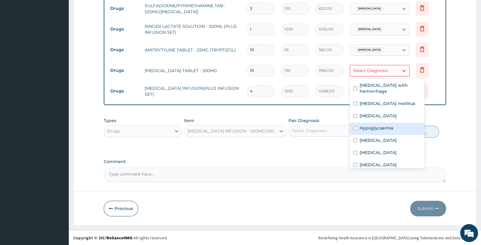
scroll to position [23, 0]
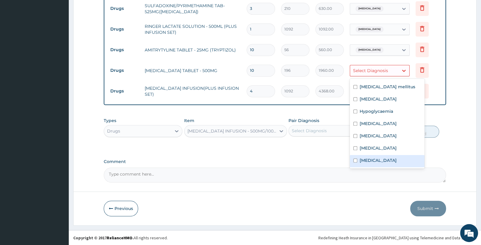
click at [373, 160] on label "Gastroenteritis" at bounding box center [378, 160] width 37 height 6
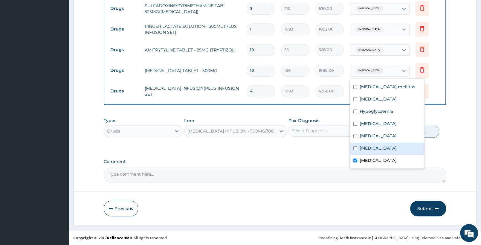
checkbox input "true"
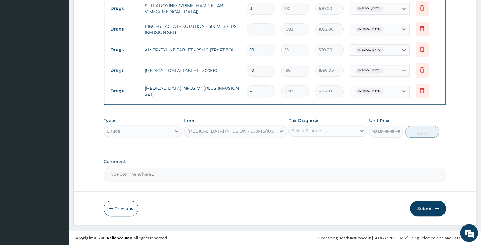
drag, startPoint x: 327, startPoint y: 153, endPoint x: 347, endPoint y: 122, distance: 36.8
click at [386, 91] on input "text" at bounding box center [386, 91] width 1 height 6
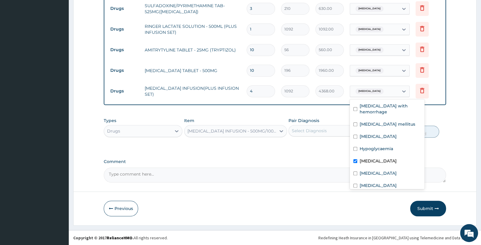
click at [371, 164] on label "Sepsis" at bounding box center [378, 161] width 37 height 6
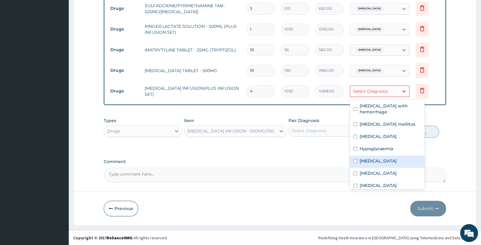
checkbox input "false"
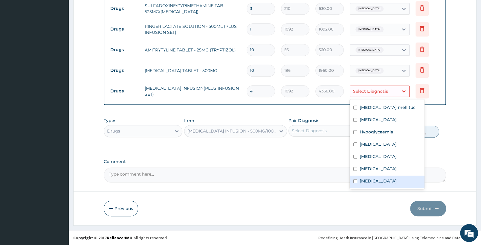
click at [367, 180] on label "Gastroenteritis" at bounding box center [378, 181] width 37 height 6
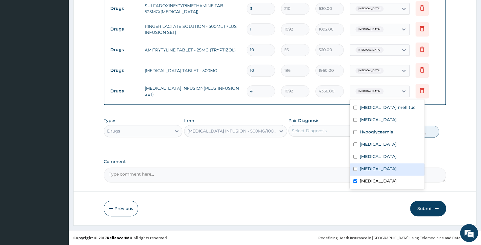
checkbox input "true"
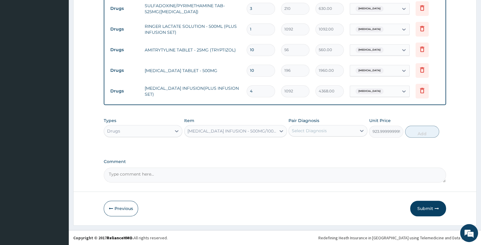
click at [310, 127] on div "Select Diagnosis" at bounding box center [322, 131] width 67 height 10
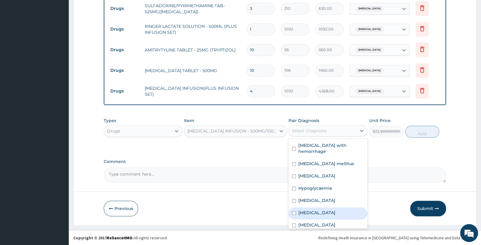
scroll to position [16, 0]
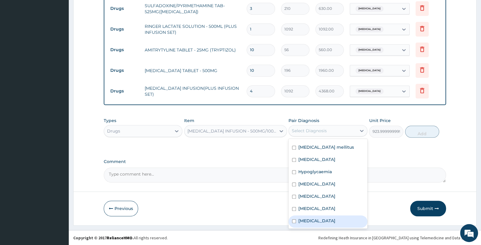
click at [319, 221] on label "Gastroenteritis" at bounding box center [316, 221] width 37 height 6
checkbox input "true"
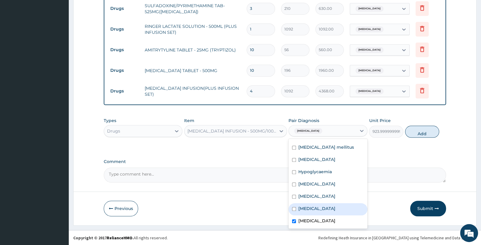
drag, startPoint x: 413, startPoint y: 130, endPoint x: 334, endPoint y: 166, distance: 87.6
click at [413, 131] on button "Add" at bounding box center [422, 132] width 34 height 12
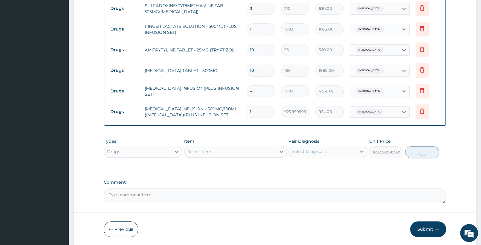
type input "0"
type input "0.00"
type input "7"
type input "6468.00"
type input "7"
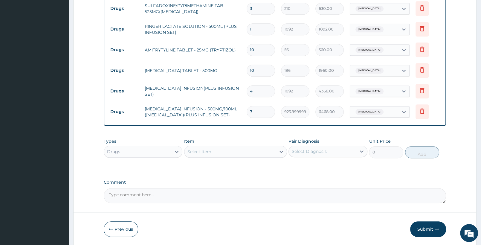
click at [220, 150] on div "Select Item" at bounding box center [229, 152] width 91 height 10
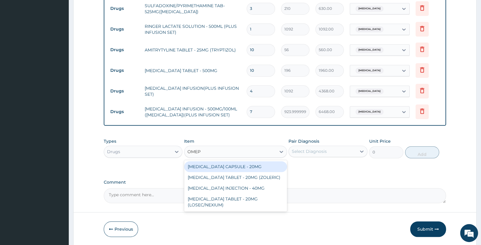
type input "OMEPR"
click at [243, 164] on div "OMEPRAZOLE CAPSULE - 20MG" at bounding box center [235, 166] width 103 height 11
type input "140"
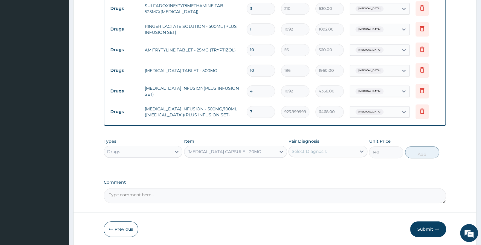
click at [327, 149] on div "Select Diagnosis" at bounding box center [322, 151] width 67 height 10
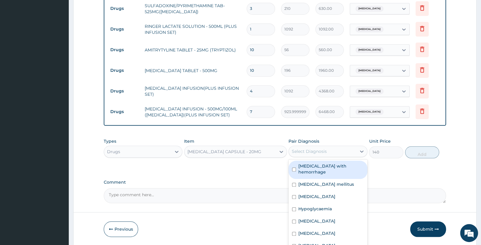
click at [332, 170] on label "Peptic ulcer with hemorrhage" at bounding box center [330, 169] width 65 height 12
checkbox input "true"
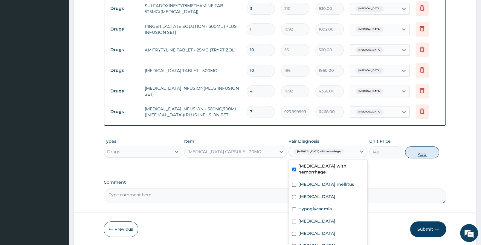
click at [425, 152] on button "Add" at bounding box center [422, 152] width 34 height 12
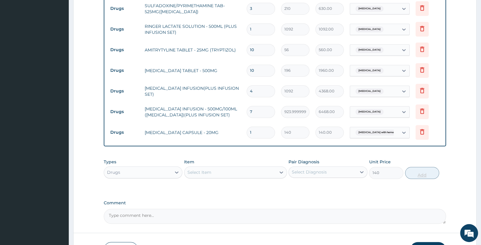
type input "0"
type input "10"
type input "1400.00"
type input "10"
click at [227, 172] on div "Select Item" at bounding box center [229, 172] width 91 height 10
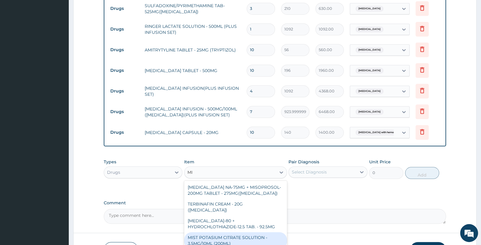
type input "M"
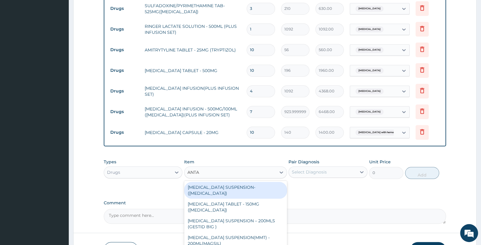
type input "ANTAC"
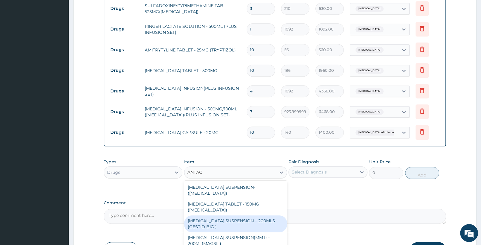
click at [253, 215] on div "ANTACID SUSPENSION – 200MLS (GESTID BIG )" at bounding box center [235, 223] width 103 height 17
type input "1680"
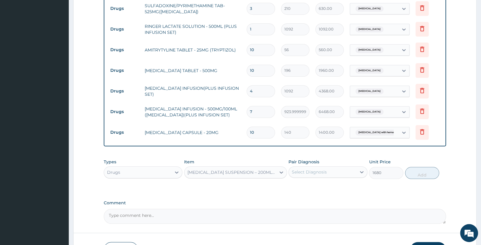
click at [348, 173] on div "Select Diagnosis" at bounding box center [322, 172] width 67 height 10
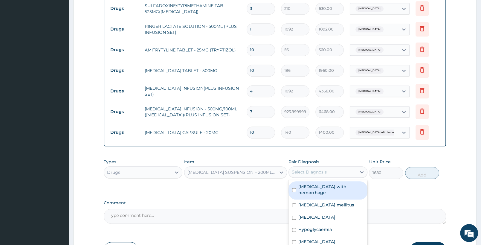
click at [340, 190] on label "Peptic ulcer with hemorrhage" at bounding box center [330, 190] width 65 height 12
drag, startPoint x: 318, startPoint y: 190, endPoint x: 393, endPoint y: 172, distance: 76.4
click at [320, 191] on label "Peptic ulcer with hemorrhage" at bounding box center [330, 190] width 65 height 12
checkbox input "true"
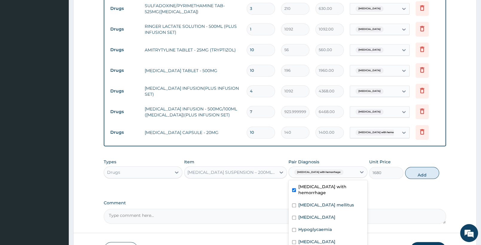
click at [423, 175] on button "Add" at bounding box center [422, 173] width 34 height 12
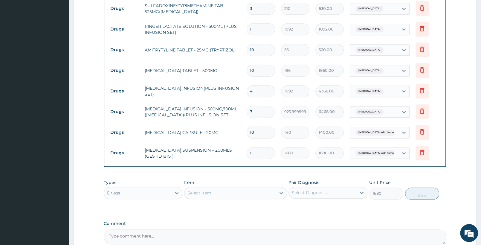
type input "0"
click at [221, 193] on div "Select Item" at bounding box center [229, 193] width 91 height 10
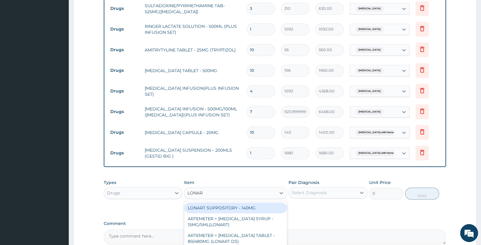
type input "LONART"
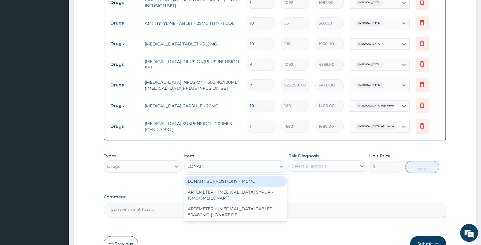
scroll to position [448, 0]
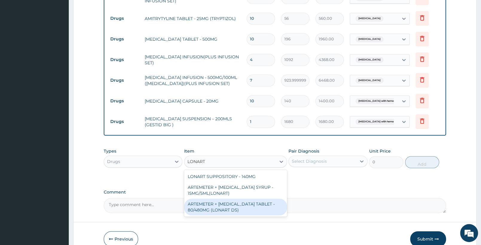
click at [246, 204] on div "ARTEMETER + LUMEFANTRINE TABLET - 80/480MG (LONART DS)" at bounding box center [235, 207] width 103 height 17
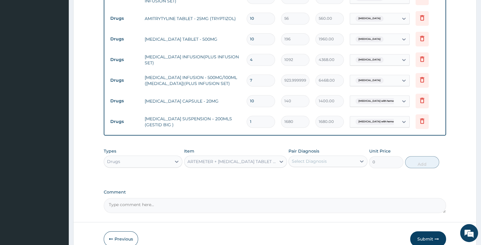
type input "588"
click at [317, 163] on div "Select Diagnosis" at bounding box center [309, 161] width 35 height 6
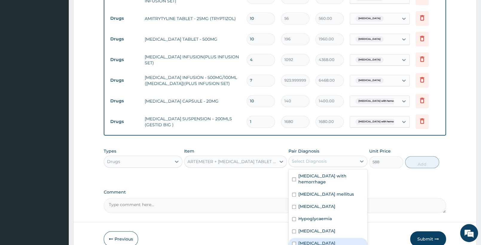
click at [323, 242] on label "Falciparum malaria" at bounding box center [316, 243] width 37 height 6
checkbox input "true"
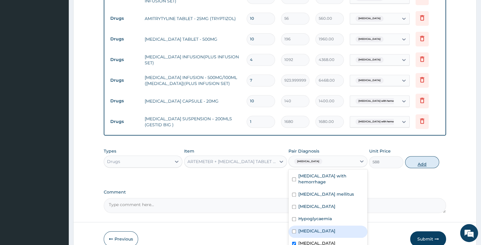
click at [426, 164] on button "Add" at bounding box center [422, 162] width 34 height 12
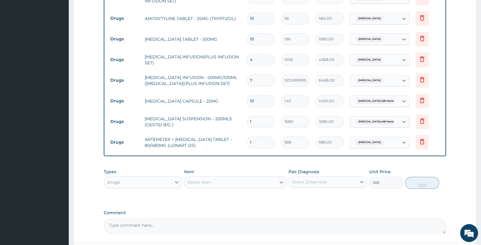
type input "0"
type input "0.00"
type input "6"
type input "3528.00"
type input "6"
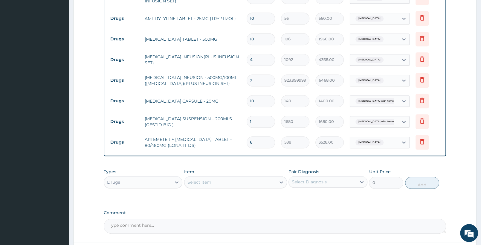
click at [247, 182] on div "Select Item" at bounding box center [229, 182] width 91 height 10
type input "PARAC"
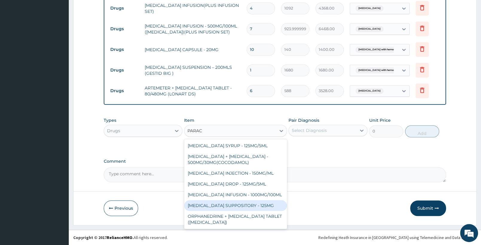
scroll to position [33, 0]
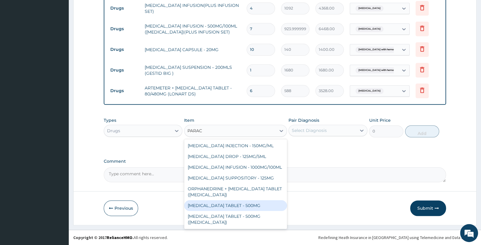
click at [255, 204] on div "PARACETAMOL TABLET - 500MG" at bounding box center [235, 205] width 103 height 11
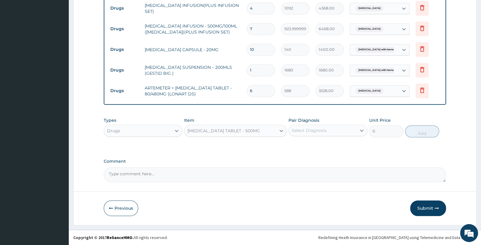
type input "33.599999999999994"
click at [337, 132] on div "Select Diagnosis" at bounding box center [322, 131] width 67 height 10
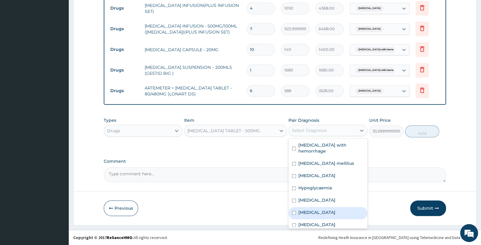
click at [330, 210] on label "Falciparum malaria" at bounding box center [316, 212] width 37 height 6
checkbox input "true"
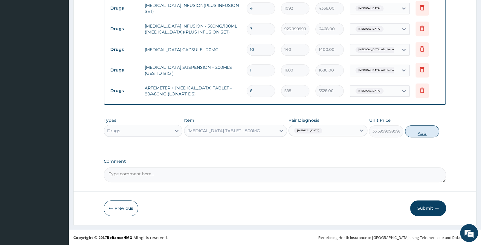
click at [419, 129] on button "Add" at bounding box center [422, 131] width 34 height 12
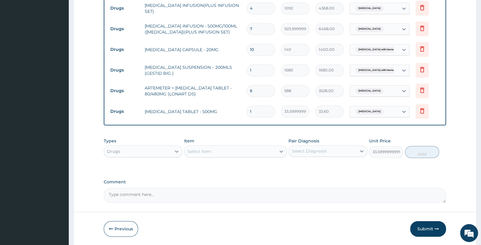
type input "0"
click at [254, 111] on input "1" at bounding box center [261, 112] width 28 height 12
click at [222, 109] on td "PARACETAMOL TABLET - 500MG" at bounding box center [193, 112] width 102 height 12
drag, startPoint x: 262, startPoint y: 111, endPoint x: 239, endPoint y: 110, distance: 22.7
click at [247, 110] on input "1" at bounding box center [261, 112] width 28 height 12
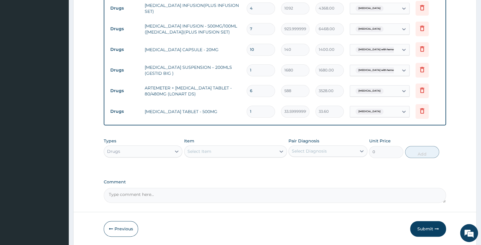
type input "3"
type input "100.80"
type input "30"
type input "1008.00"
type input "30"
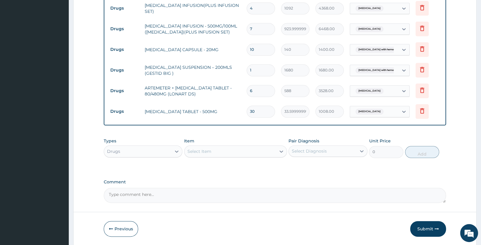
click at [230, 154] on div "Select Item" at bounding box center [229, 151] width 91 height 10
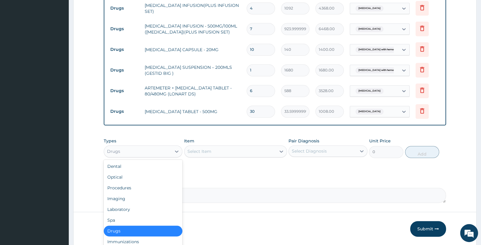
click at [115, 148] on div "Drugs" at bounding box center [113, 151] width 13 height 6
click at [146, 184] on div "Procedures" at bounding box center [143, 187] width 79 height 11
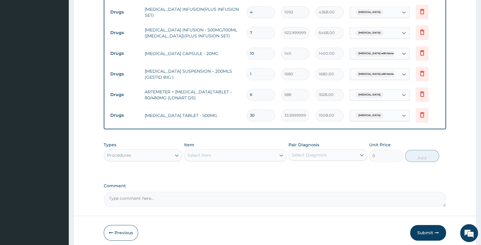
scroll to position [520, 0]
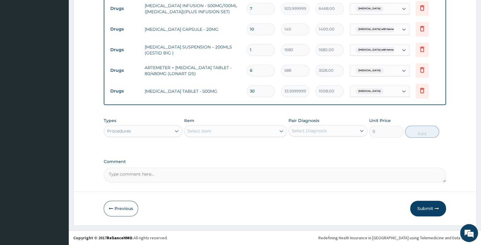
click at [231, 132] on div "Select Item" at bounding box center [229, 131] width 91 height 10
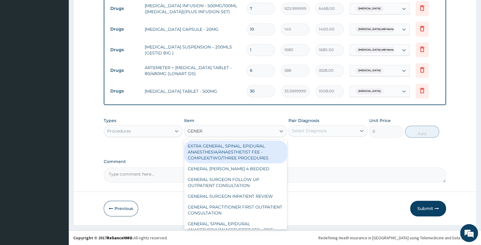
type input "GENERA"
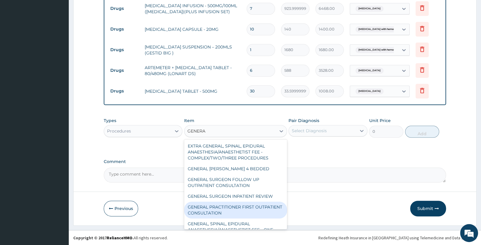
click at [239, 209] on div "GENERAL PRACTITIONER FIRST OUTPATIENT CONSULTATION" at bounding box center [235, 210] width 103 height 17
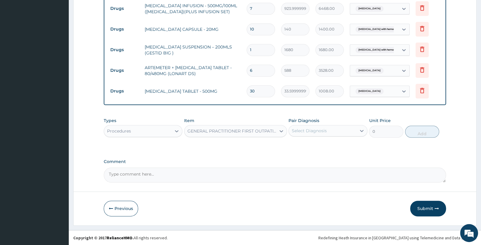
type input "3750"
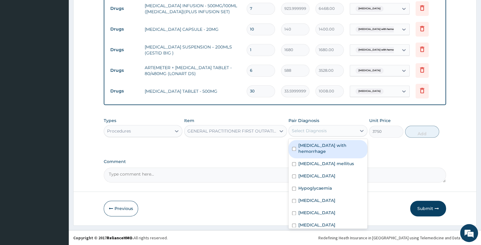
click at [338, 131] on div "Select Diagnosis" at bounding box center [322, 131] width 67 height 10
click at [328, 143] on label "Peptic ulcer with hemorrhage" at bounding box center [330, 148] width 65 height 12
checkbox input "true"
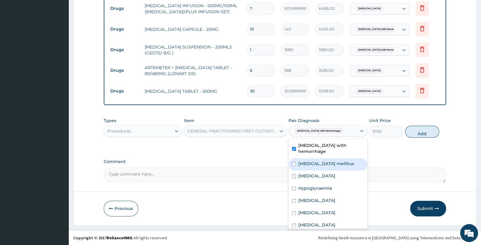
click at [326, 166] on label "Type 2 diabetes mellitus" at bounding box center [326, 164] width 56 height 6
checkbox input "true"
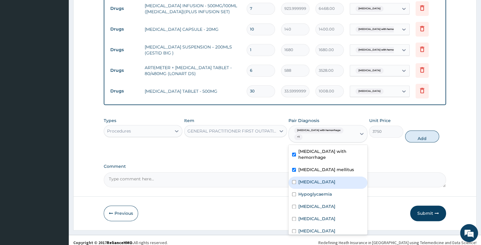
click at [318, 179] on div "Hypertensive heart disease" at bounding box center [328, 182] width 79 height 12
checkbox input "true"
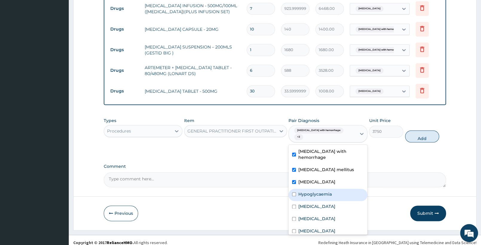
click at [315, 191] on label "Hypoglycaemia" at bounding box center [314, 194] width 33 height 6
checkbox input "true"
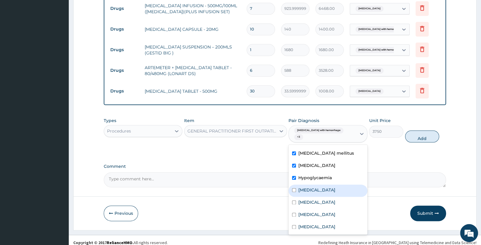
click at [313, 184] on div "Sepsis" at bounding box center [328, 190] width 79 height 12
checkbox input "true"
click at [311, 199] on label "Falciparum malaria" at bounding box center [316, 202] width 37 height 6
checkbox input "true"
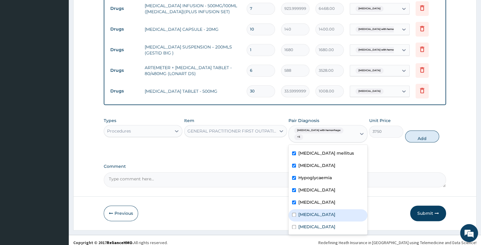
click at [314, 212] on div "Insomnia" at bounding box center [328, 215] width 79 height 12
checkbox input "true"
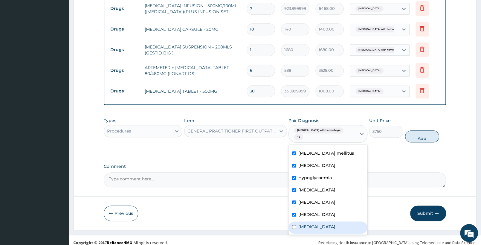
click at [308, 224] on label "Gastroenteritis" at bounding box center [316, 227] width 37 height 6
checkbox input "true"
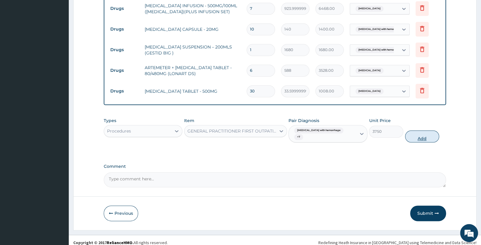
click at [419, 131] on button "Add" at bounding box center [422, 136] width 34 height 12
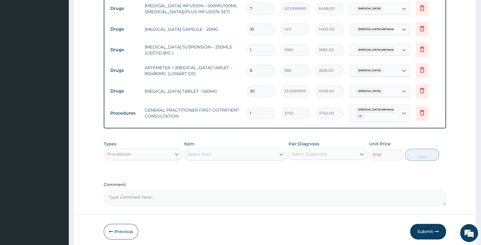
type input "0"
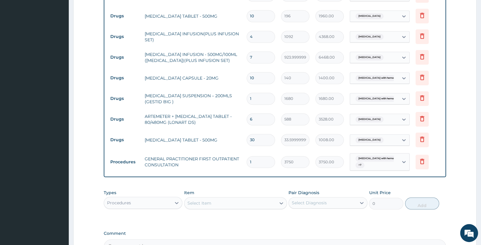
scroll to position [543, 0]
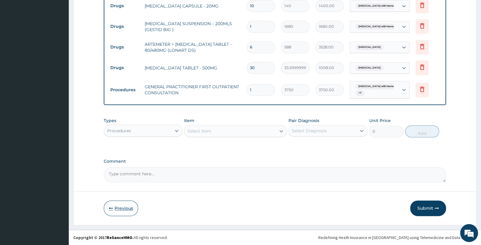
click at [124, 209] on button "Previous" at bounding box center [121, 208] width 34 height 16
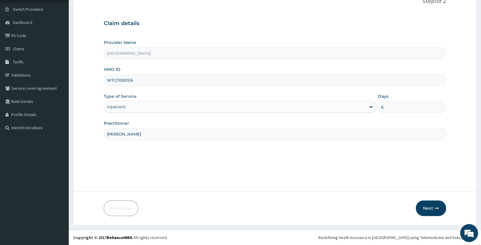
scroll to position [43, 0]
click at [431, 207] on button "Next" at bounding box center [431, 208] width 30 height 16
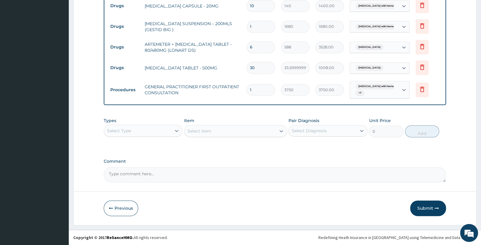
scroll to position [543, 0]
click at [422, 207] on button "Submit" at bounding box center [428, 208] width 36 height 16
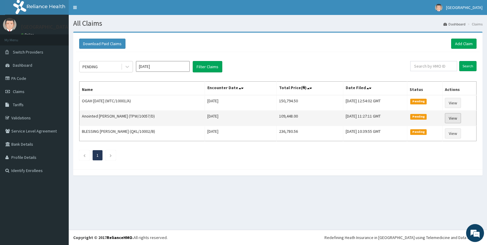
click at [453, 119] on link "View" at bounding box center [453, 118] width 16 height 10
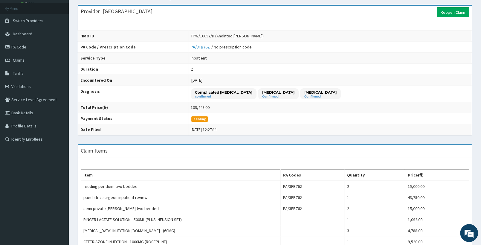
scroll to position [31, 0]
click at [39, 60] on link "Claims" at bounding box center [34, 60] width 69 height 13
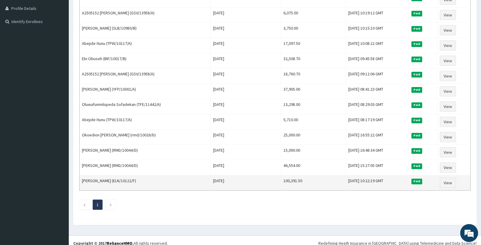
scroll to position [159, 0]
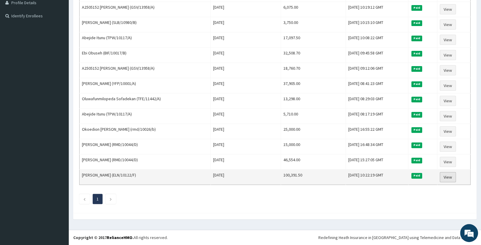
click at [452, 177] on link "View" at bounding box center [448, 177] width 16 height 10
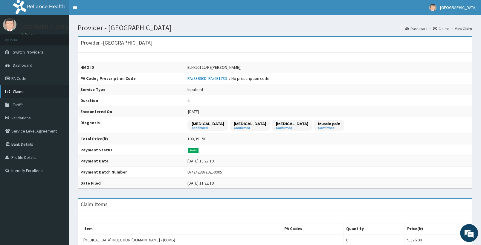
drag, startPoint x: 22, startPoint y: 91, endPoint x: 41, endPoint y: 91, distance: 19.1
click at [22, 91] on span "Claims" at bounding box center [19, 91] width 12 height 5
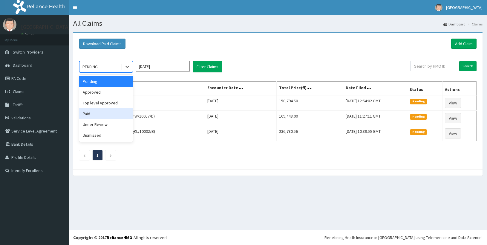
click at [97, 112] on div "Paid" at bounding box center [106, 113] width 54 height 11
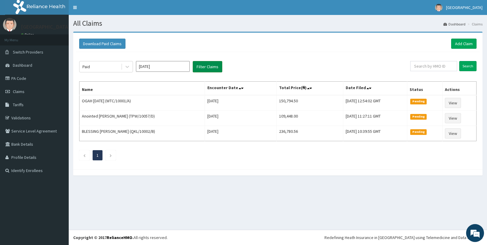
click at [206, 65] on button "Filter Claims" at bounding box center [208, 66] width 30 height 11
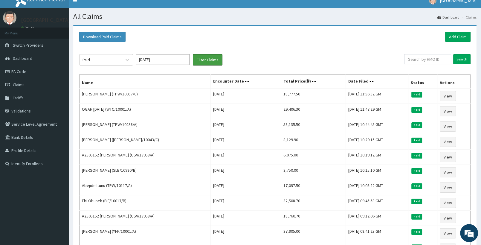
scroll to position [2, 0]
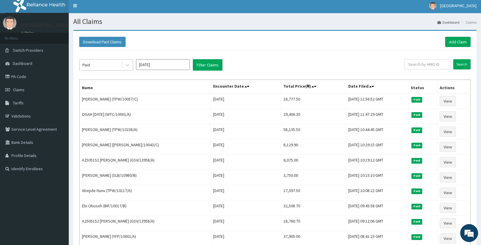
click at [120, 64] on div "Paid" at bounding box center [101, 65] width 42 height 10
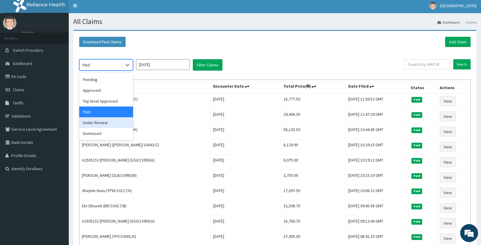
click at [102, 124] on div "Under Review" at bounding box center [106, 122] width 54 height 11
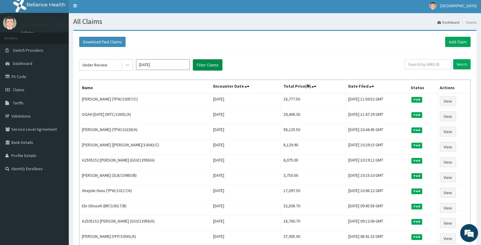
click at [215, 64] on button "Filter Claims" at bounding box center [208, 64] width 30 height 11
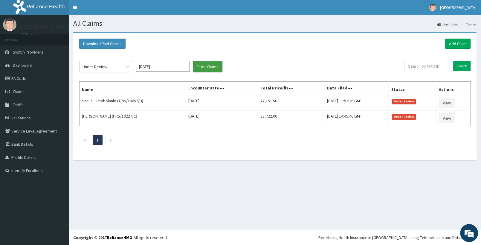
scroll to position [0, 0]
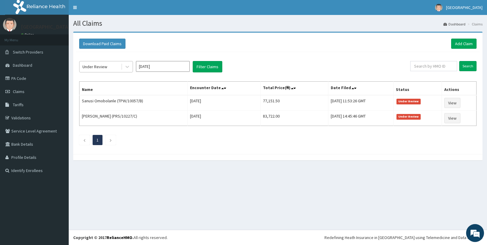
click at [107, 62] on div "Under Review" at bounding box center [106, 66] width 54 height 11
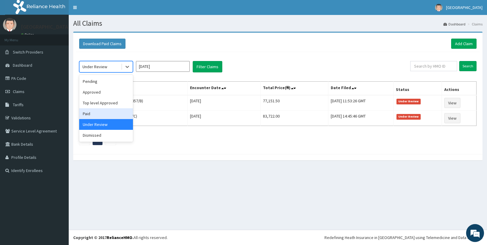
click at [98, 112] on div "Paid" at bounding box center [106, 113] width 54 height 11
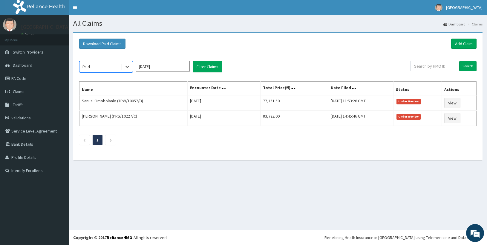
click at [104, 65] on div "Paid" at bounding box center [101, 67] width 42 height 10
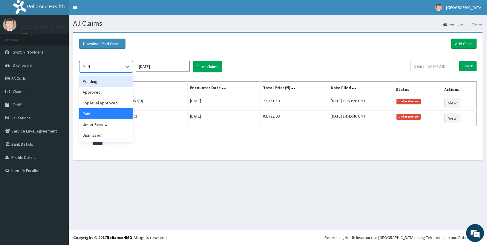
click at [103, 82] on div "Pending" at bounding box center [106, 81] width 54 height 11
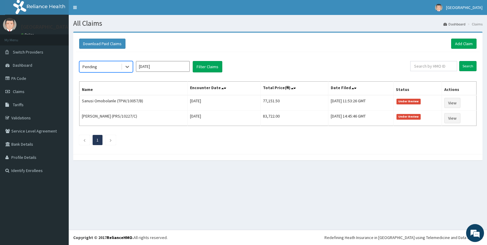
click at [99, 71] on div "Pending" at bounding box center [101, 67] width 42 height 10
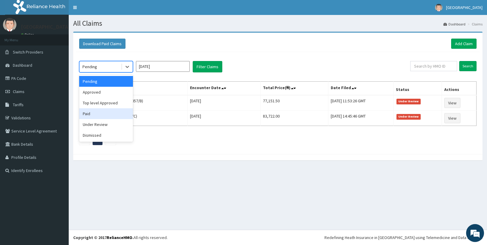
click at [95, 111] on div "Paid" at bounding box center [106, 113] width 54 height 11
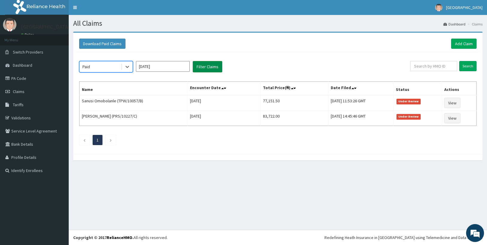
click at [204, 68] on button "Filter Claims" at bounding box center [208, 66] width 30 height 11
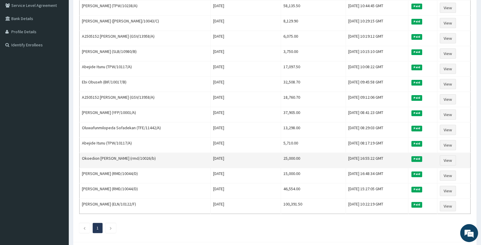
scroll to position [159, 0]
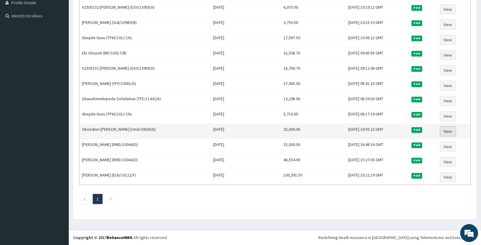
click at [449, 130] on link "View" at bounding box center [448, 131] width 16 height 10
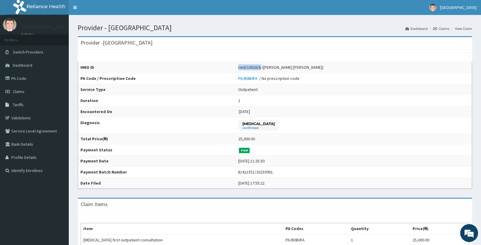
drag, startPoint x: 254, startPoint y: 68, endPoint x: 278, endPoint y: 69, distance: 23.9
click at [278, 69] on td "rmd/10026/b ([PERSON_NAME] [PERSON_NAME])" at bounding box center [354, 67] width 236 height 11
copy div "rmd/10026/b"
click at [21, 89] on span "Claims" at bounding box center [19, 91] width 12 height 5
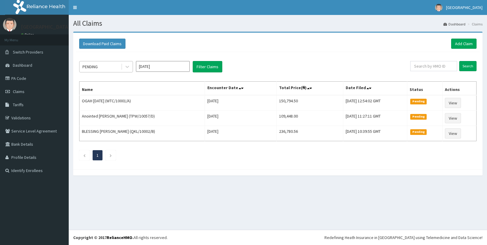
click at [112, 64] on div "PENDING" at bounding box center [101, 67] width 42 height 10
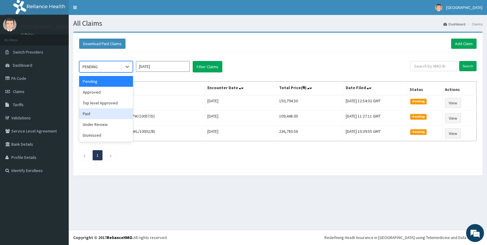
click at [100, 115] on div "Paid" at bounding box center [106, 113] width 54 height 11
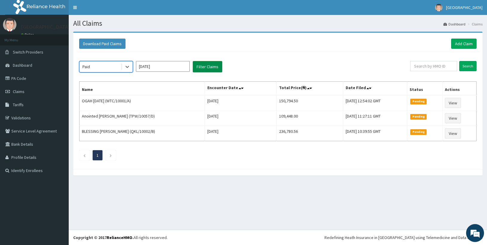
click at [197, 70] on button "Filter Claims" at bounding box center [208, 66] width 30 height 11
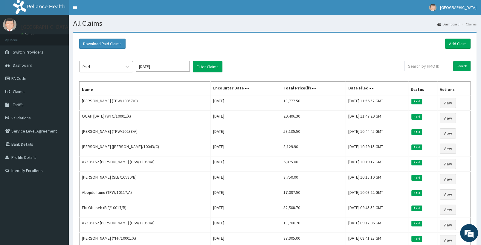
click at [112, 65] on div "Paid" at bounding box center [101, 67] width 42 height 10
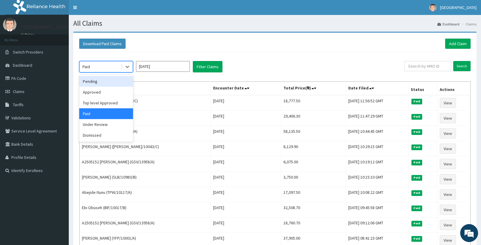
click at [101, 84] on div "Pending" at bounding box center [106, 81] width 54 height 11
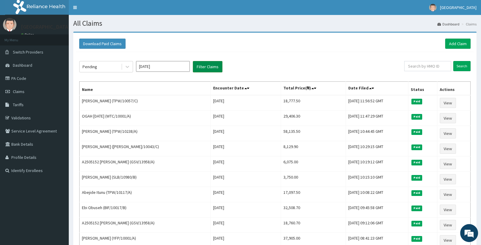
click at [202, 68] on button "Filter Claims" at bounding box center [208, 66] width 30 height 11
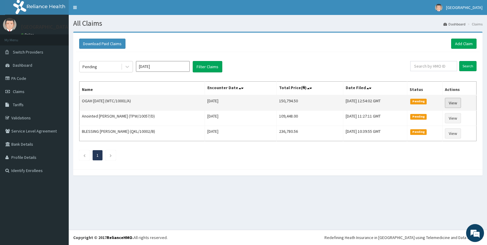
click at [458, 103] on link "View" at bounding box center [453, 103] width 16 height 10
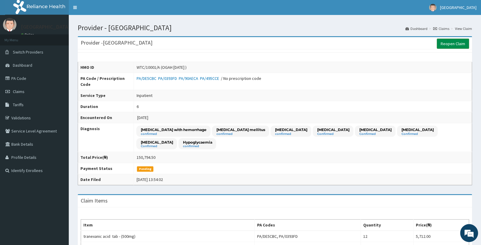
click at [454, 41] on link "Reopen Claim" at bounding box center [453, 44] width 32 height 10
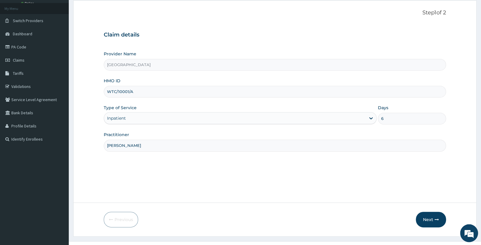
scroll to position [43, 0]
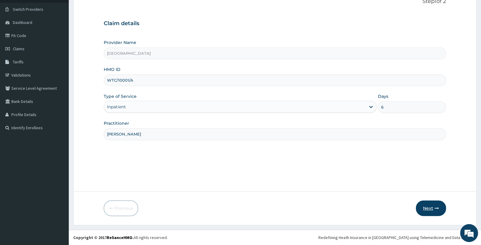
click at [435, 207] on icon "button" at bounding box center [437, 208] width 4 height 4
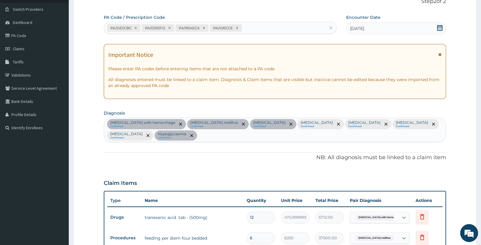
click at [249, 30] on div "PA/DE5CBC PA/0393FD PA/90AECA PA/495CCE" at bounding box center [215, 28] width 222 height 10
paste input "PA/7D2BB2"
type input "PA/7D2BB2"
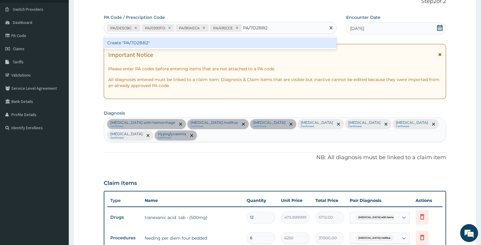
scroll to position [0, 0]
click at [250, 39] on div "Create "PA/7D2BB2"" at bounding box center [220, 42] width 233 height 11
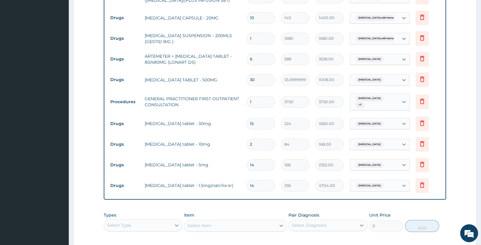
scroll to position [569, 0]
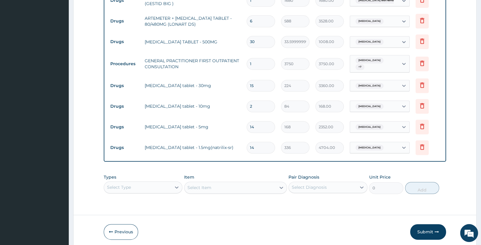
drag, startPoint x: 421, startPoint y: 227, endPoint x: 0, endPoint y: 4, distance: 476.1
click at [422, 227] on button "Submit" at bounding box center [428, 232] width 36 height 16
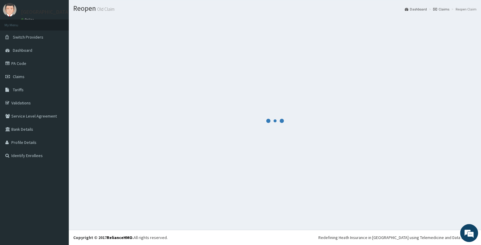
scroll to position [15, 0]
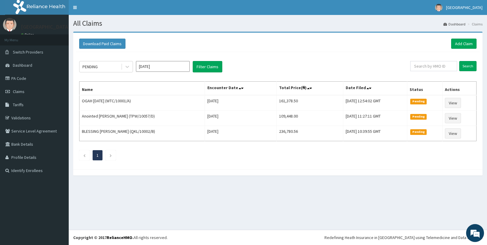
click at [104, 67] on div "PENDING" at bounding box center [101, 67] width 42 height 10
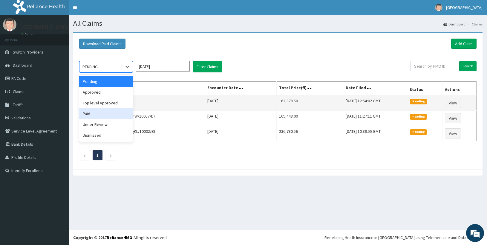
drag, startPoint x: 95, startPoint y: 117, endPoint x: 112, endPoint y: 102, distance: 23.3
click at [96, 117] on div "Paid" at bounding box center [106, 113] width 54 height 11
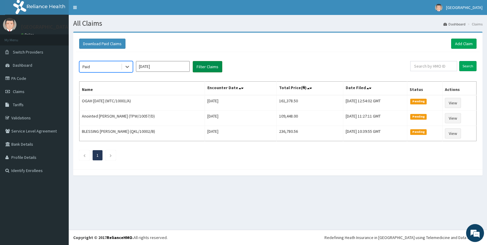
click at [207, 67] on button "Filter Claims" at bounding box center [208, 66] width 30 height 11
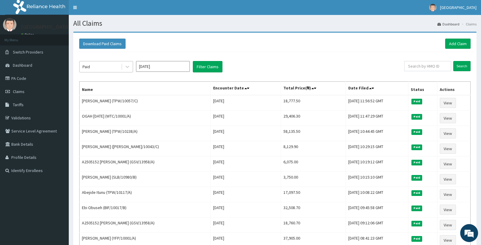
click at [97, 66] on div "Paid" at bounding box center [101, 67] width 42 height 10
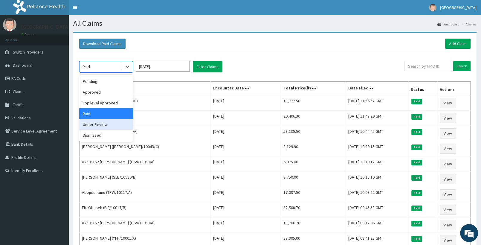
click at [104, 122] on div "Under Review" at bounding box center [106, 124] width 54 height 11
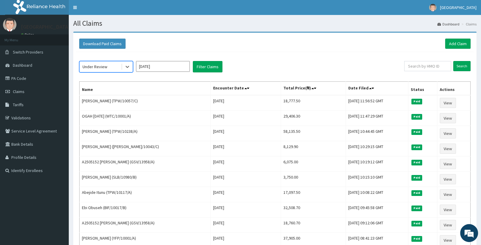
click at [196, 60] on div "option Under Review, selected. Select is focused ,type to refine list, press Do…" at bounding box center [274, 208] width 397 height 312
click at [200, 65] on button "Filter Claims" at bounding box center [208, 66] width 30 height 11
click at [200, 68] on button "Filter Claims" at bounding box center [208, 66] width 30 height 11
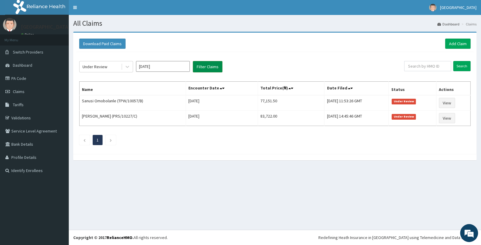
click at [203, 67] on button "Filter Claims" at bounding box center [208, 66] width 30 height 11
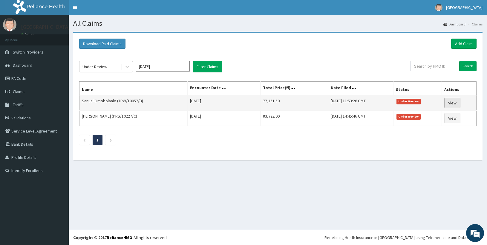
click at [456, 102] on link "View" at bounding box center [453, 103] width 16 height 10
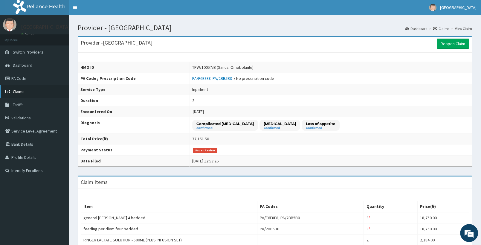
click at [34, 94] on link "Claims" at bounding box center [34, 91] width 69 height 13
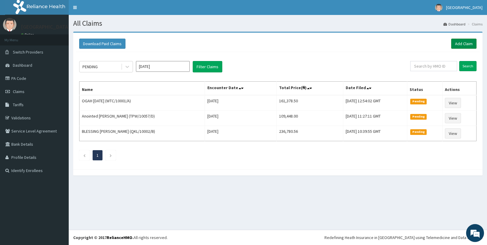
click at [457, 42] on link "Add Claim" at bounding box center [463, 44] width 25 height 10
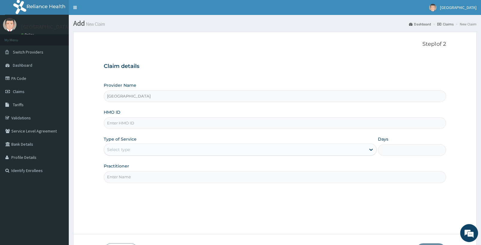
click at [120, 122] on input "HMO ID" at bounding box center [275, 123] width 342 height 12
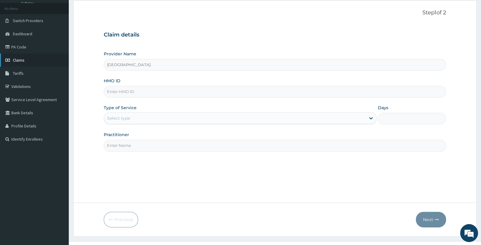
click at [18, 62] on span "Claims" at bounding box center [19, 59] width 12 height 5
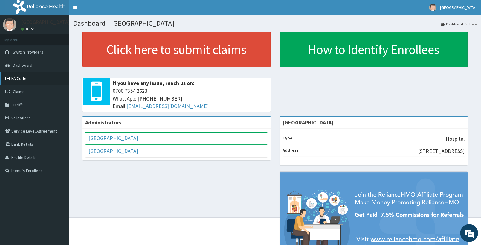
click at [22, 80] on link "PA Code" at bounding box center [34, 78] width 69 height 13
